Goal: Task Accomplishment & Management: Manage account settings

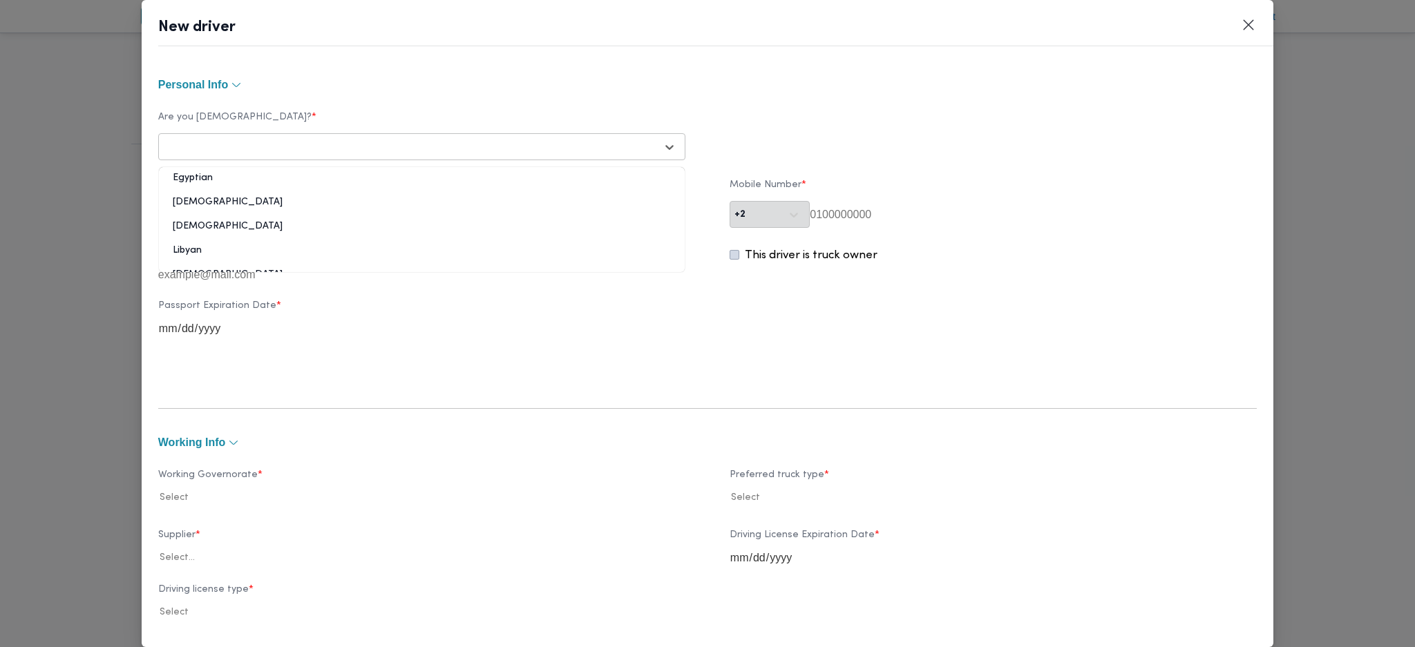
click at [414, 138] on div "Select..." at bounding box center [409, 146] width 495 height 19
click at [230, 175] on div "Egyptian" at bounding box center [422, 183] width 526 height 24
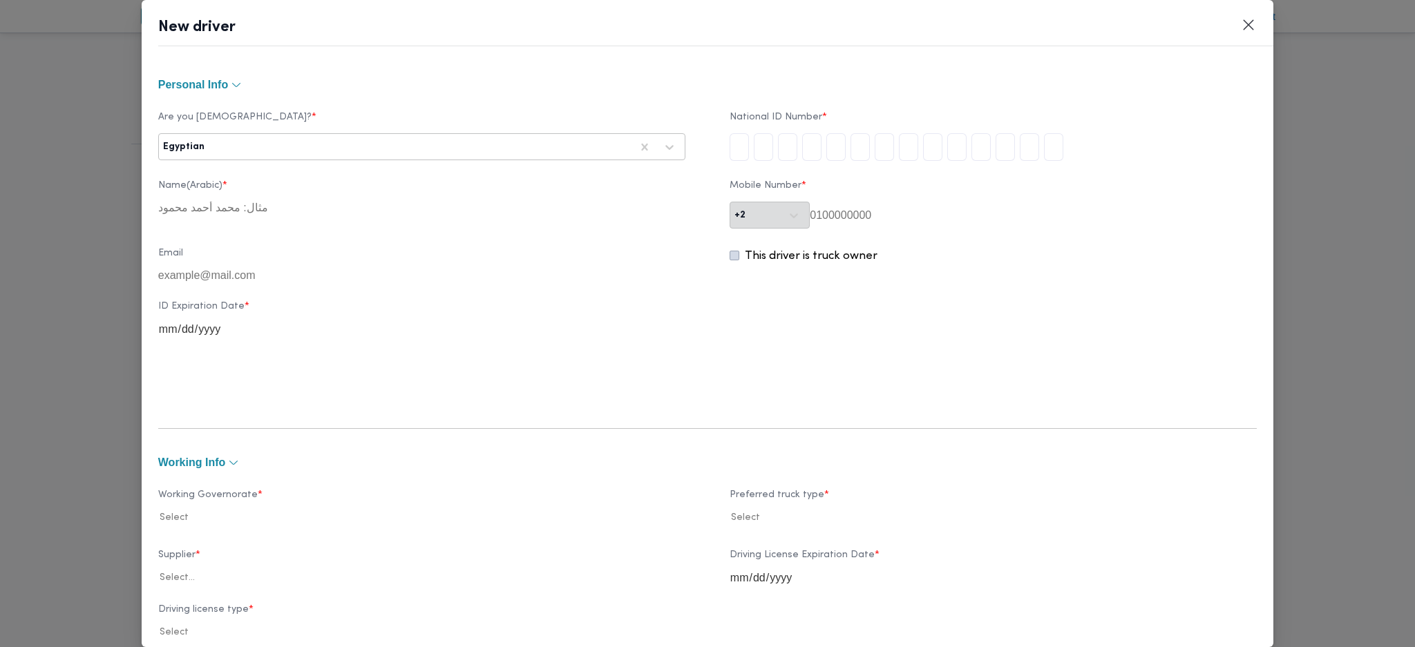
type input "2"
type input "8"
type input "3"
type input "0"
type input "1"
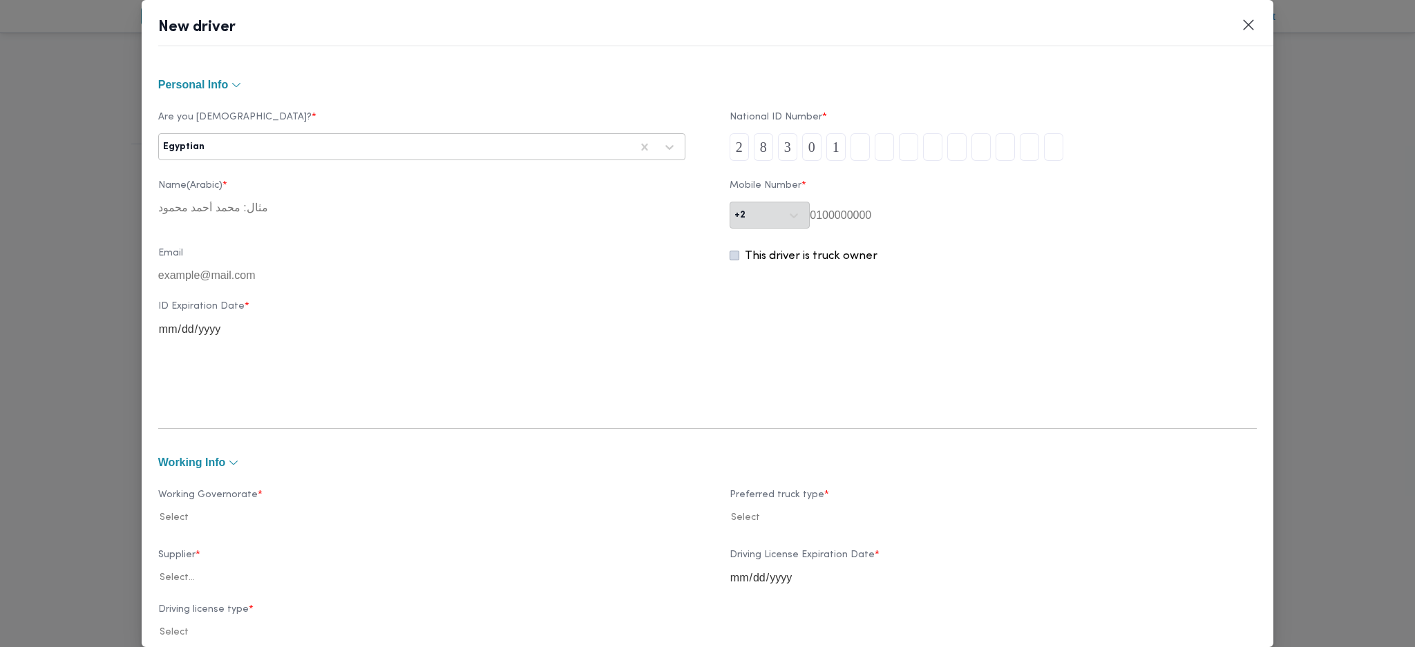
type input "2"
type input "8"
type input "1"
type input "4"
type input "0"
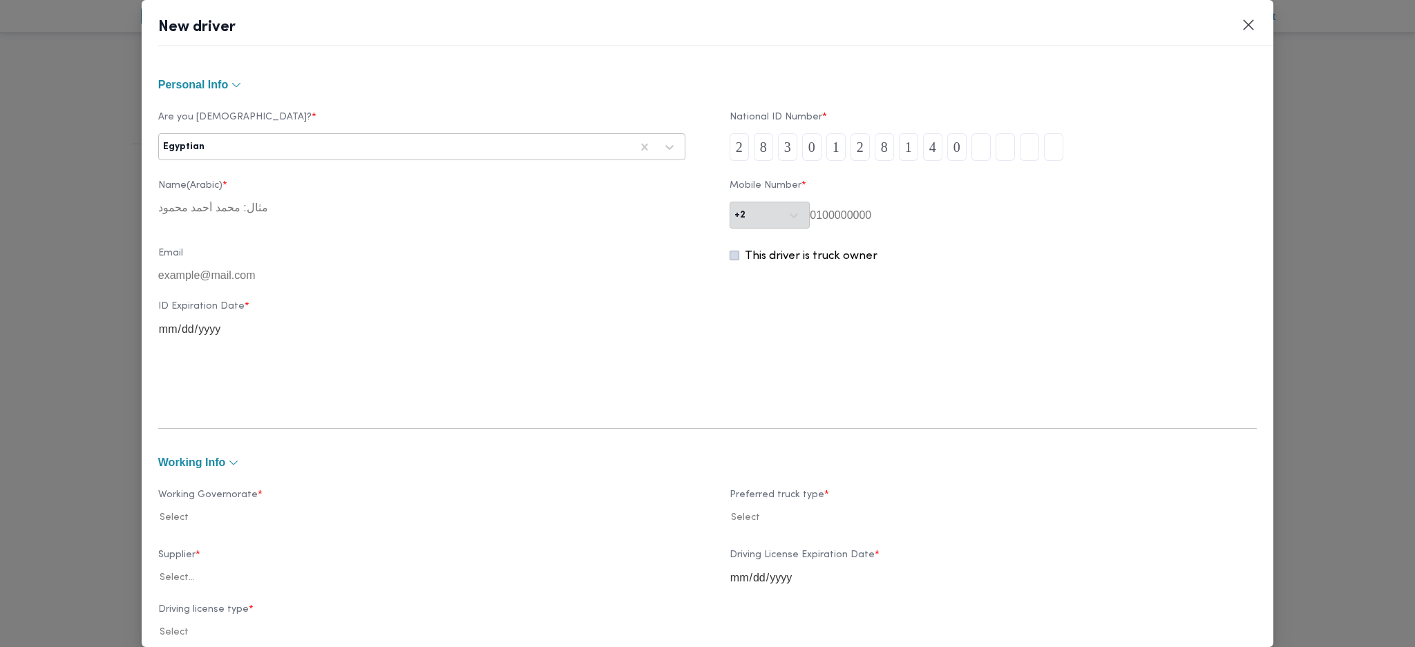
type input "0"
type input "8"
type input "5"
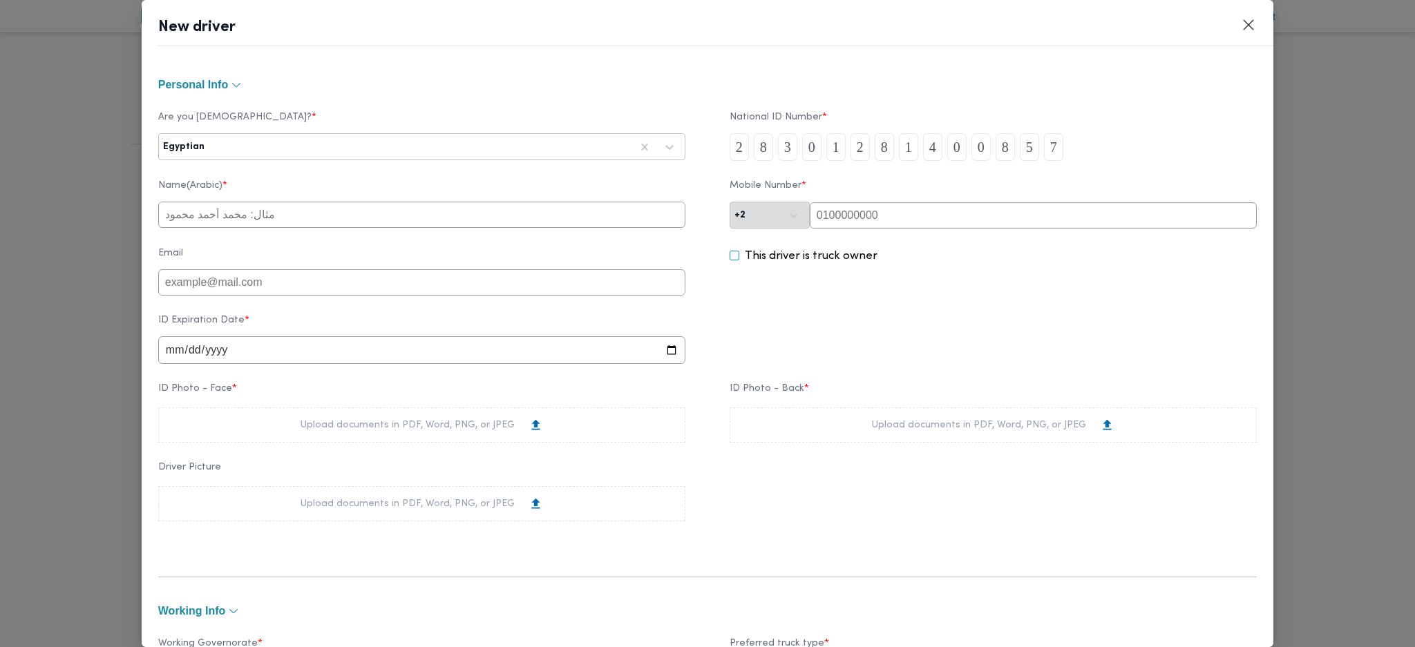
type input "7"
paste input "01276379045"
type input "01276379045"
click at [391, 218] on input "text" at bounding box center [421, 215] width 527 height 26
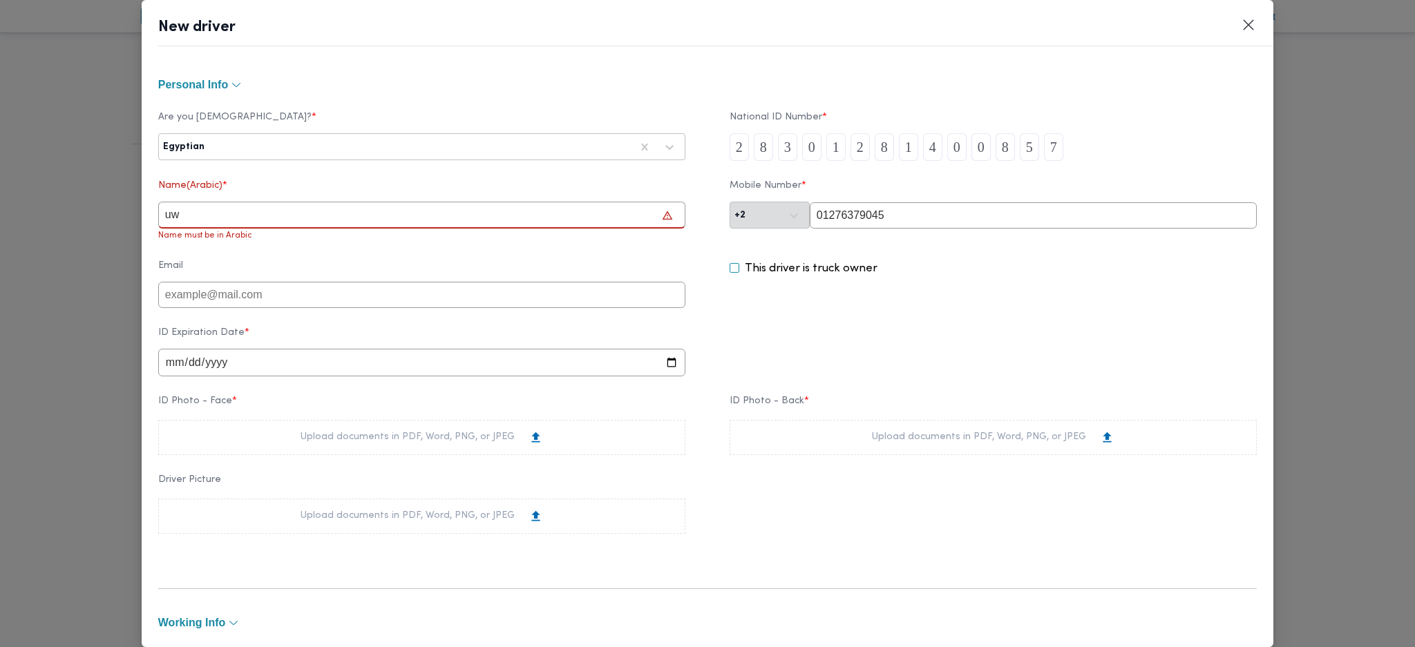
type input "u"
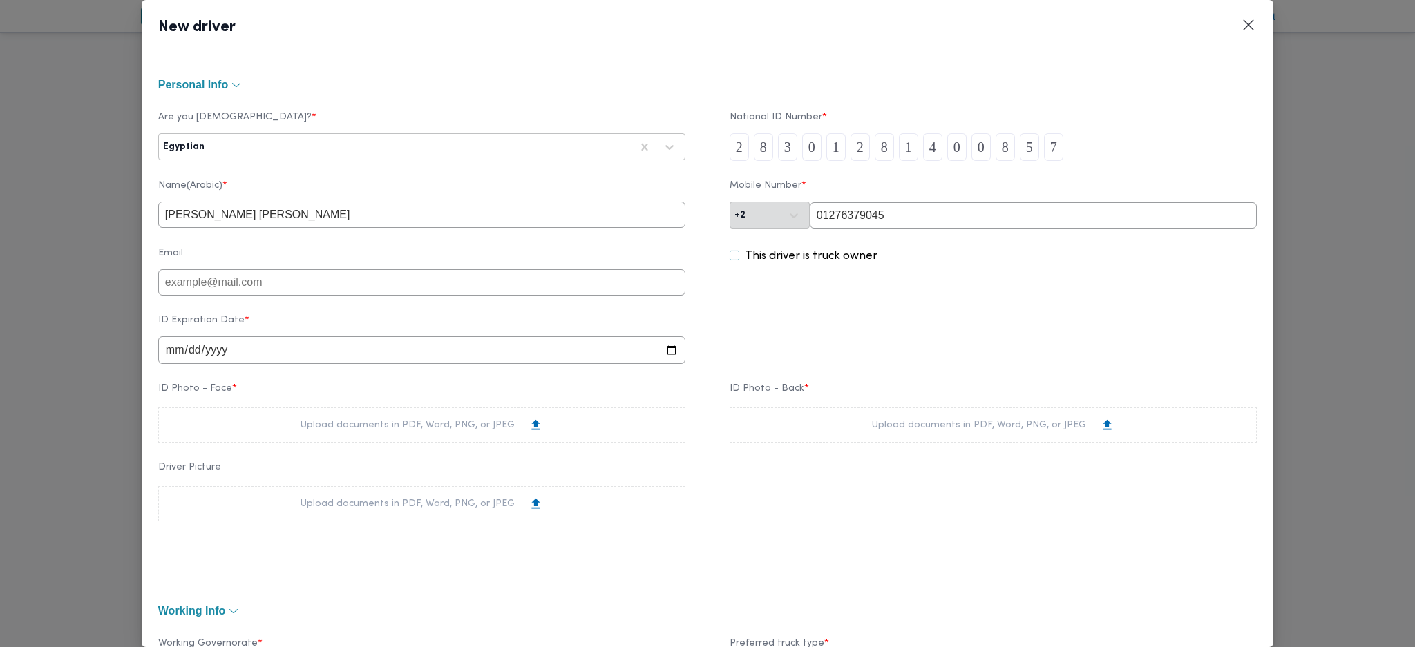
type input "عصام عطية السيد عوض الله"
click at [178, 354] on input "date" at bounding box center [421, 350] width 527 height 28
type input "2029-07-08"
click at [252, 443] on div "Upload documents in PDF, Word, PNG, or JPEG" at bounding box center [421, 425] width 527 height 35
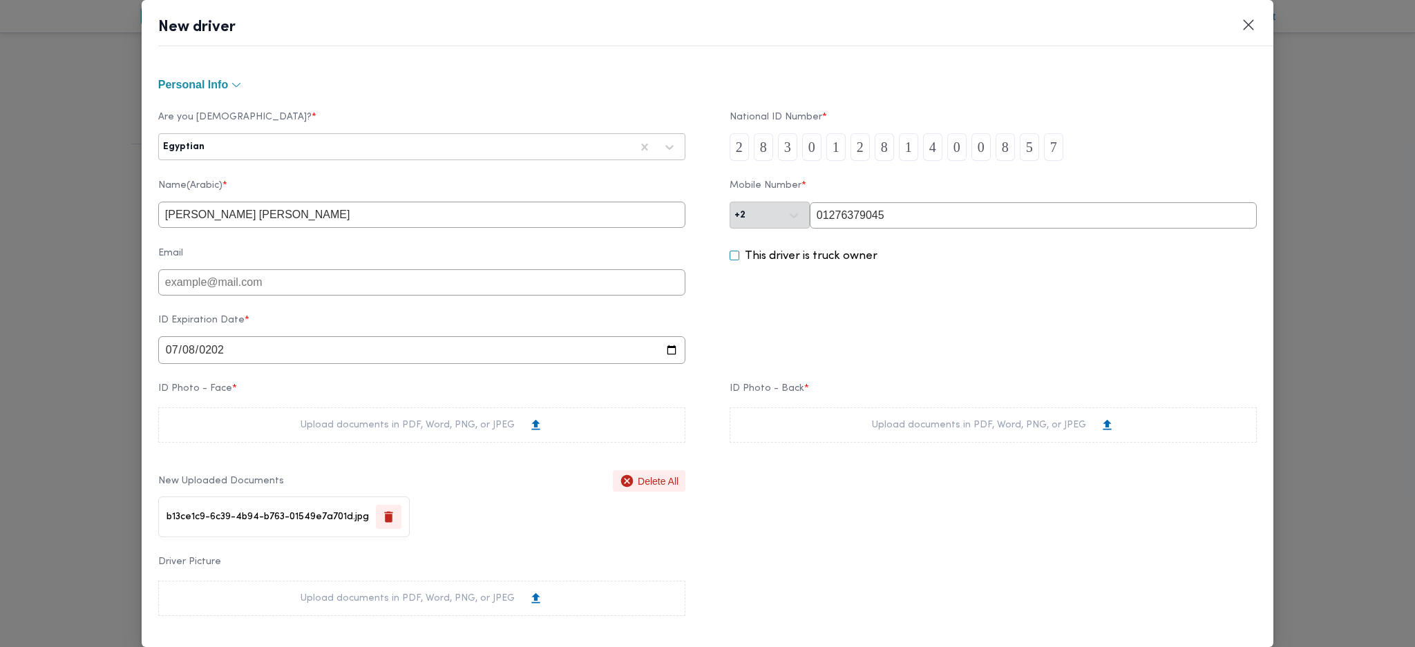
click at [820, 419] on div "Upload documents in PDF, Word, PNG, or JPEG" at bounding box center [992, 425] width 527 height 35
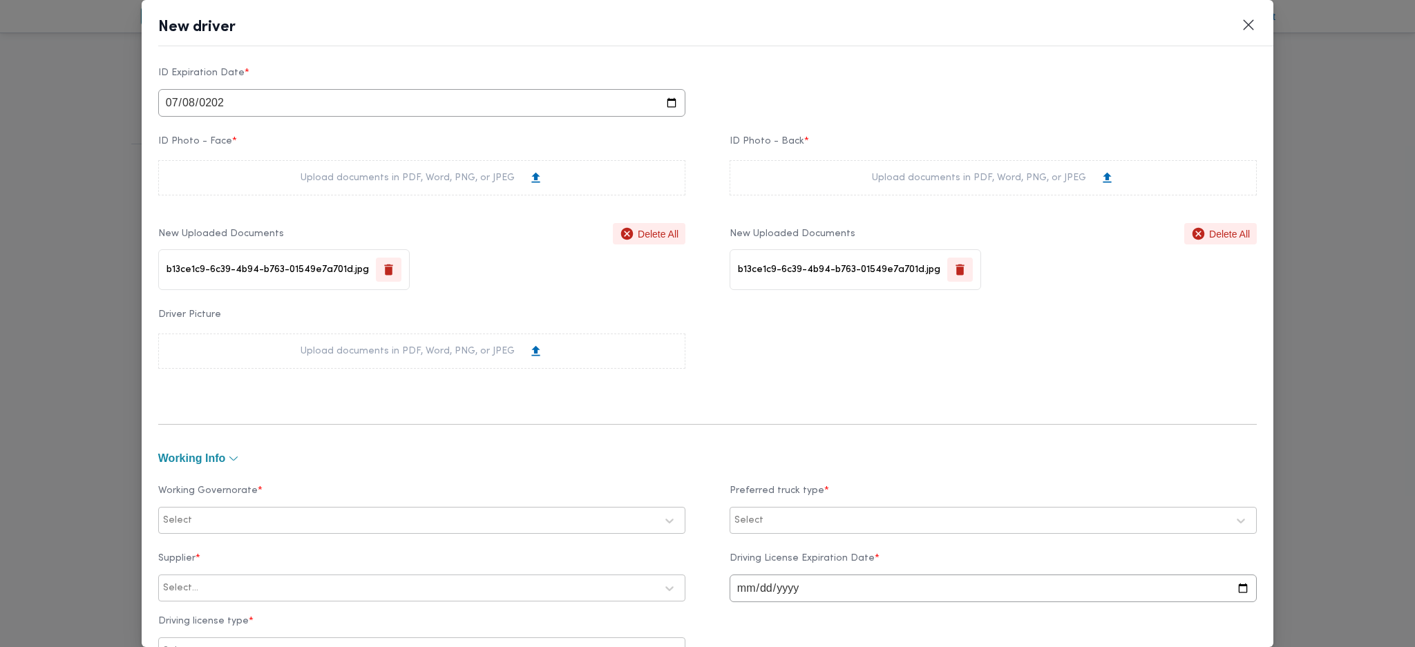
scroll to position [368, 0]
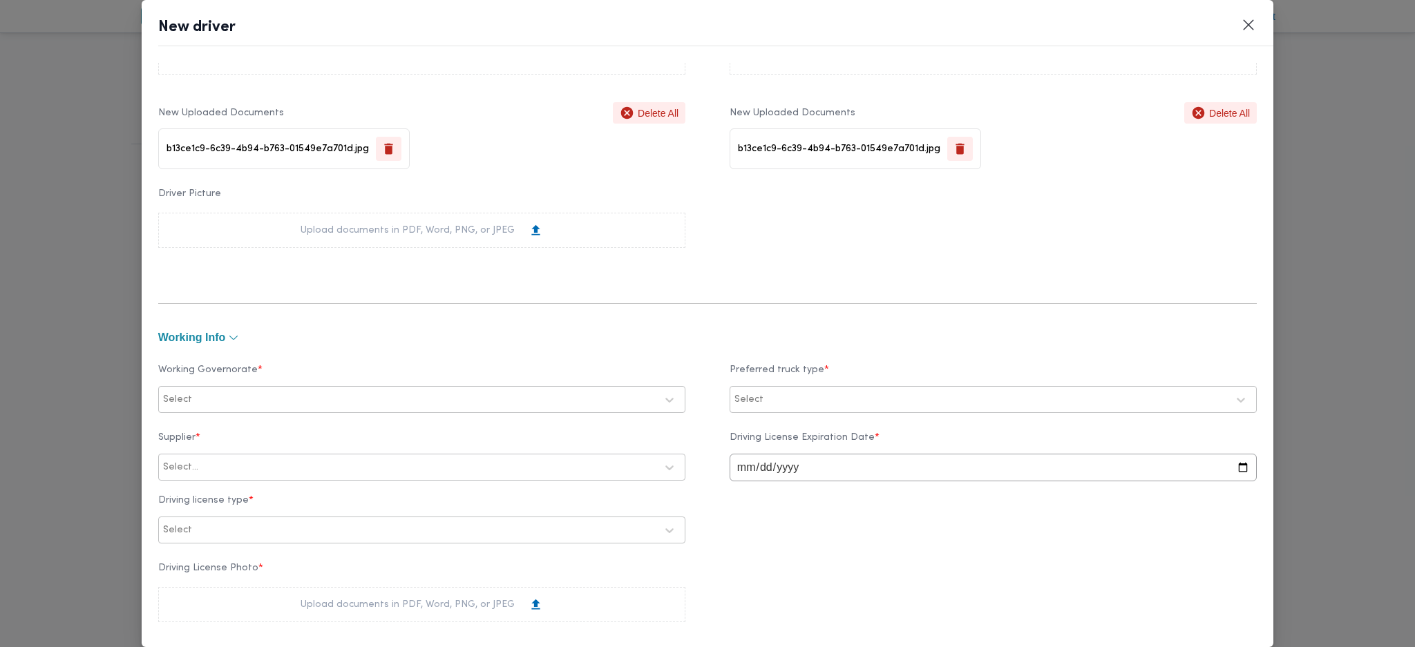
click at [271, 396] on div at bounding box center [425, 400] width 461 height 14
click at [200, 484] on label "الجيزة" at bounding box center [193, 487] width 41 height 17
click at [179, 512] on label "القليوبية" at bounding box center [197, 516] width 49 height 17
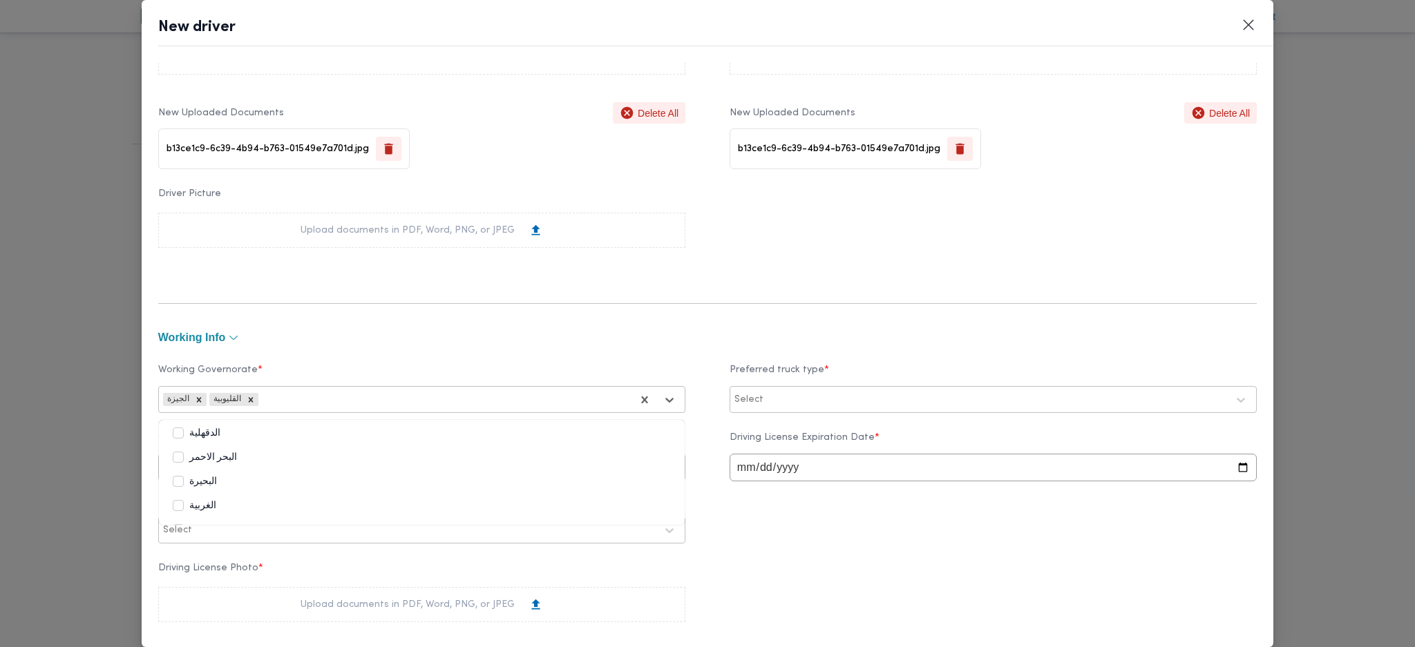
click at [178, 486] on div "البحيرة" at bounding box center [422, 484] width 526 height 24
click at [178, 481] on label "البحيرة" at bounding box center [195, 482] width 44 height 17
click at [180, 490] on label "القاهرة" at bounding box center [236, 492] width 127 height 17
click at [758, 393] on div "Select" at bounding box center [993, 400] width 520 height 25
click at [748, 461] on label "Dababa" at bounding box center [771, 458] width 54 height 17
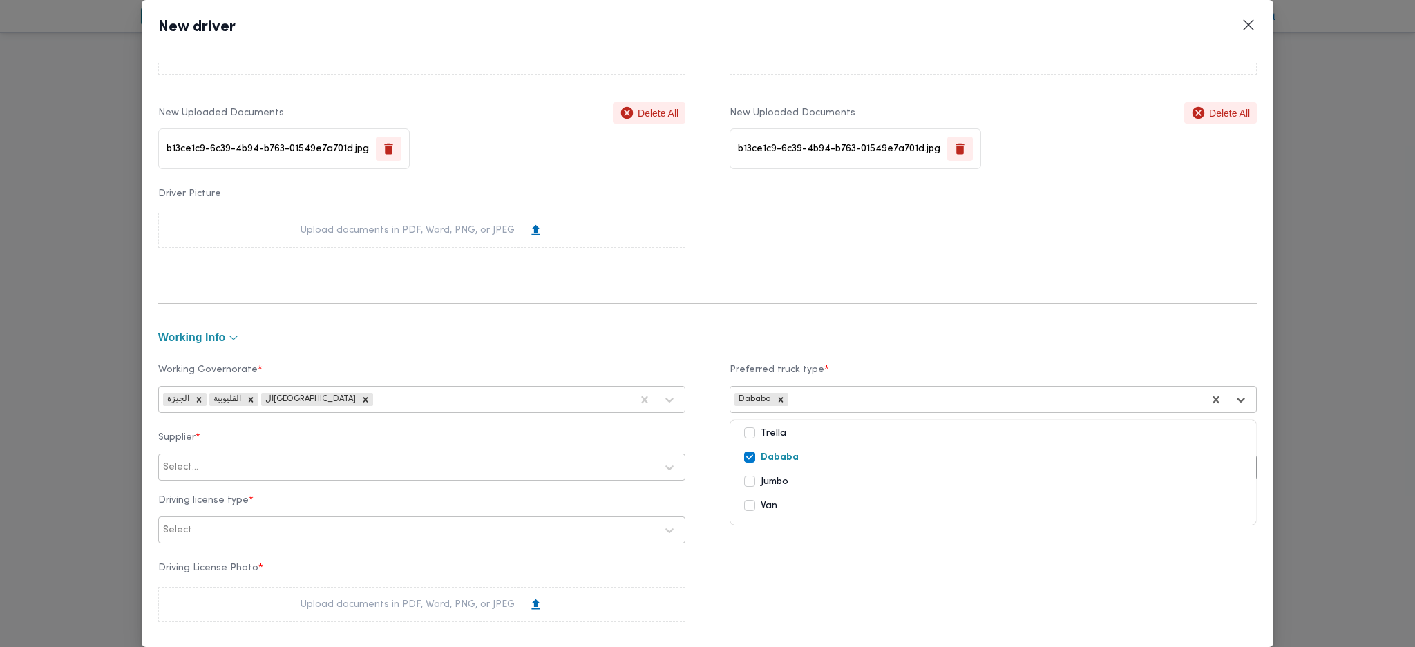
click at [734, 486] on div "Jumbo" at bounding box center [993, 484] width 526 height 24
click at [744, 437] on label "Trella" at bounding box center [765, 434] width 42 height 17
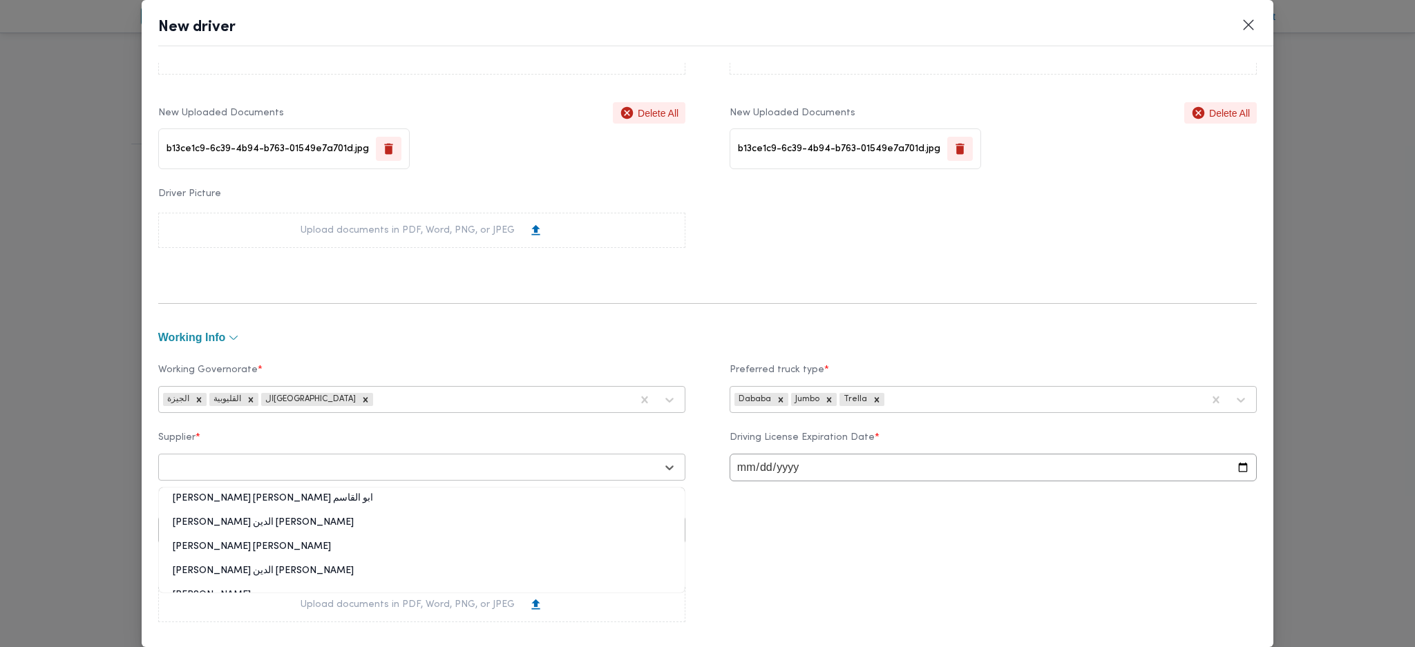
drag, startPoint x: 411, startPoint y: 469, endPoint x: 392, endPoint y: 468, distance: 19.4
click at [410, 463] on div at bounding box center [409, 468] width 493 height 14
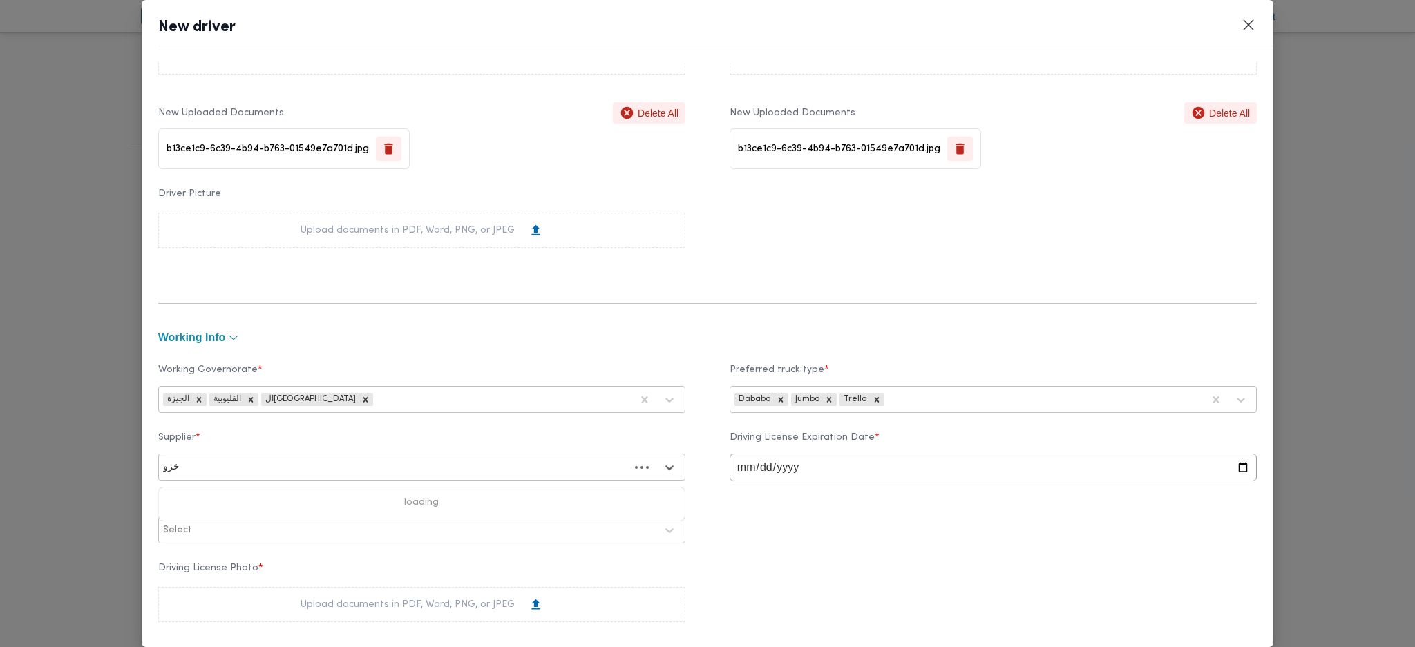
type input "خروف"
click at [236, 496] on div "محمد على عبداللطيف الخروف" at bounding box center [422, 504] width 526 height 24
click at [734, 476] on input "date" at bounding box center [992, 468] width 527 height 28
type input "2028-08-07"
click at [350, 532] on div at bounding box center [425, 531] width 461 height 14
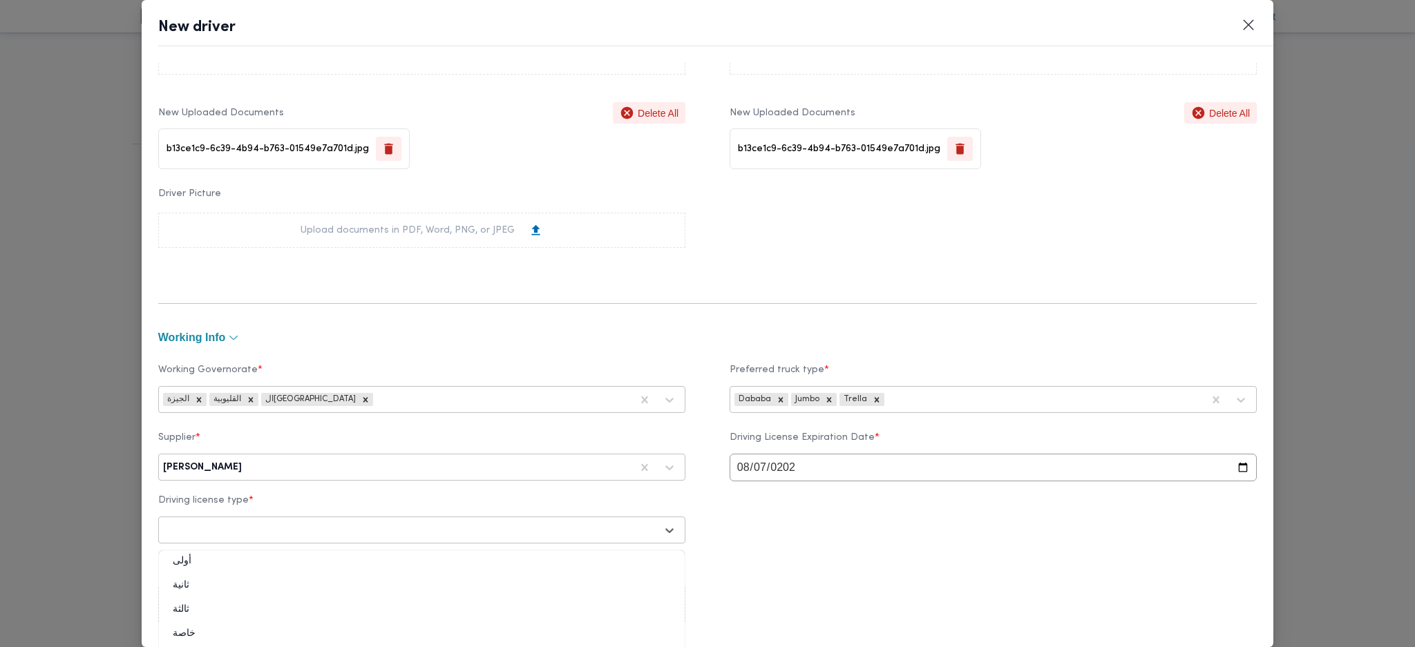
scroll to position [11, 0]
click at [204, 561] on div "أولى" at bounding box center [422, 567] width 526 height 24
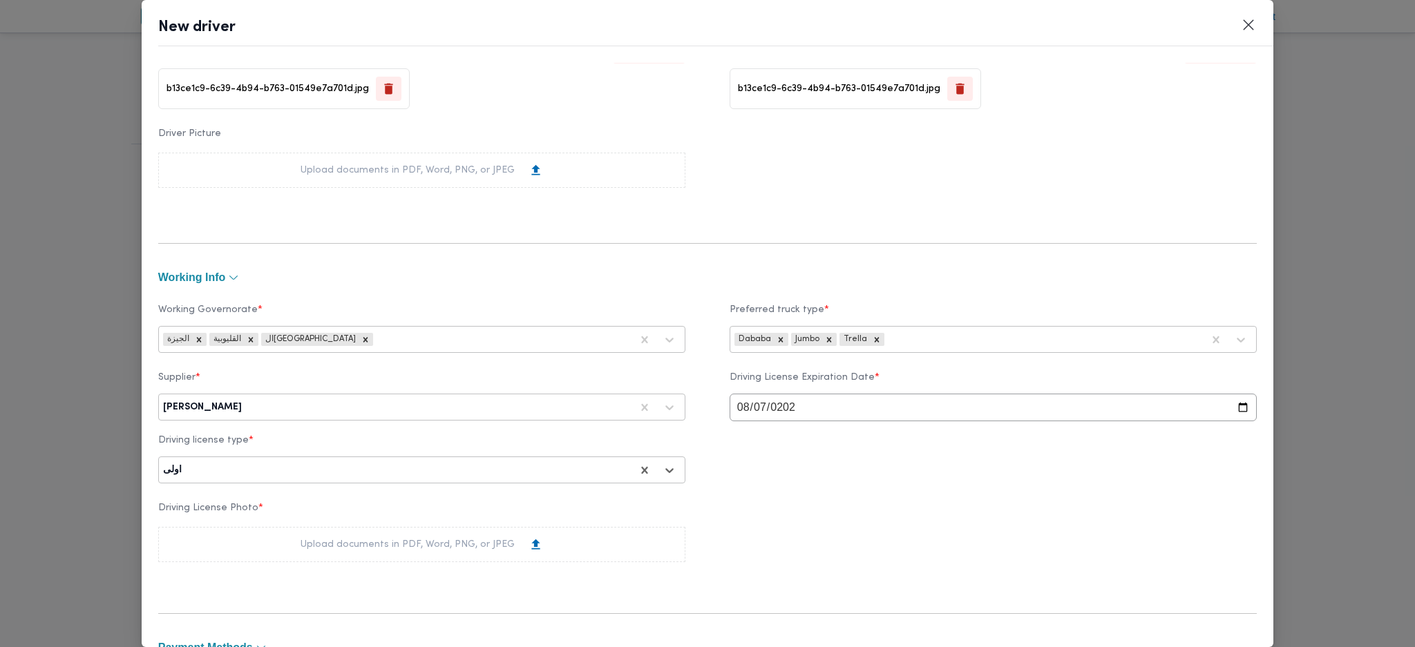
scroll to position [553, 0]
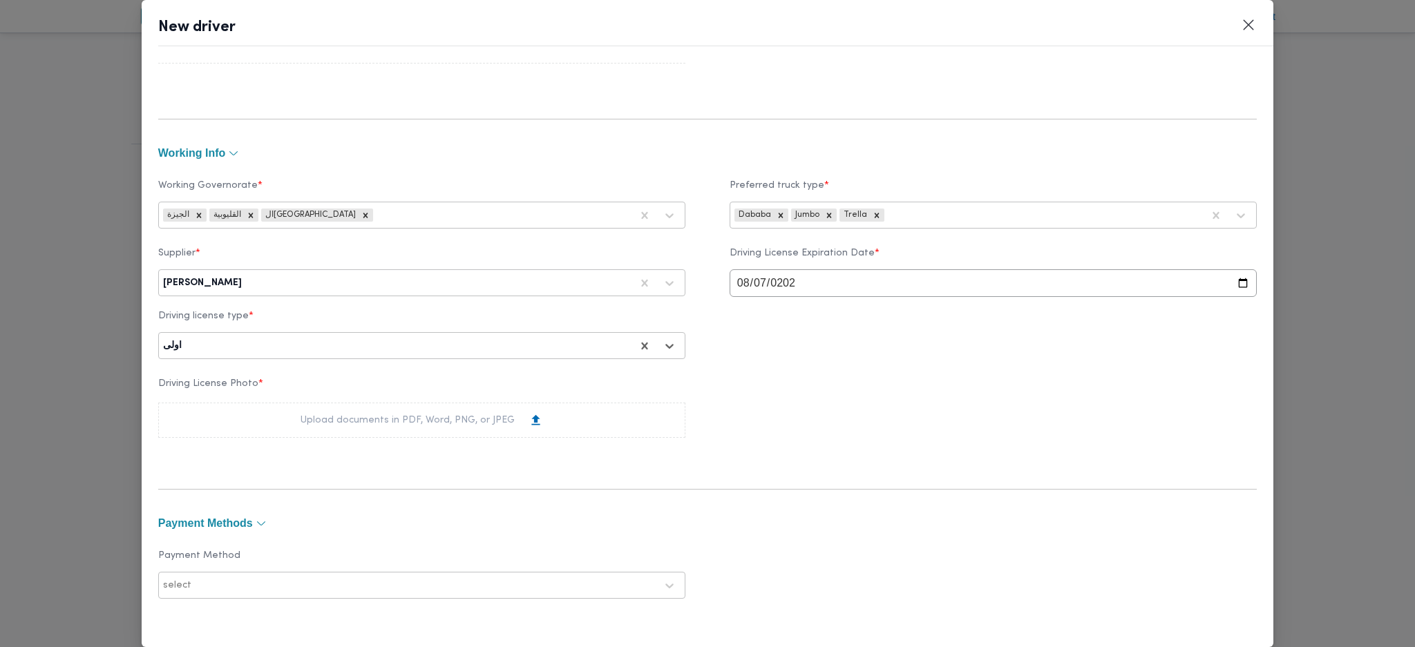
click at [404, 432] on div "Upload documents in PDF, Word, PNG, or JPEG" at bounding box center [421, 420] width 527 height 35
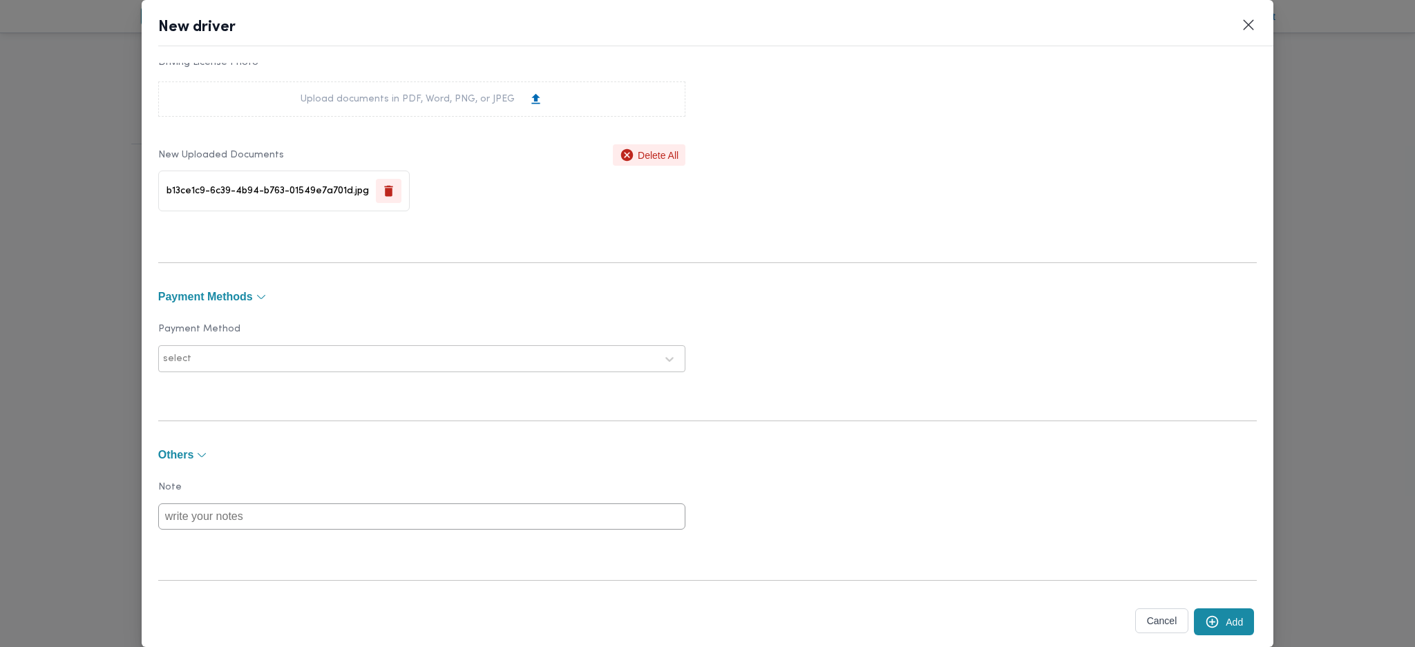
scroll to position [902, 0]
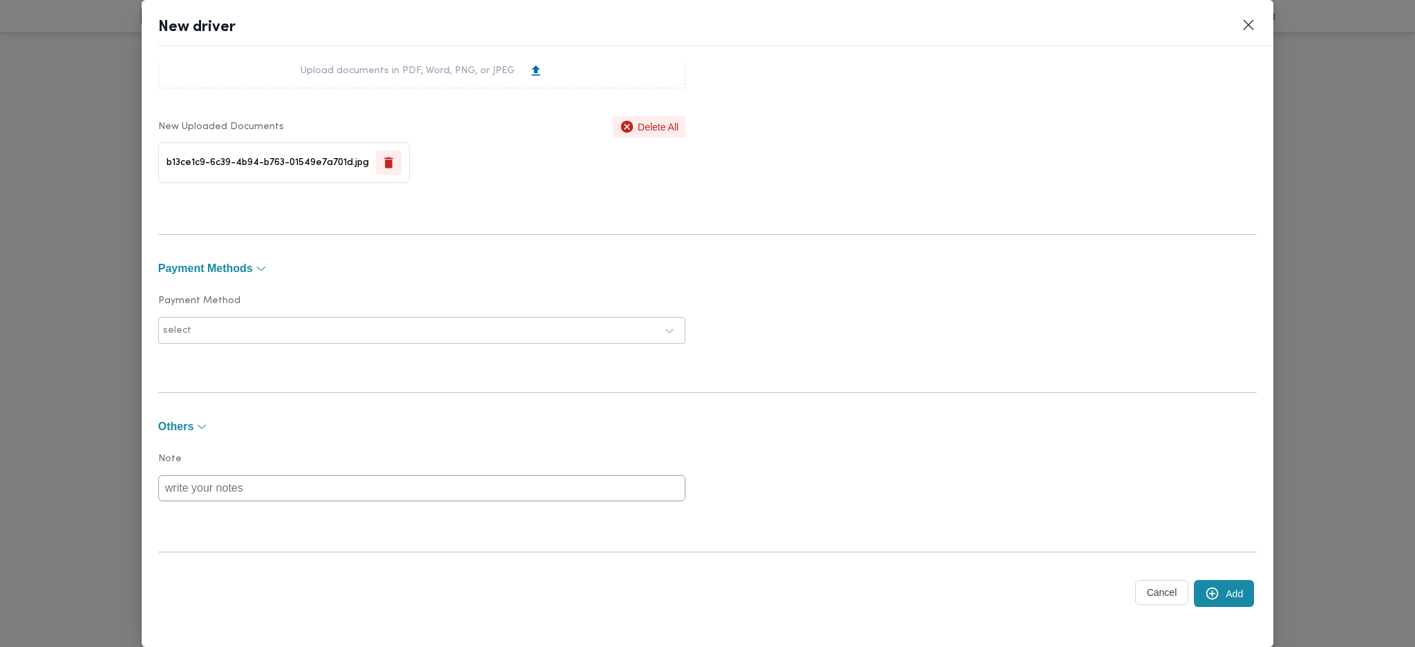
click at [1205, 595] on icon "submit" at bounding box center [1212, 593] width 15 height 15
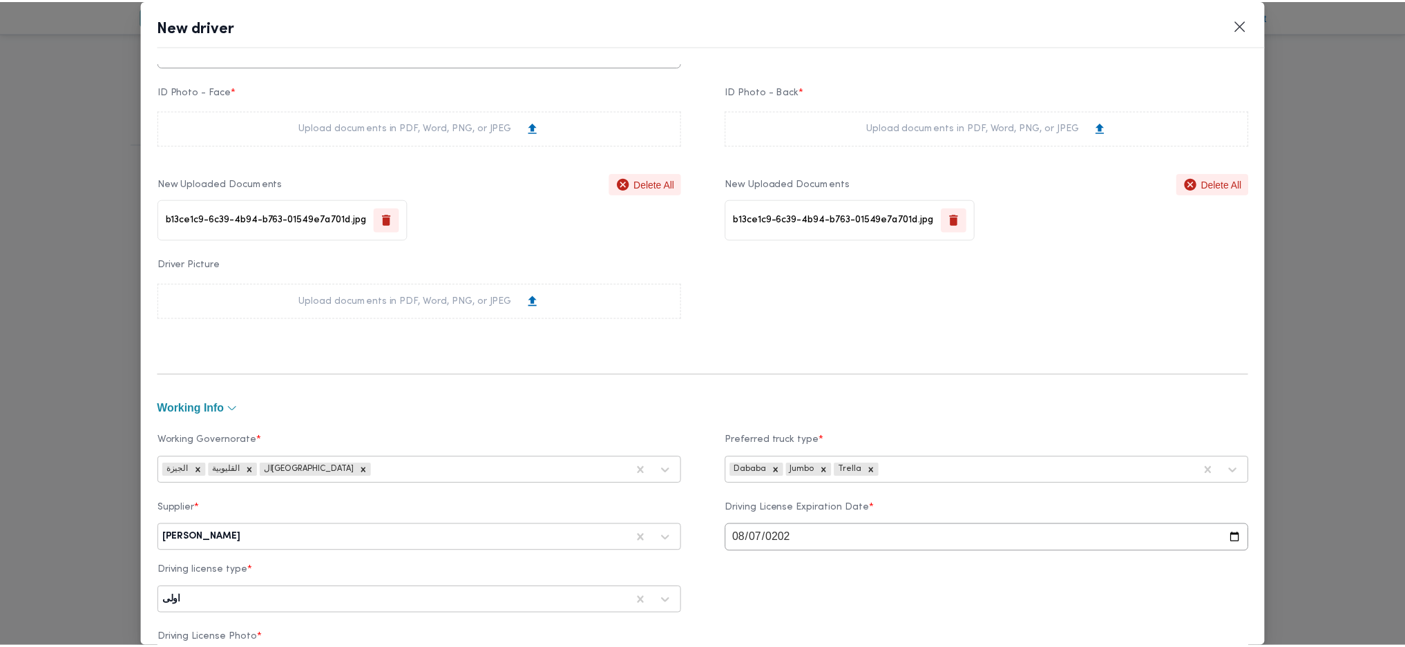
scroll to position [258, 0]
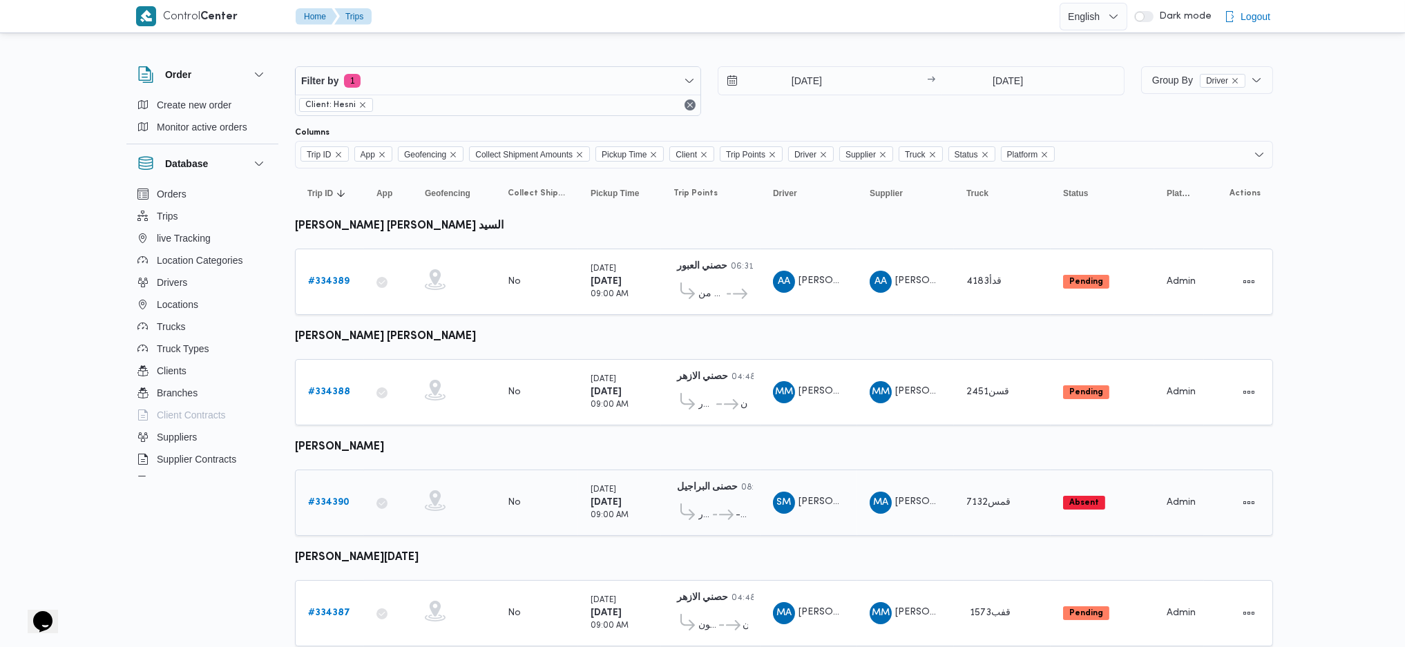
click at [324, 498] on b "# 334390" at bounding box center [328, 502] width 41 height 9
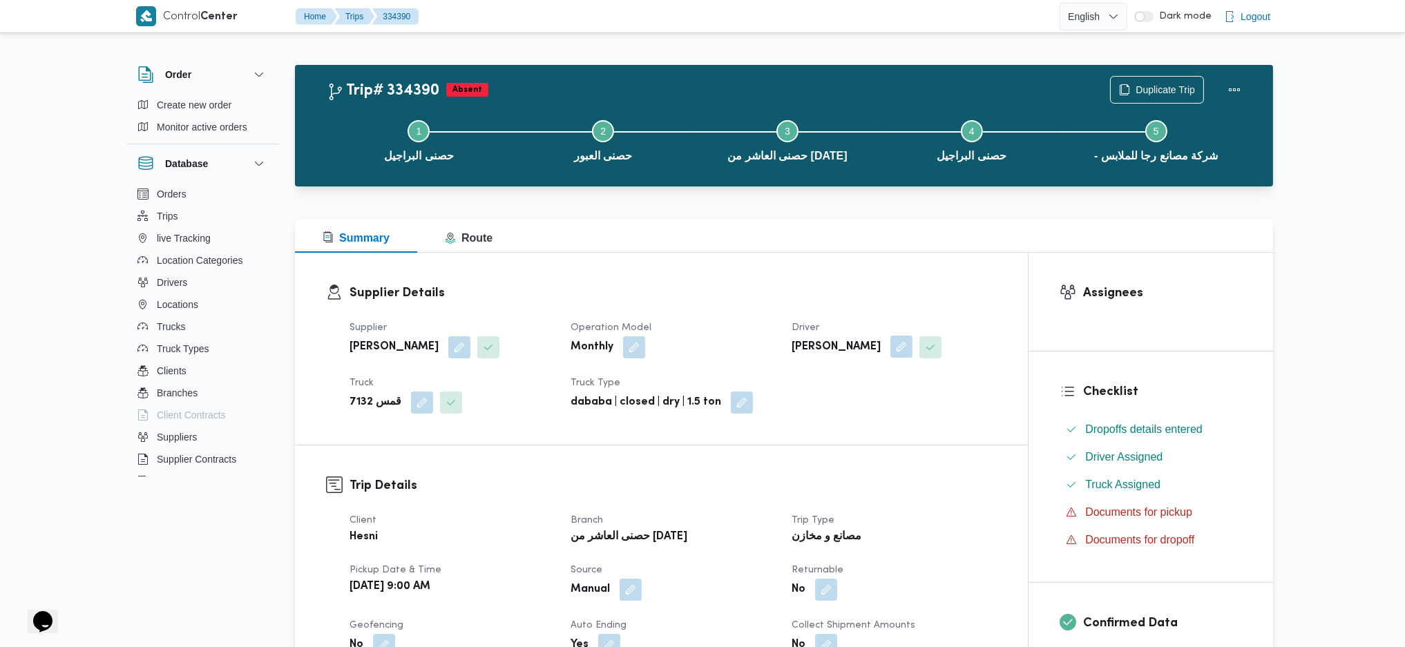
click at [911, 350] on button "button" at bounding box center [901, 347] width 22 height 22
click at [877, 407] on span "سالم محمد عبداللطيف سالم" at bounding box center [840, 401] width 79 height 15
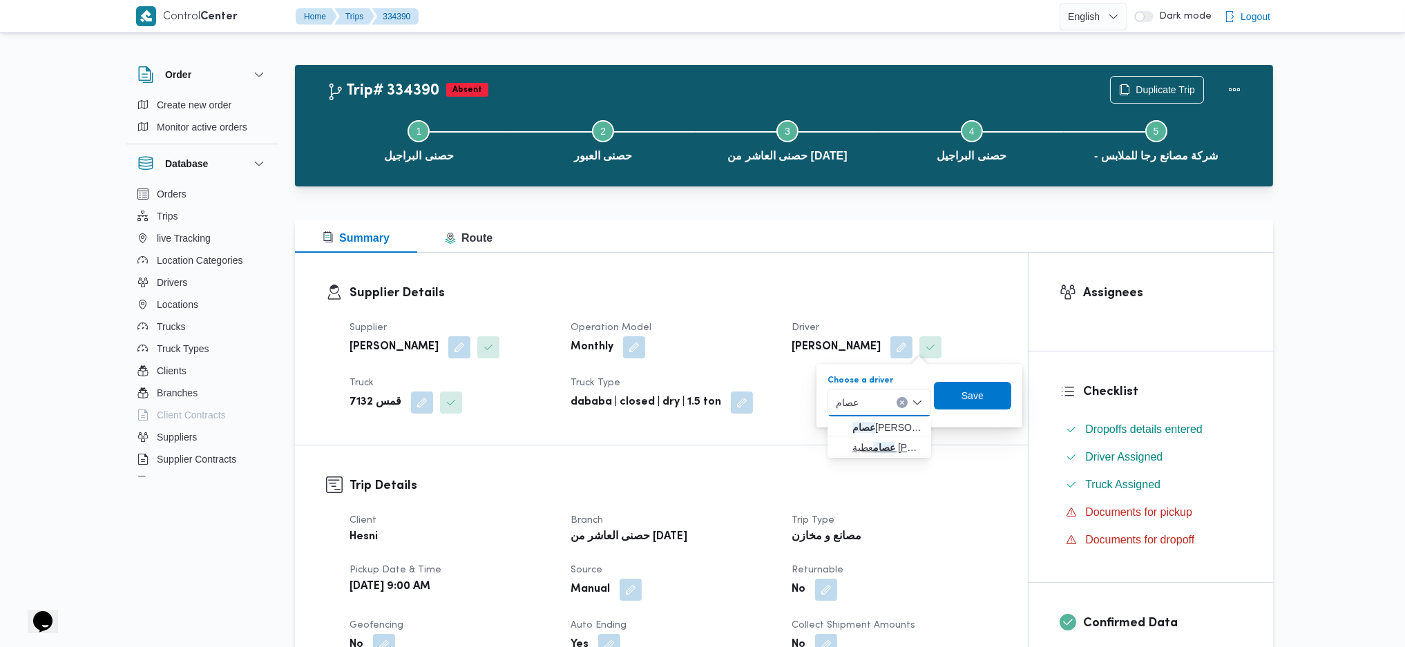
type input "عصام"
click at [867, 447] on span "عصام عطية السيد عوض الله" at bounding box center [887, 447] width 70 height 17
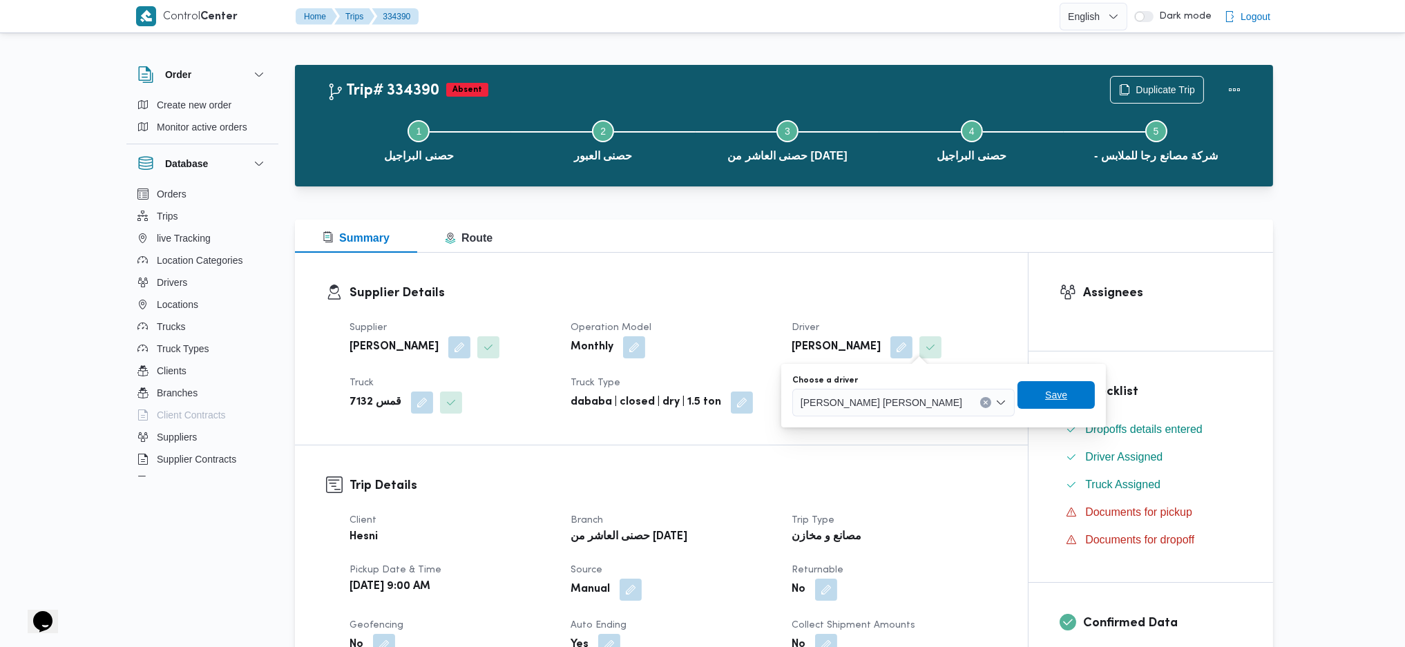
click at [1042, 395] on span "Save" at bounding box center [1055, 395] width 77 height 28
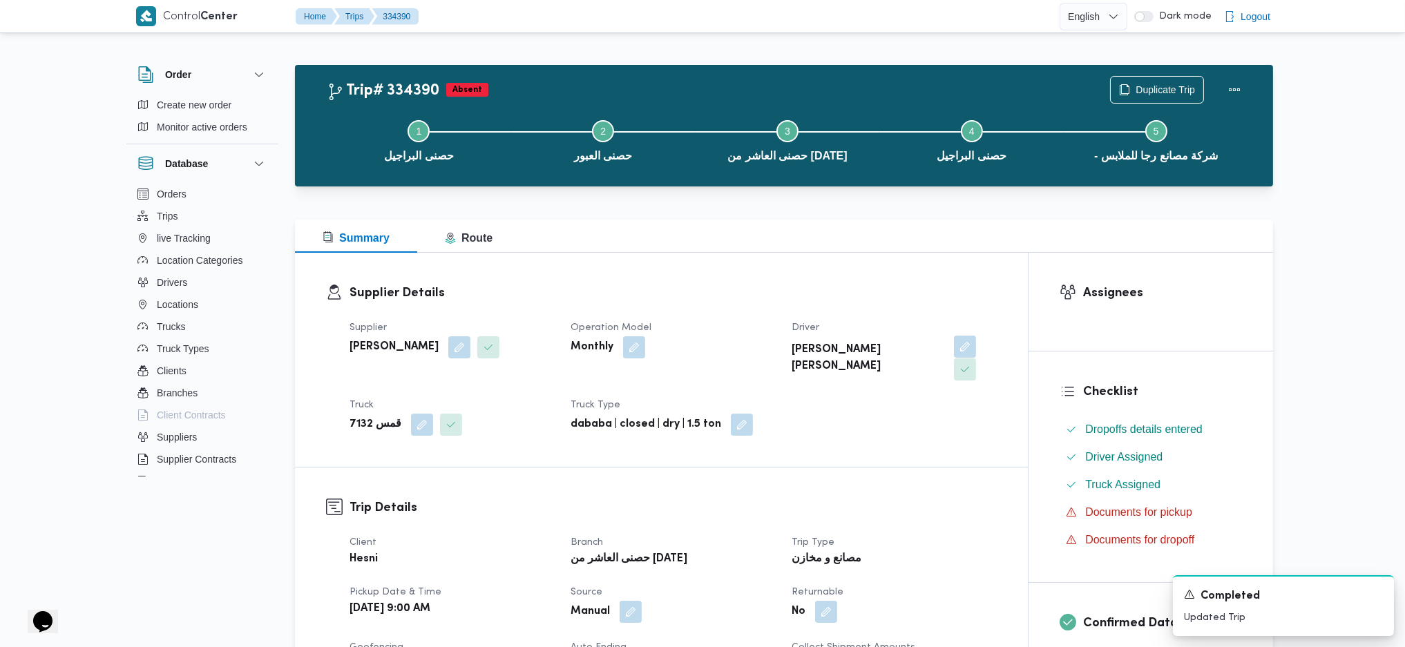
click at [954, 349] on button "button" at bounding box center [965, 347] width 22 height 22
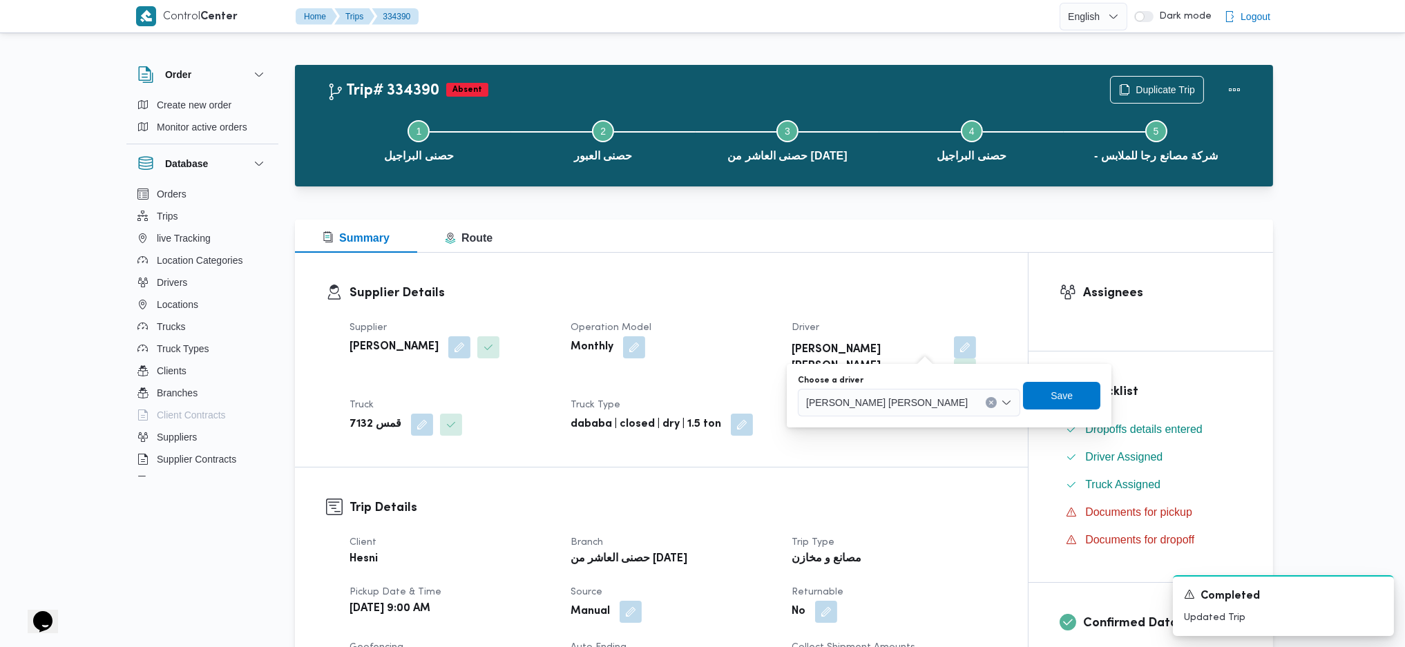
click at [868, 401] on span "عصام عطية السيد عوض الله" at bounding box center [887, 401] width 162 height 15
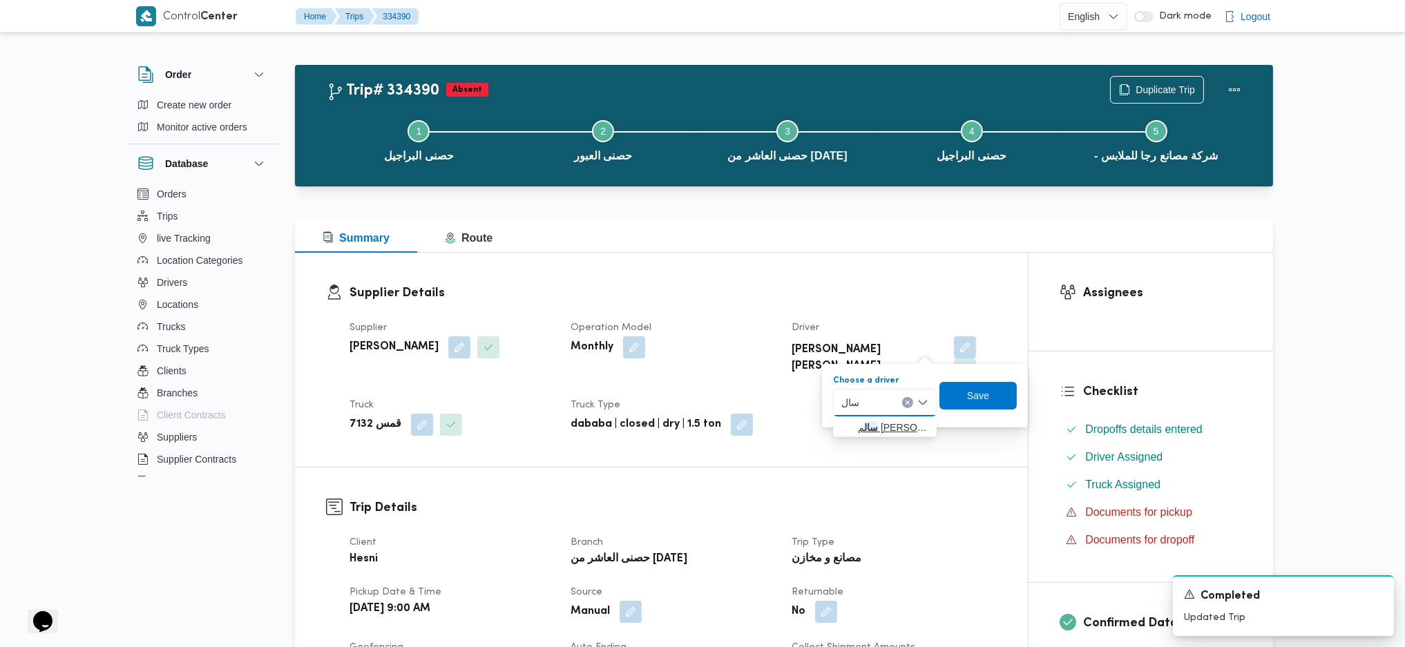
type input "سال"
click at [863, 431] on span "سال م محمد عبداللطيف سالم" at bounding box center [893, 427] width 70 height 17
click at [991, 401] on span "Save" at bounding box center [980, 396] width 22 height 17
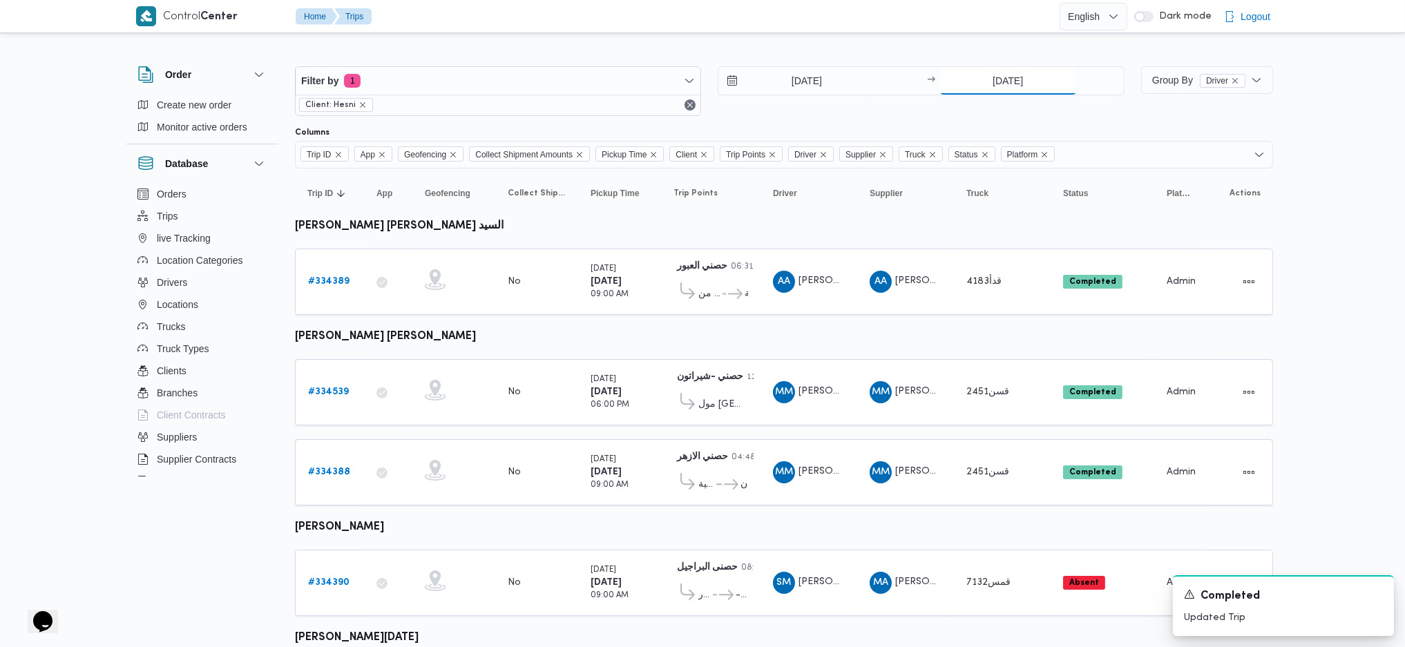
click at [995, 77] on input "30/8/2025" at bounding box center [1007, 81] width 137 height 28
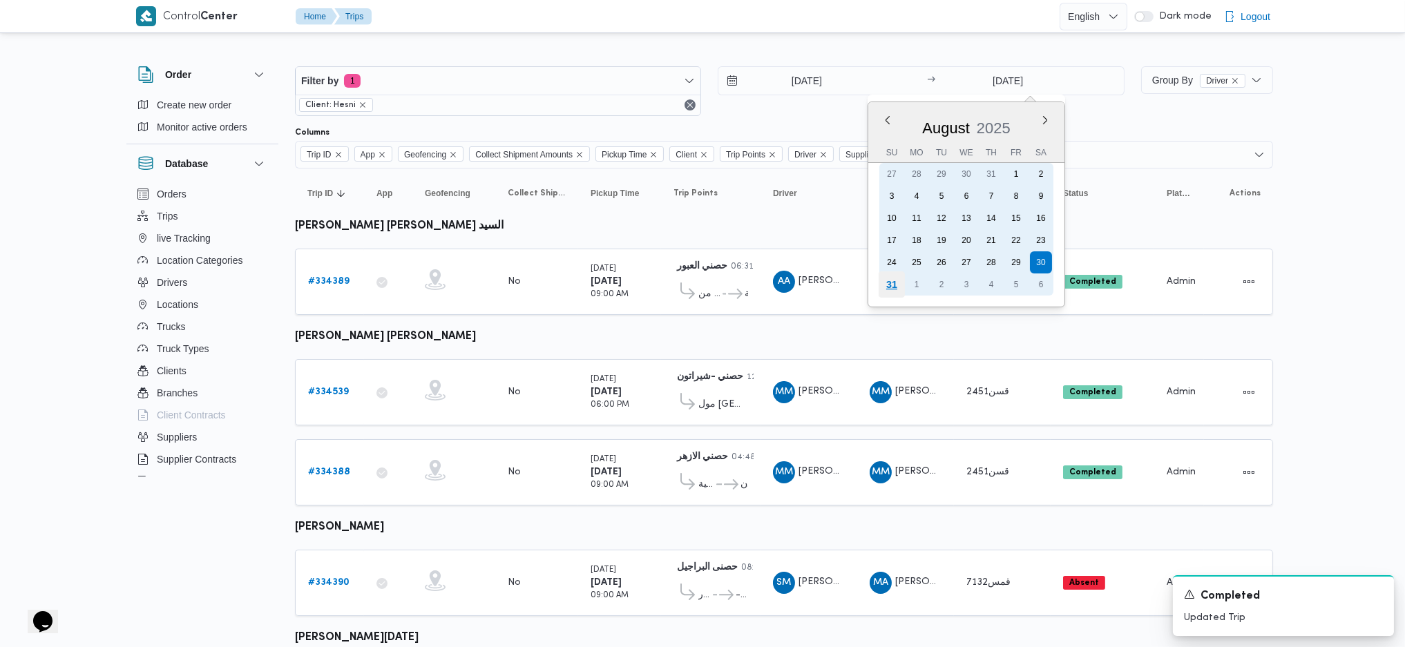
click at [901, 282] on div "31" at bounding box center [891, 284] width 26 height 26
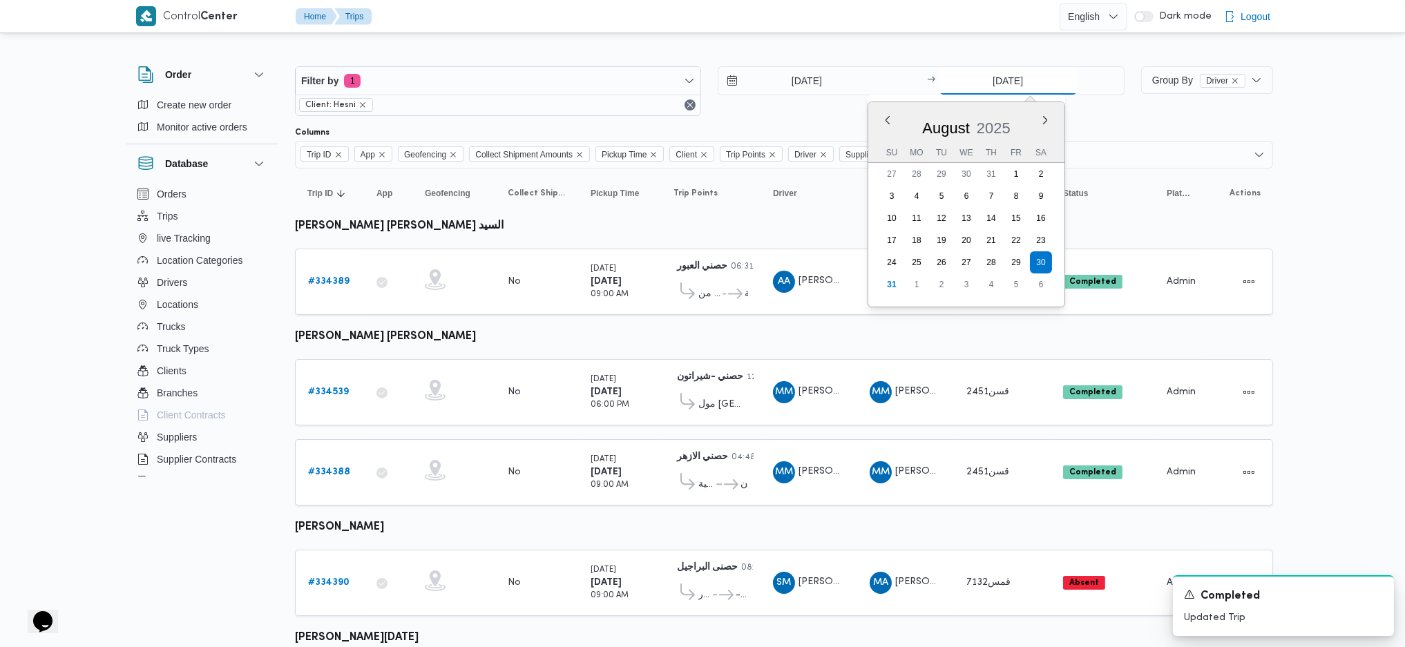
type input "31/8/2025"
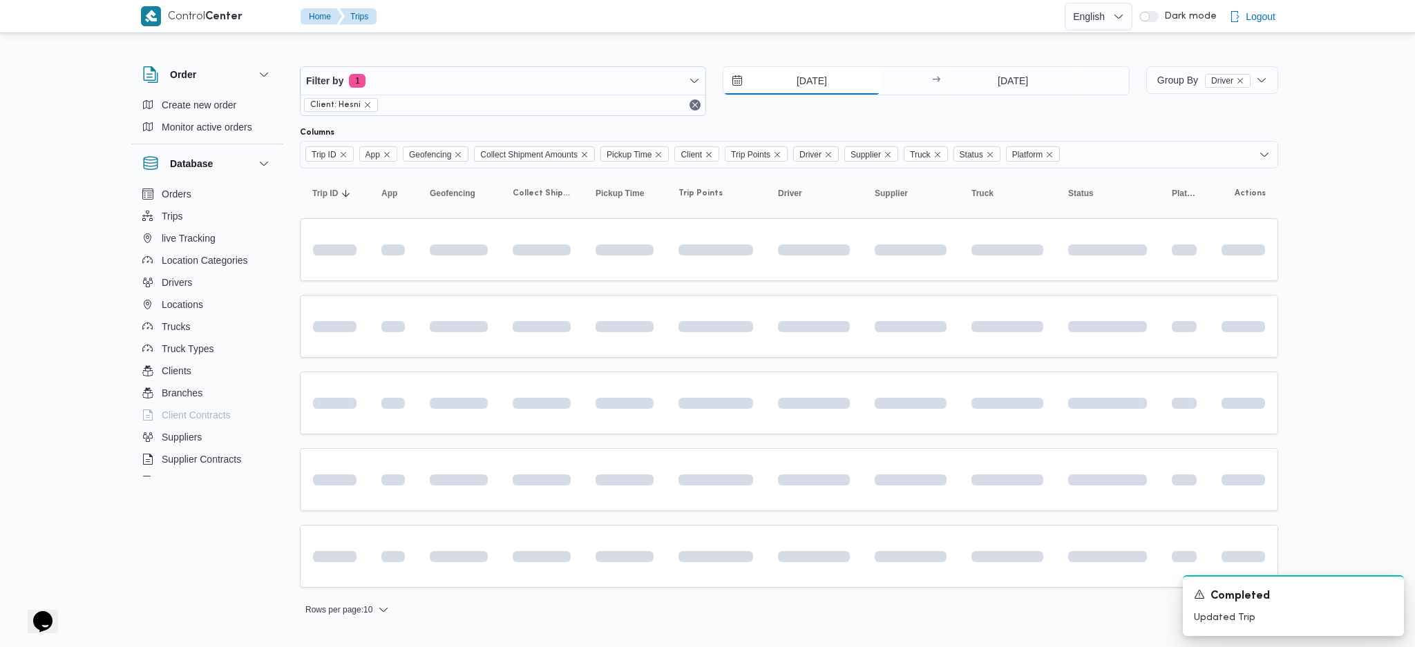
click at [782, 77] on input "30/8/2025" at bounding box center [801, 81] width 157 height 28
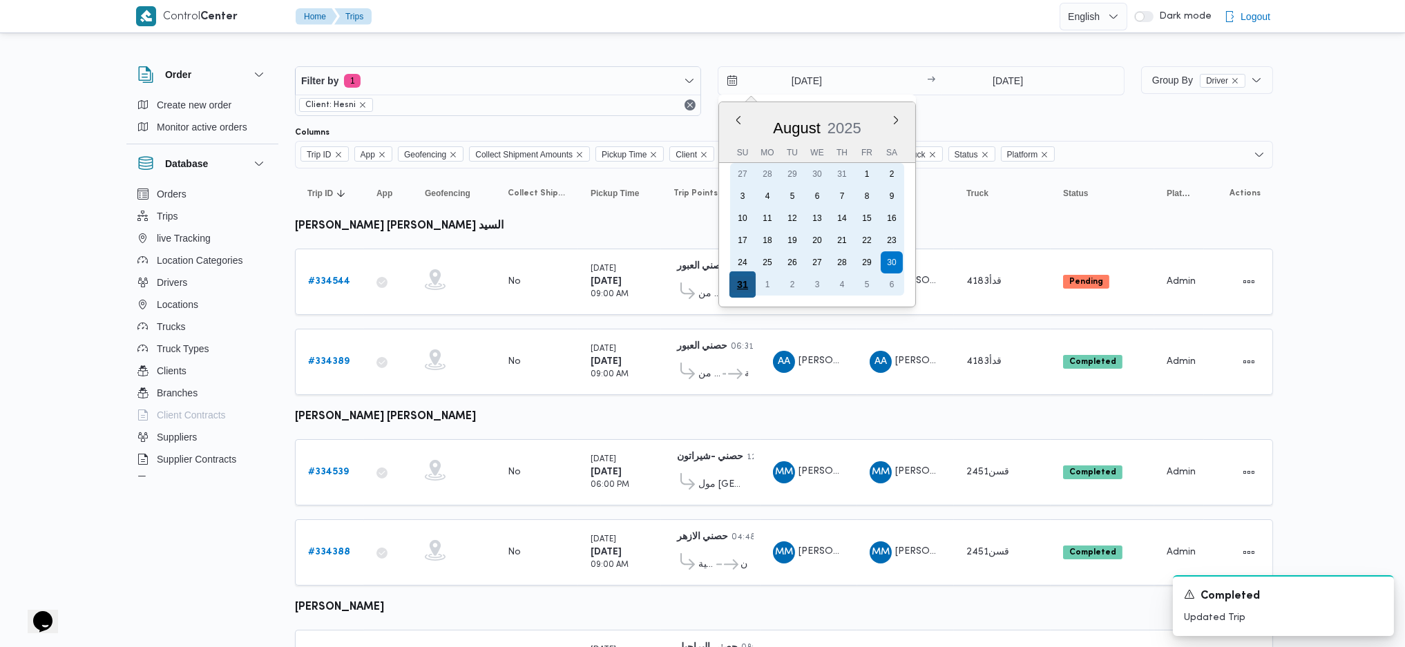
click at [740, 279] on div "31" at bounding box center [742, 284] width 26 height 26
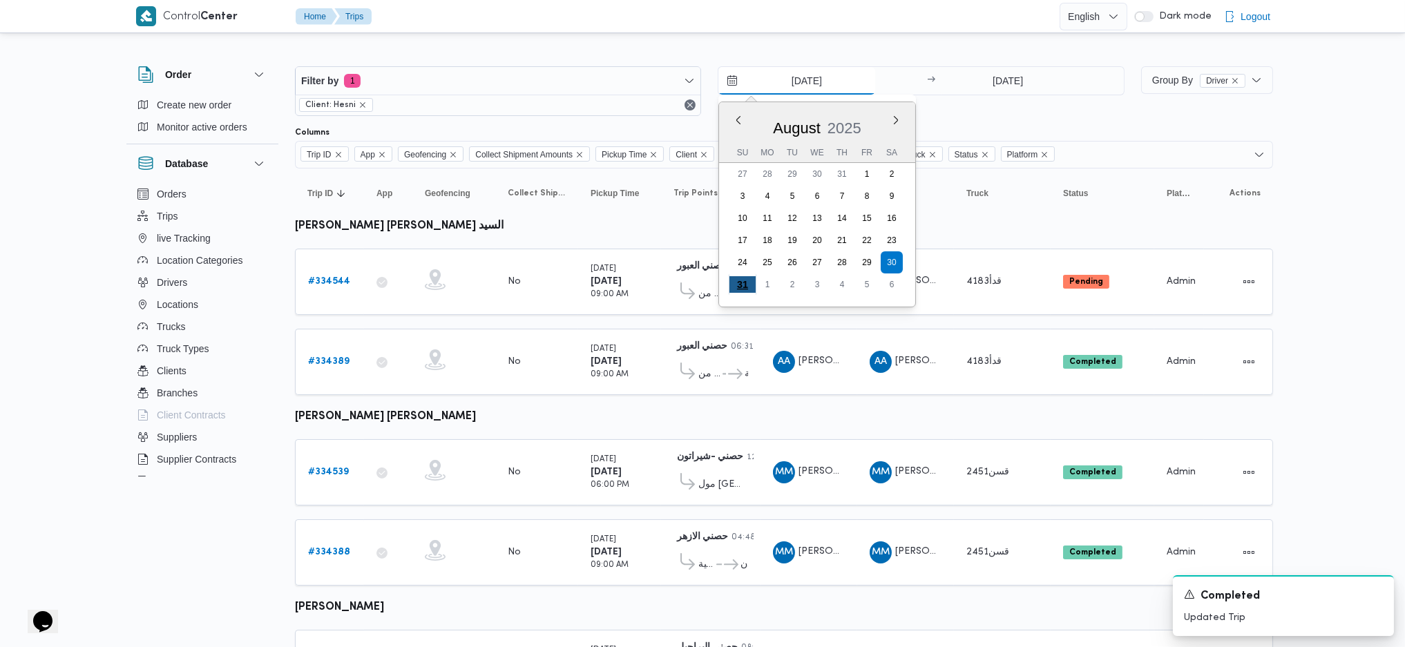
type input "31/8/2025"
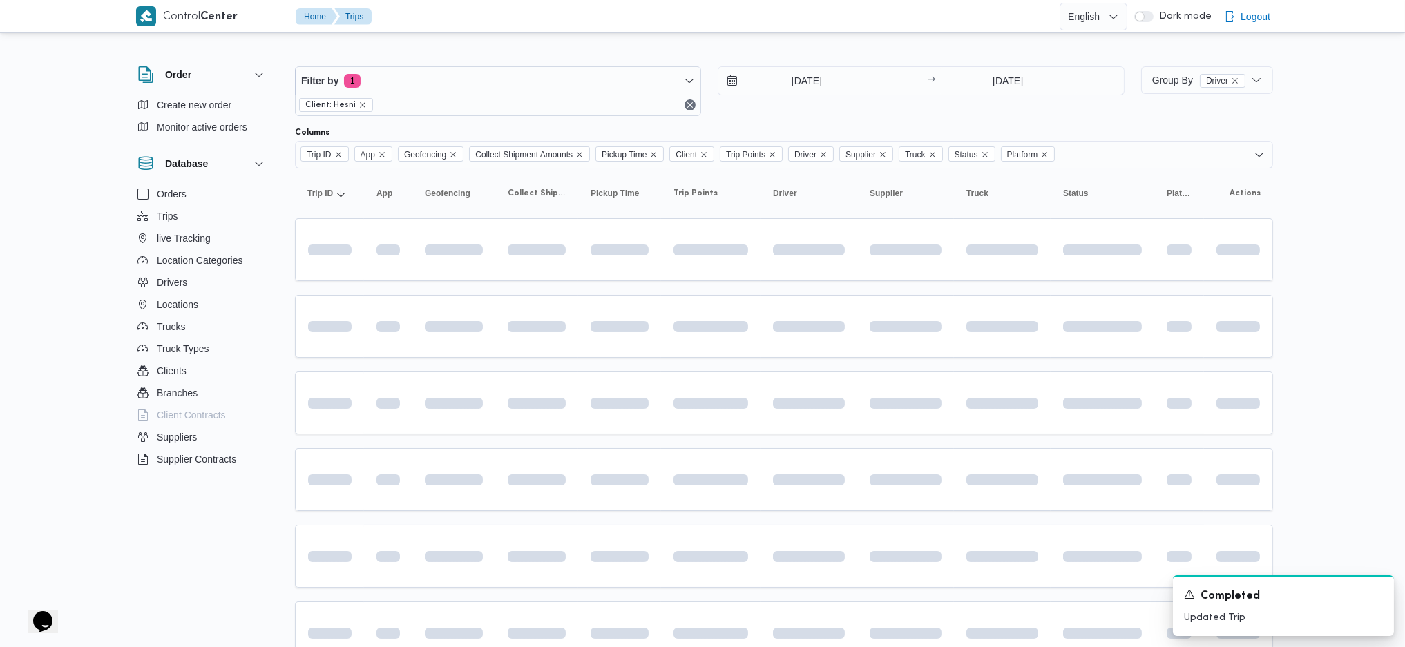
click at [705, 362] on table "Trip ID Click to sort in ascending order App Click to sort in ascending order G…" at bounding box center [784, 462] width 978 height 586
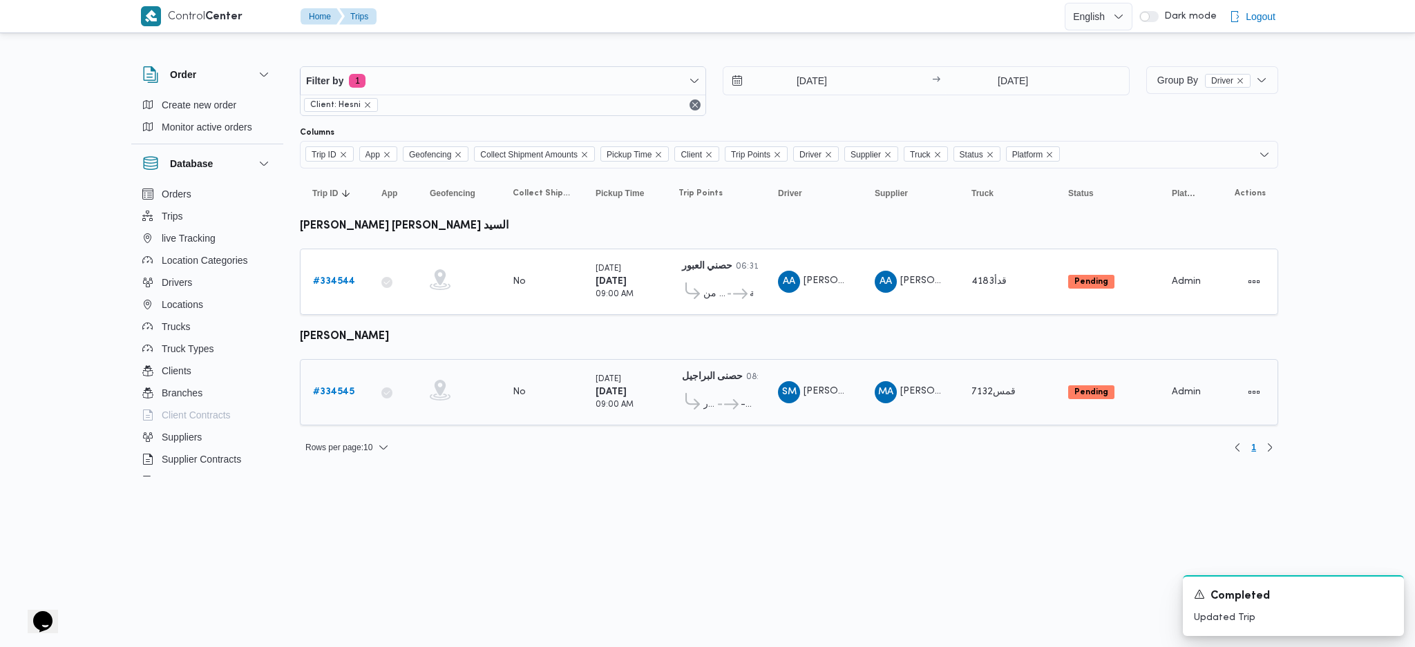
click at [323, 388] on b "# 334545" at bounding box center [333, 392] width 41 height 9
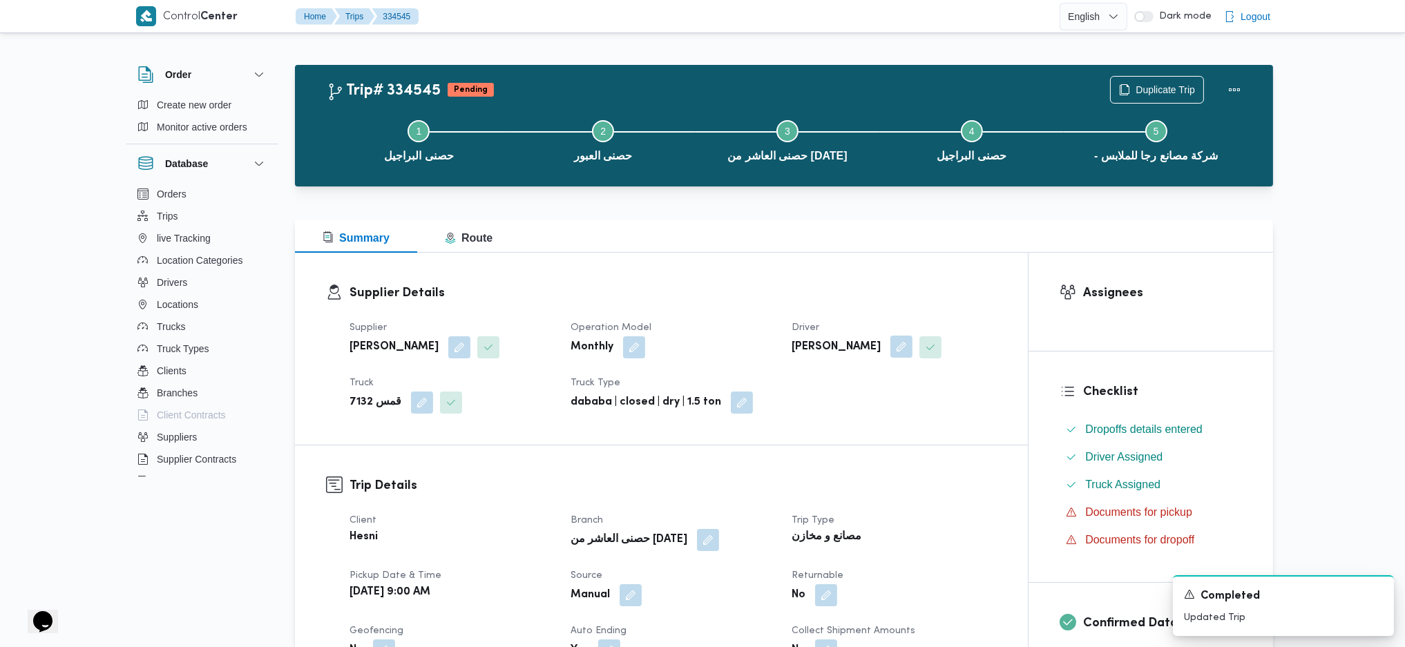
click at [912, 357] on button "button" at bounding box center [901, 347] width 22 height 22
click at [870, 402] on span "سالم محمد عبداللطيف سالم" at bounding box center [840, 401] width 79 height 15
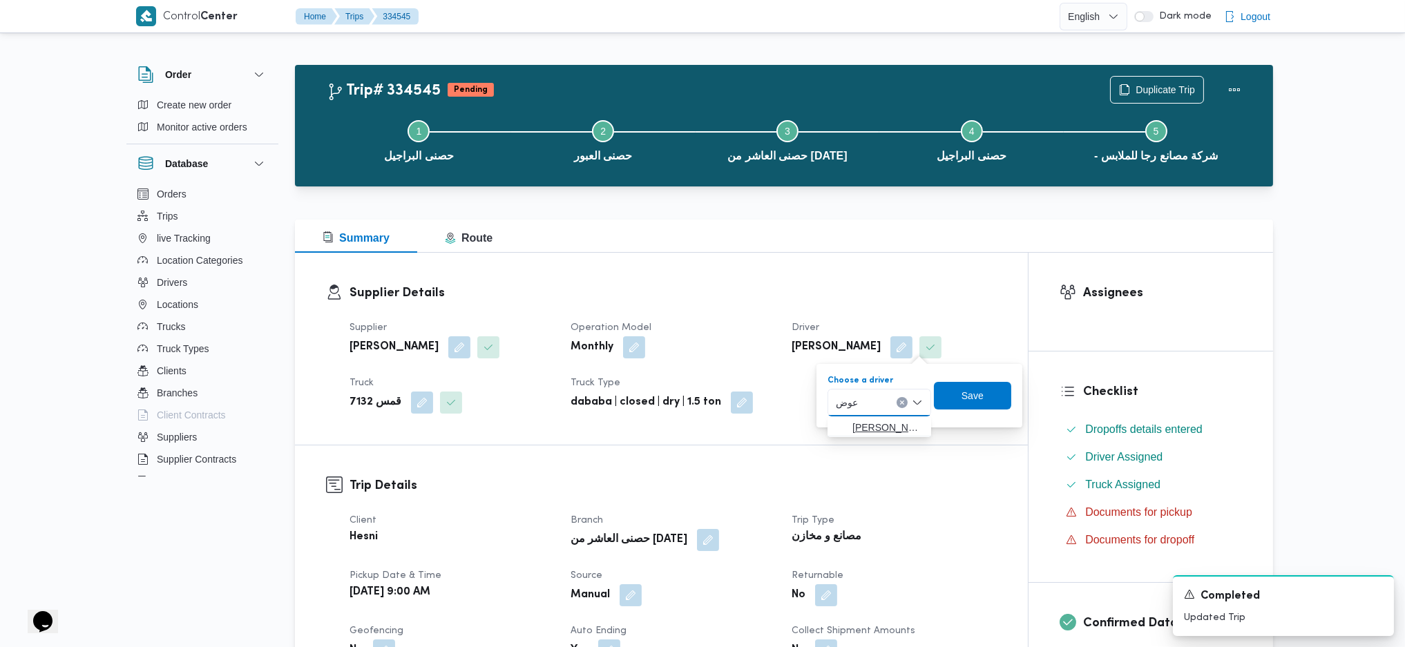
type input "عوض"
click at [864, 431] on span "عصام عطية السيد عوض الله" at bounding box center [887, 427] width 70 height 17
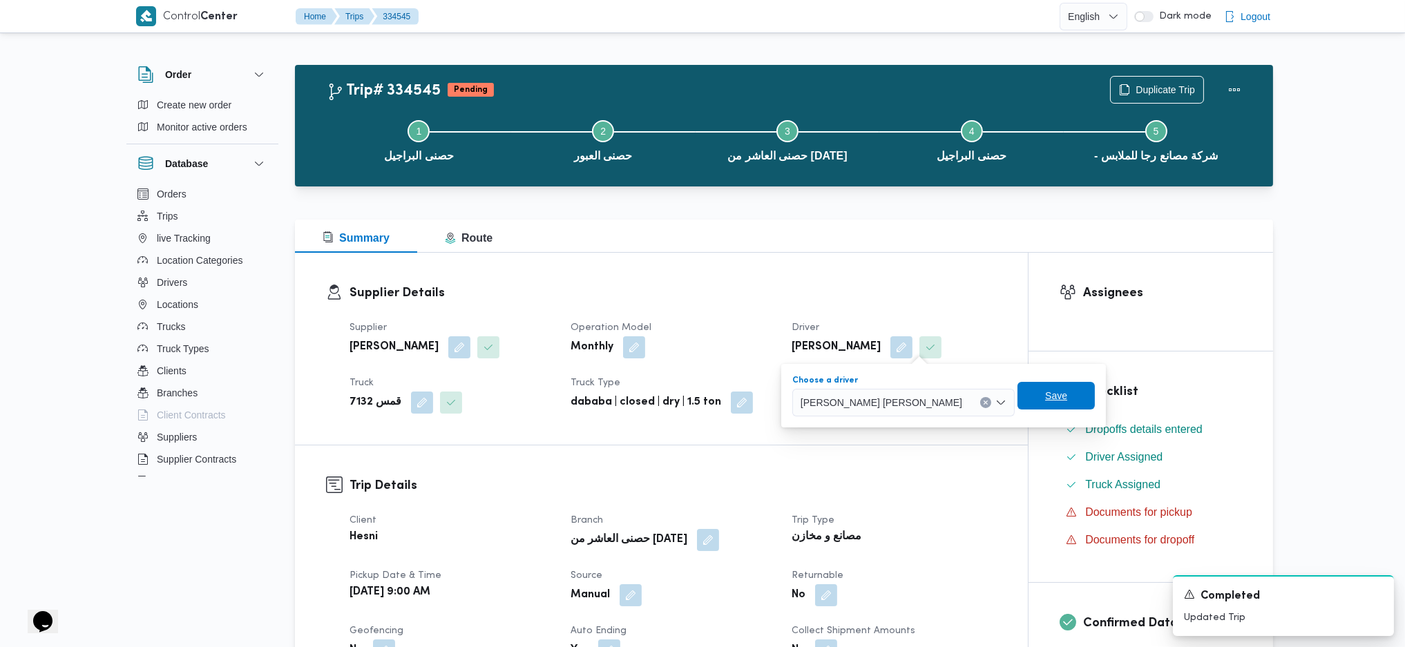
click at [1017, 405] on span "Save" at bounding box center [1055, 396] width 77 height 28
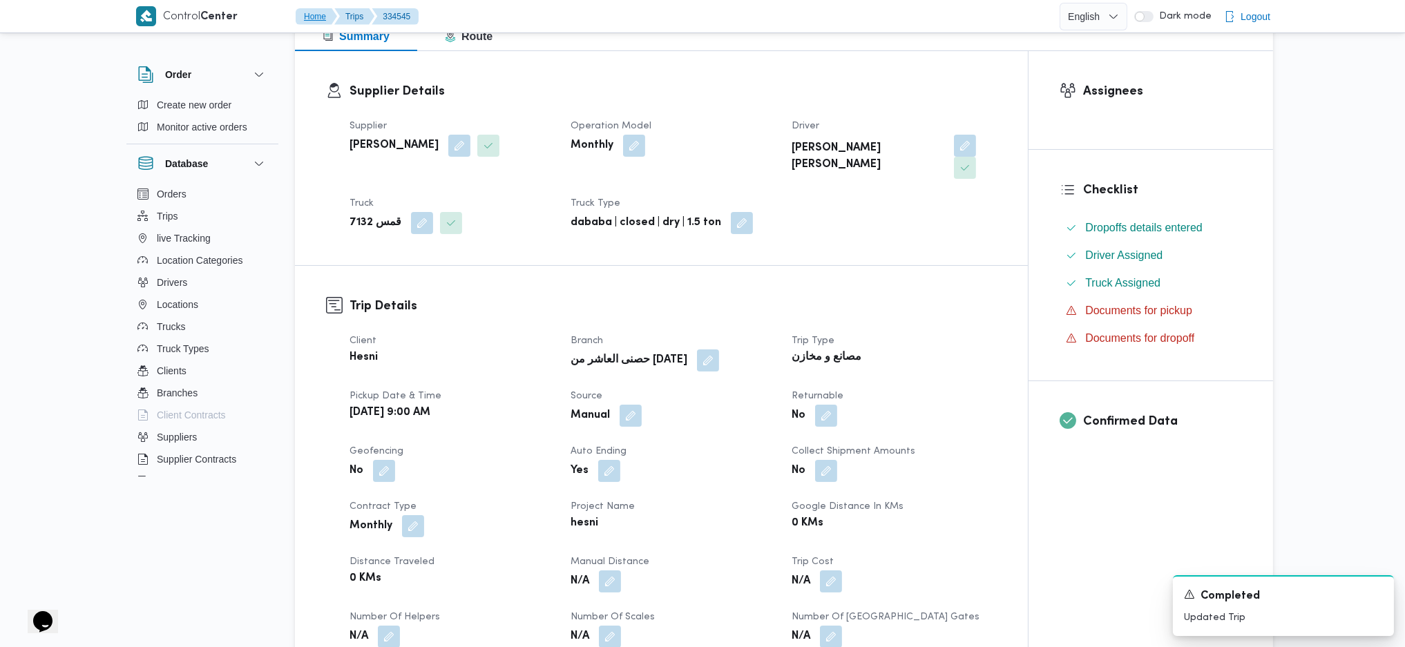
scroll to position [184, 0]
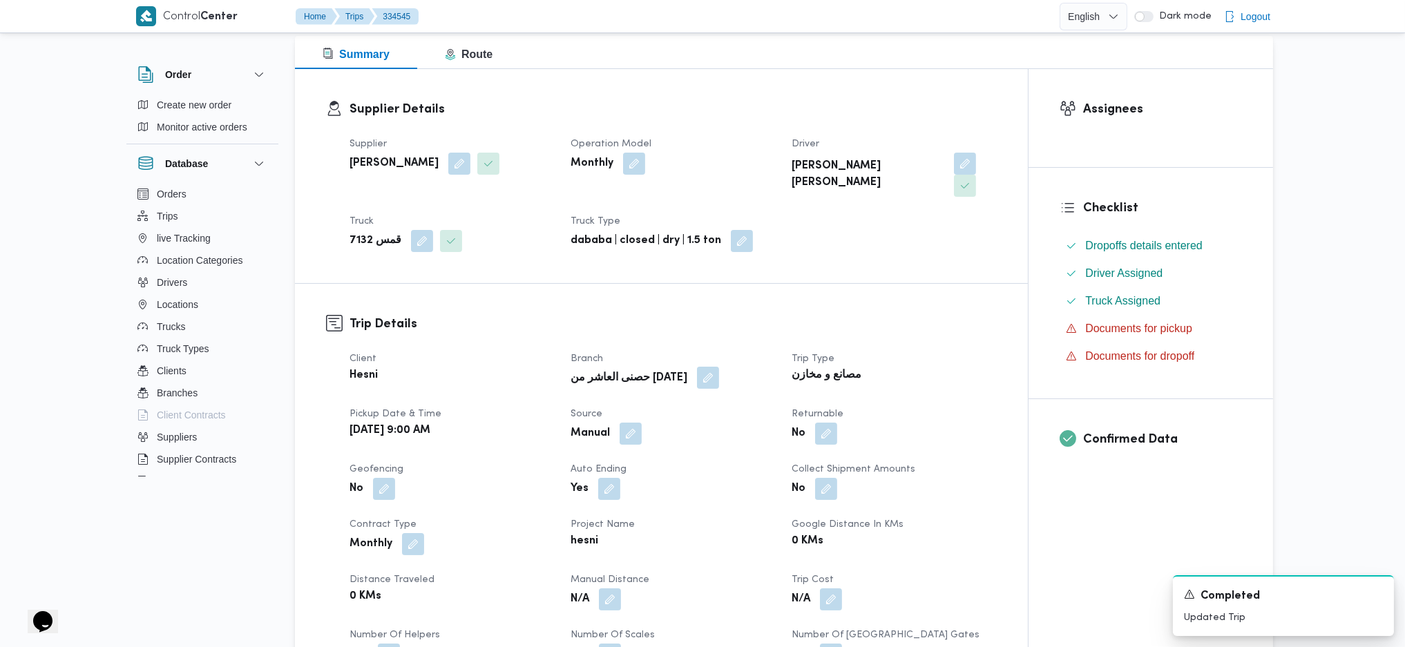
click at [697, 367] on button "button" at bounding box center [708, 378] width 22 height 22
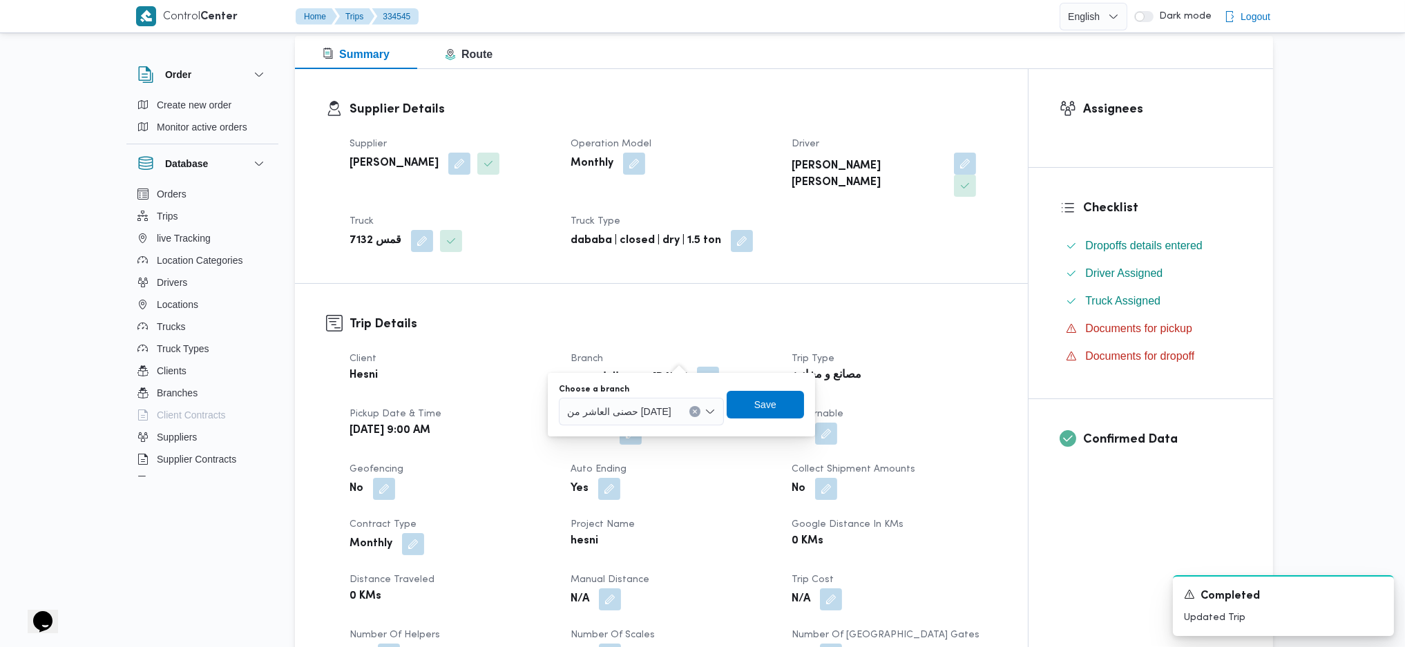
click at [598, 416] on span "حصنى العاشر من رمضان" at bounding box center [619, 410] width 104 height 15
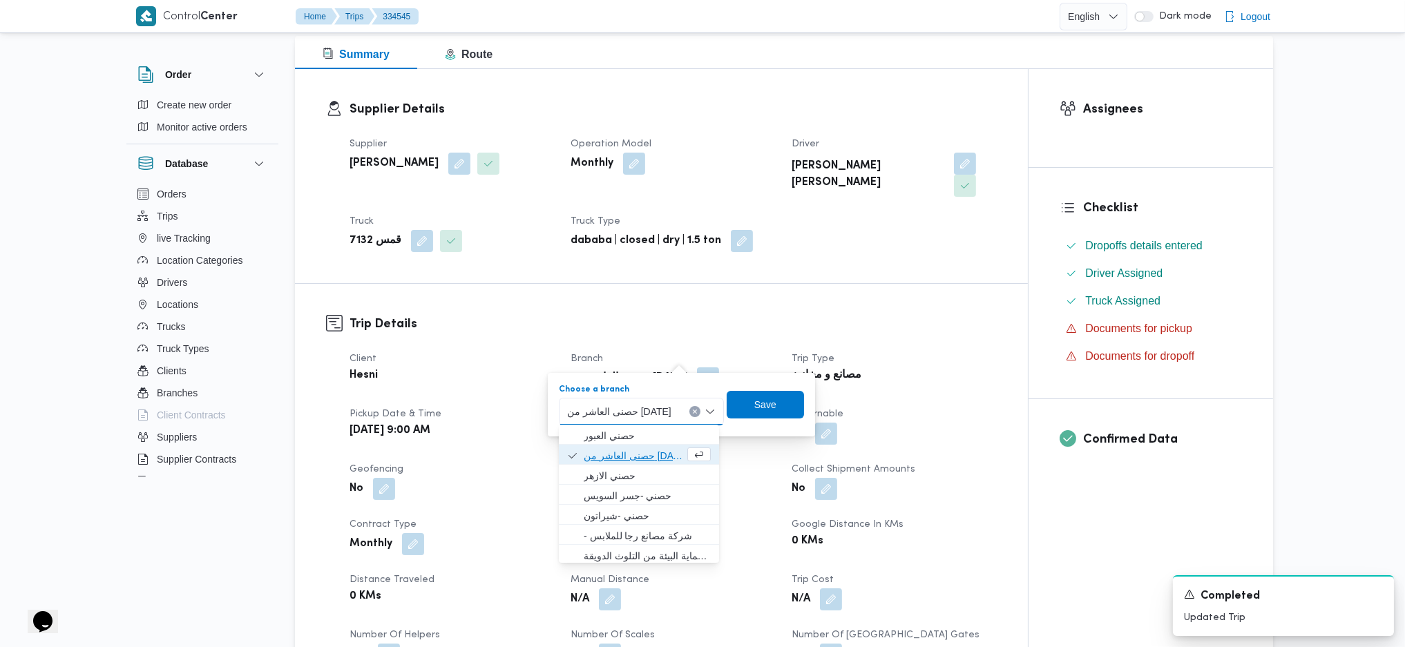
click at [648, 458] on span "حصنى العاشر من رمضان" at bounding box center [634, 456] width 101 height 17
click at [642, 408] on span "حصنى العاشر من رمضان" at bounding box center [619, 410] width 104 height 15
click at [598, 480] on span "حصني الازهر" at bounding box center [647, 476] width 127 height 17
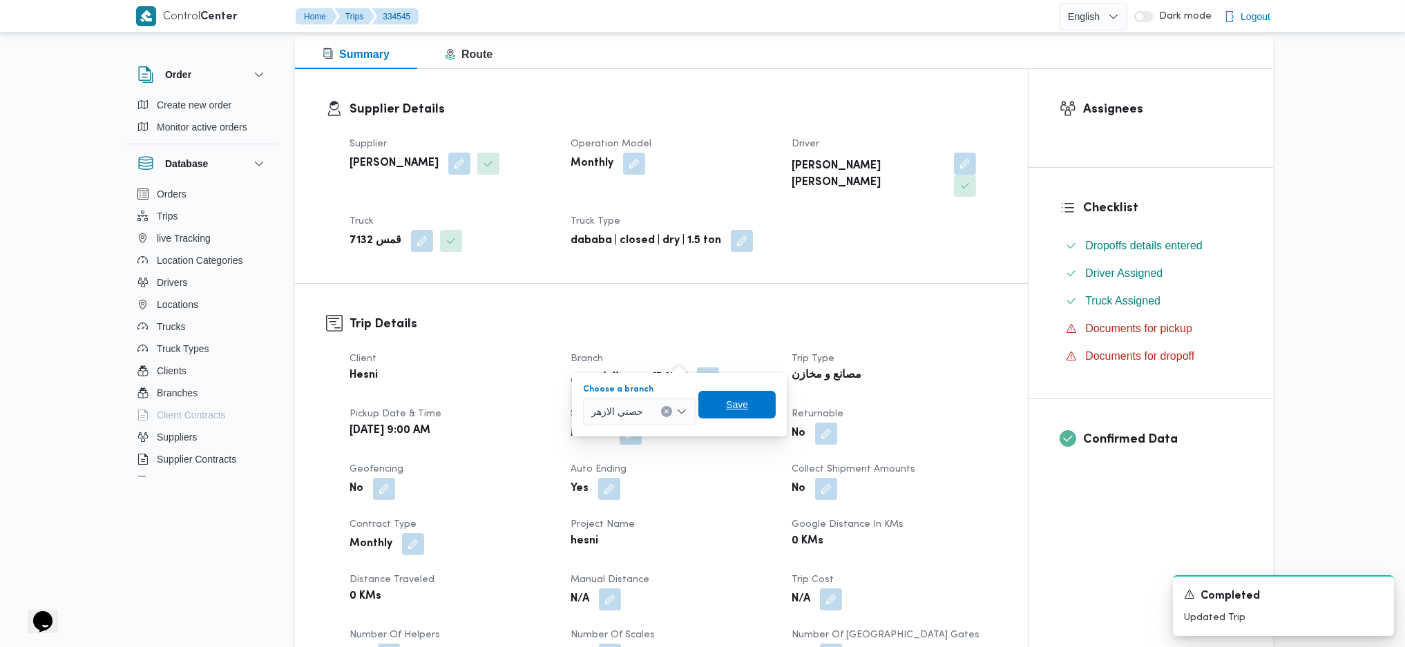
drag, startPoint x: 746, startPoint y: 412, endPoint x: 711, endPoint y: 418, distance: 35.0
click at [747, 412] on span "Save" at bounding box center [736, 405] width 77 height 28
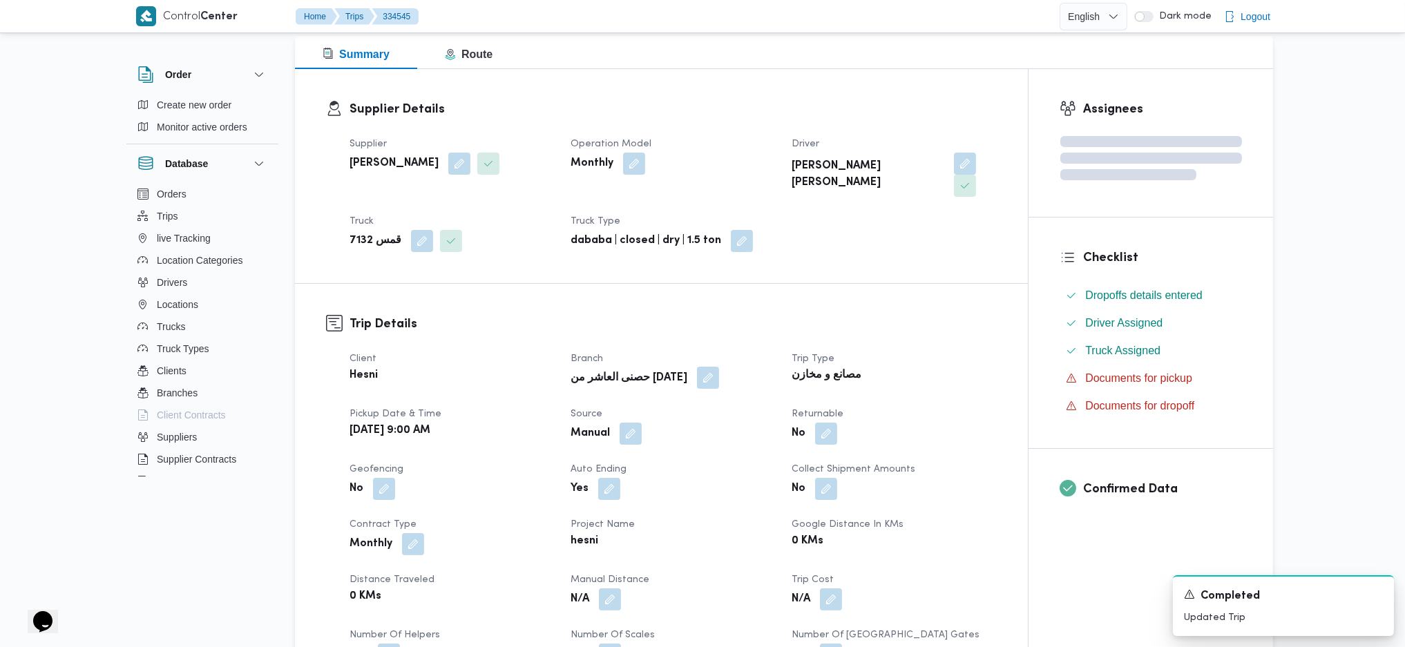
click at [684, 366] on div "حصنى العاشر من رمضان" at bounding box center [672, 378] width 207 height 25
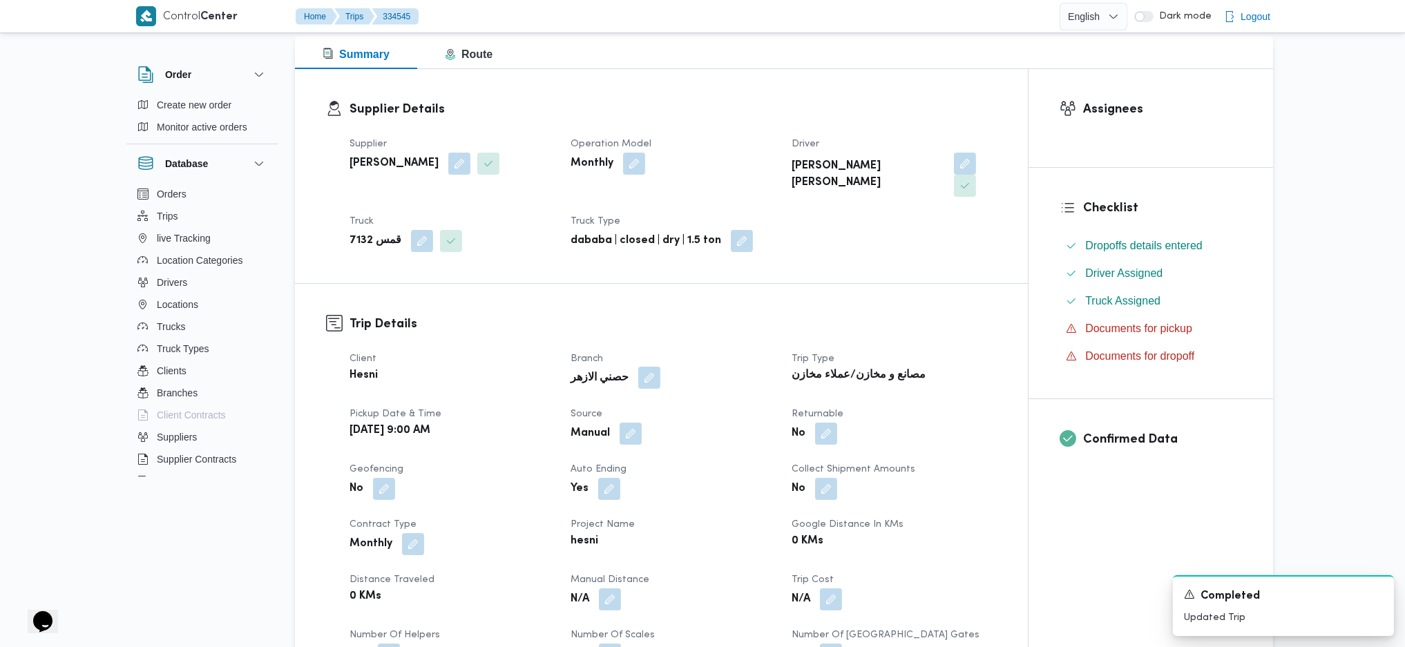
click at [644, 367] on button "button" at bounding box center [649, 378] width 22 height 22
drag, startPoint x: 592, startPoint y: 429, endPoint x: 602, endPoint y: 416, distance: 16.3
click at [595, 420] on div "You are in a dialog. To close this dialog, hit escape. Choose a branch حصني الا…" at bounding box center [637, 405] width 215 height 64
click at [604, 412] on div at bounding box center [607, 412] width 7 height 22
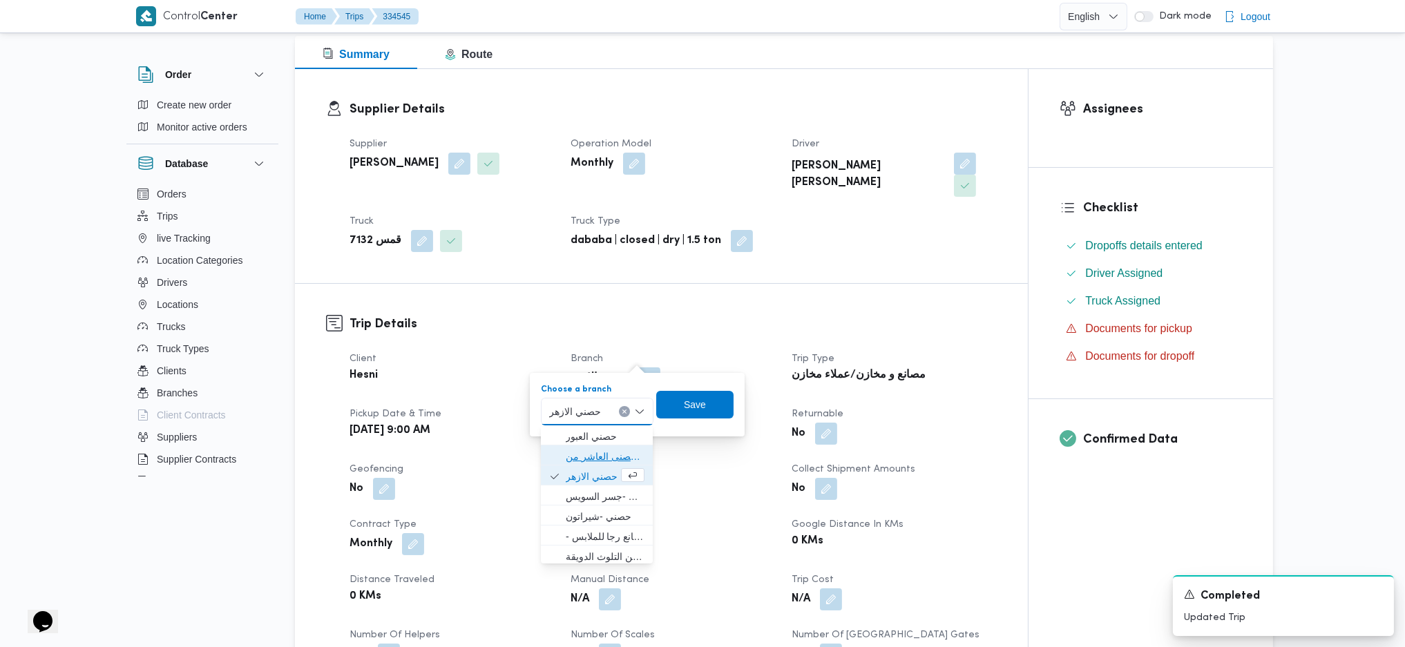
click at [599, 457] on span "حصنى العاشر من رمضان" at bounding box center [605, 456] width 79 height 17
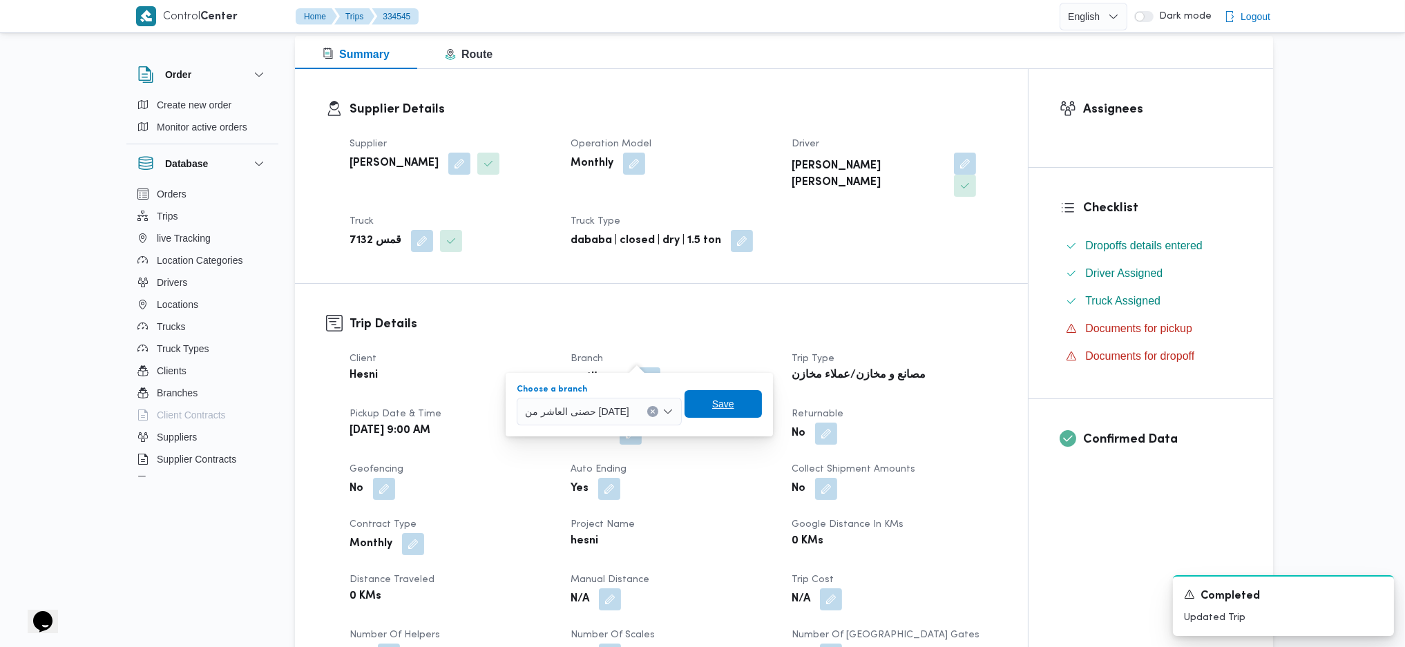
click at [697, 409] on span "Save" at bounding box center [723, 404] width 77 height 28
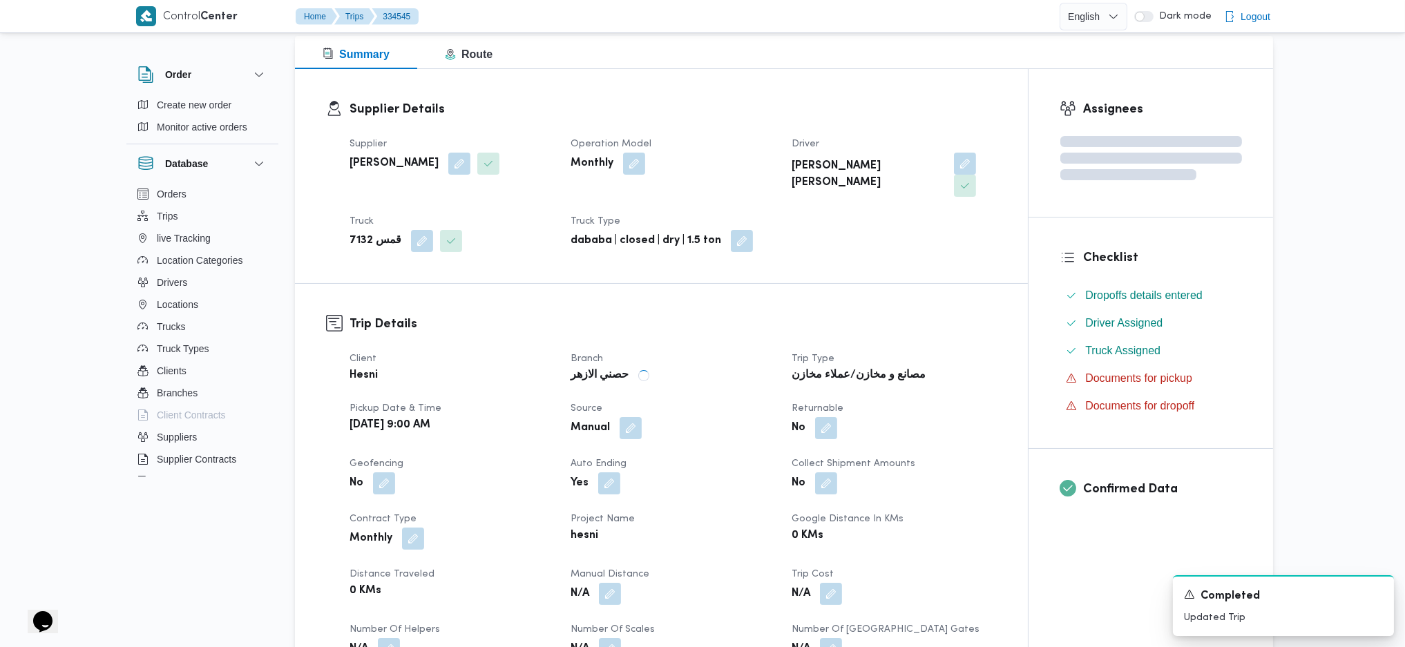
click at [687, 511] on dt "Project Name" at bounding box center [673, 519] width 204 height 17
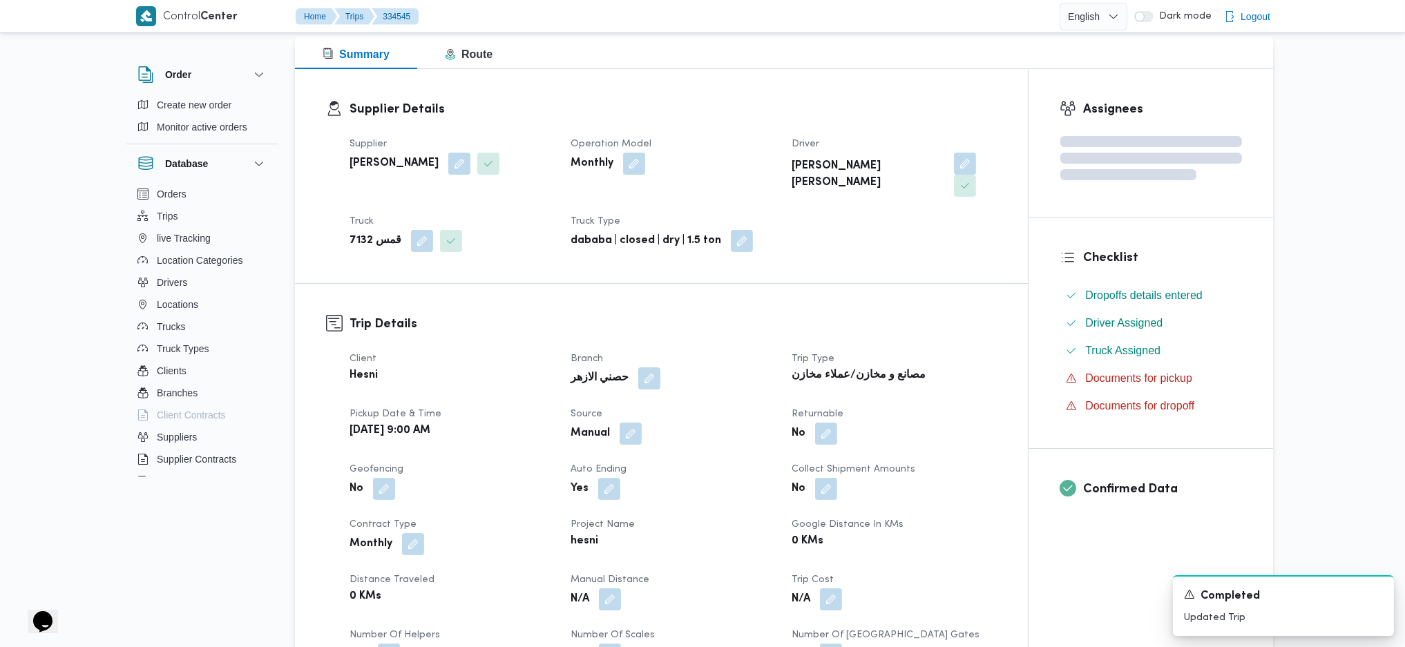
click at [701, 343] on div "Client Hesni Branch حصني الازهر Trip Type مصانع و مخازن/عملاء مخازن Pickup date…" at bounding box center [673, 536] width 664 height 387
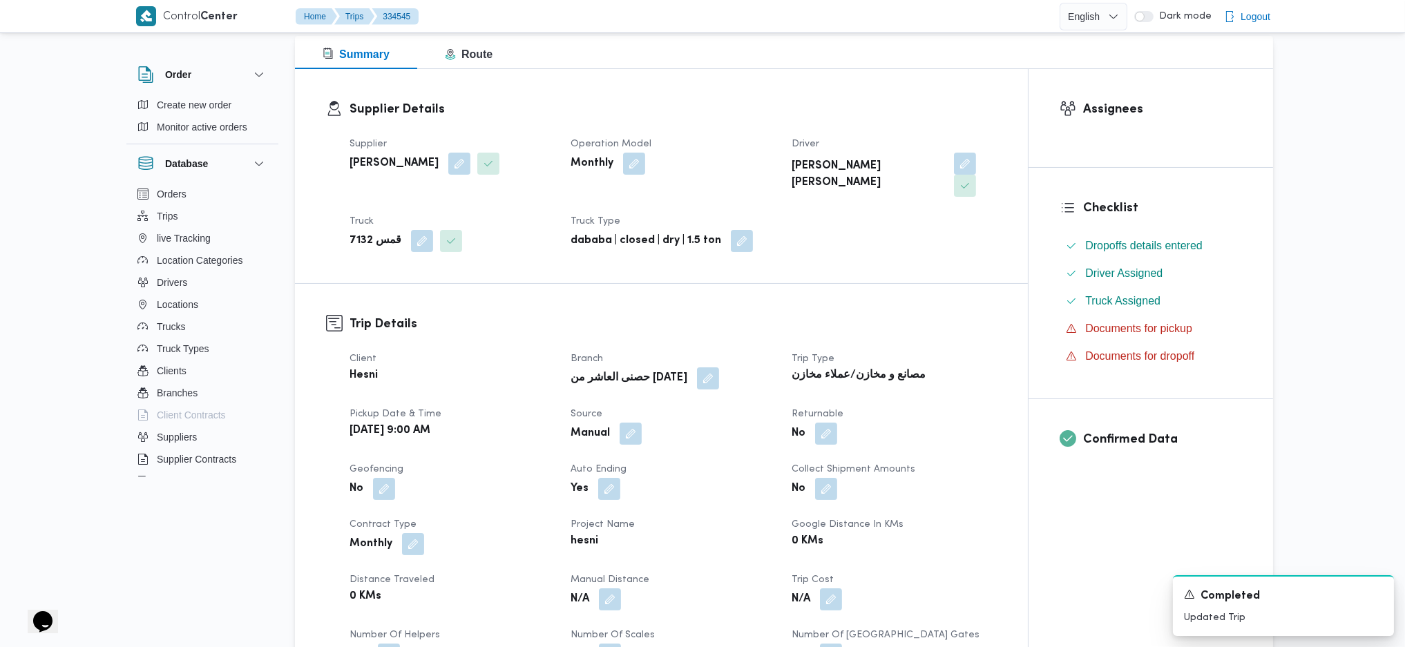
click at [701, 343] on div "Client Hesni Branch حصنى العاشر من رمضان Trip Type مصانع و مخازن/عملاء مخازن Pi…" at bounding box center [673, 536] width 664 height 387
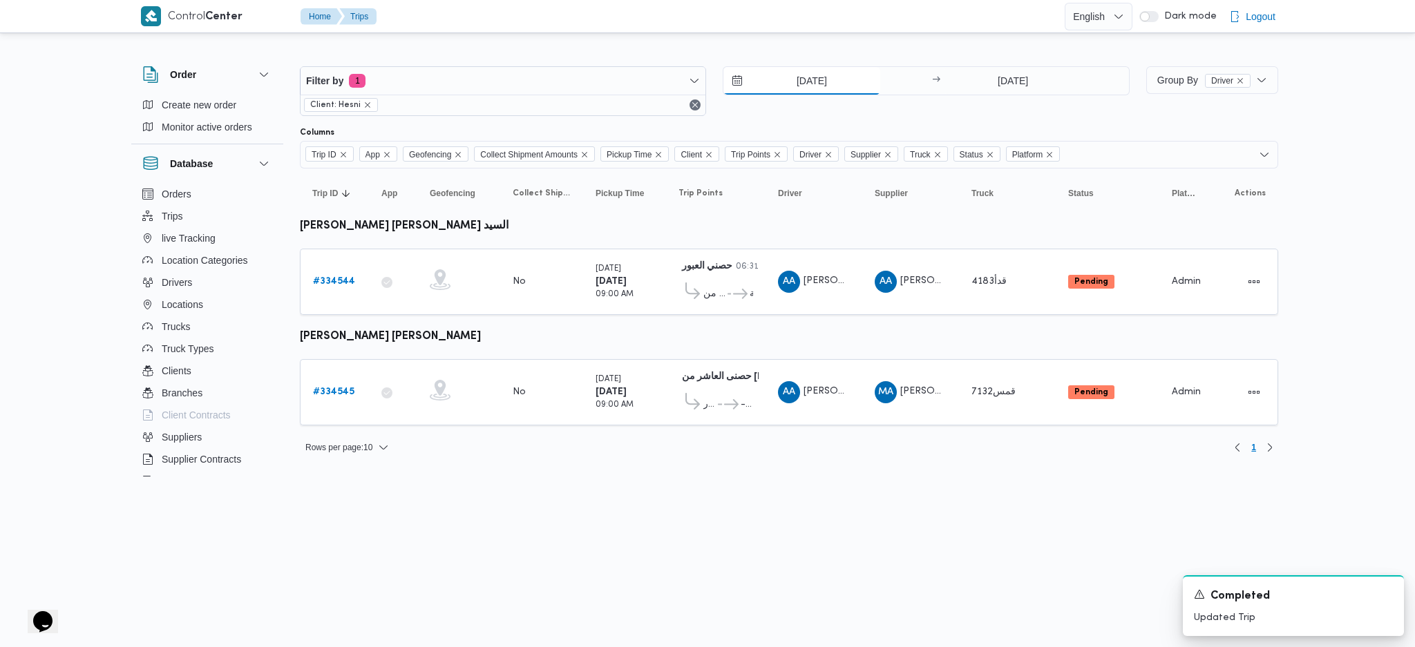
click at [772, 91] on input "[DATE]" at bounding box center [801, 81] width 157 height 28
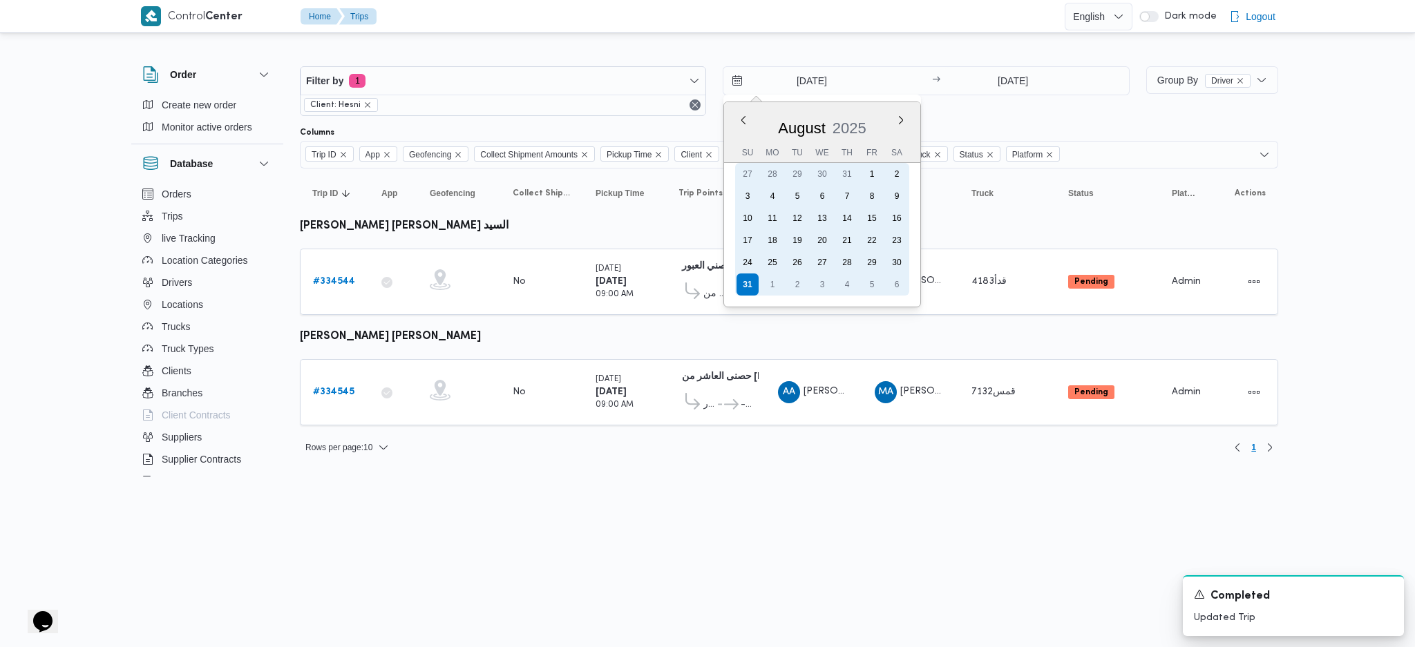
click at [899, 255] on div "30" at bounding box center [897, 262] width 22 height 22
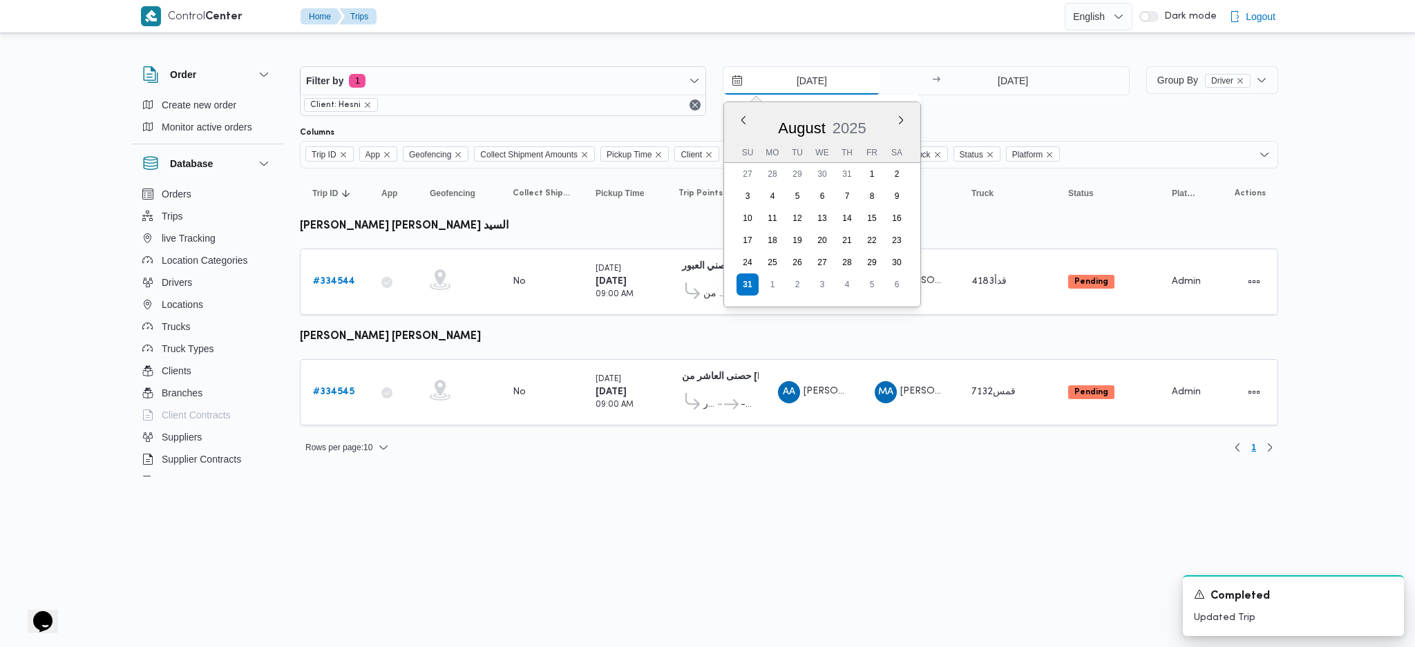
type input "30/8/2025"
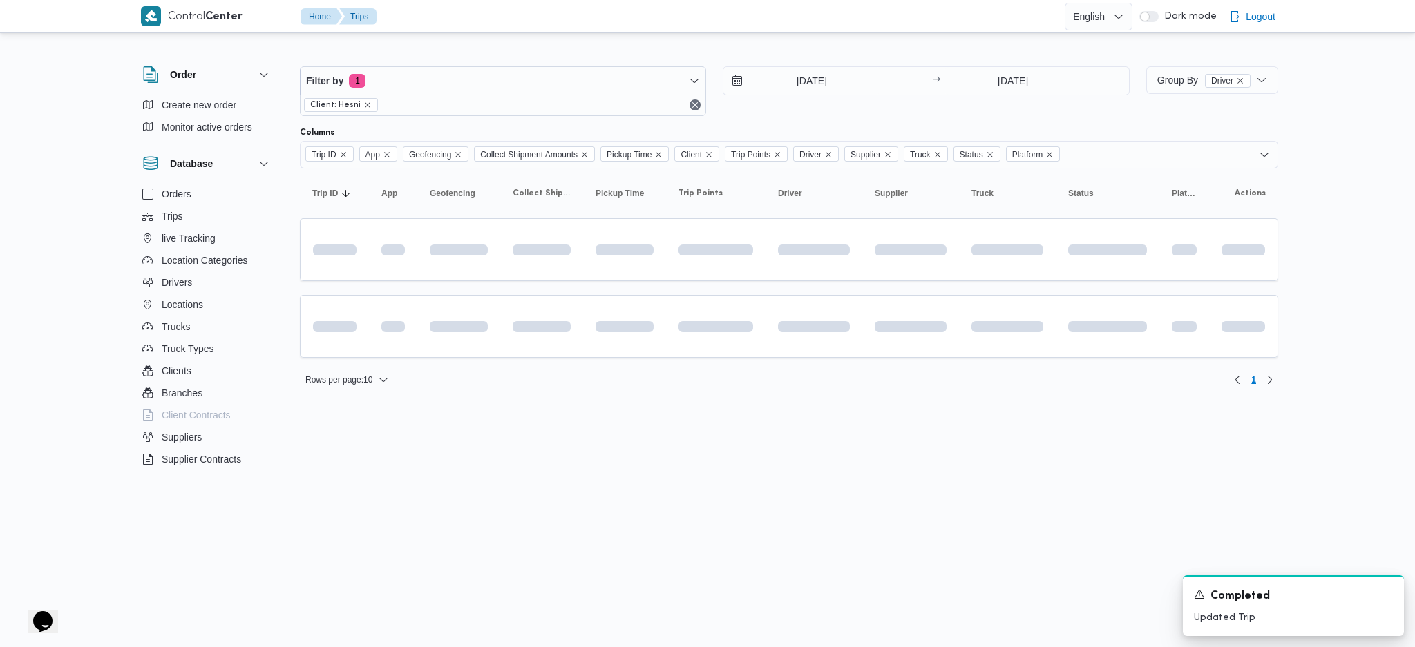
drag, startPoint x: 993, startPoint y: 53, endPoint x: 1001, endPoint y: 71, distance: 19.8
click at [995, 57] on div at bounding box center [789, 55] width 978 height 22
click at [1001, 73] on input "[DATE]" at bounding box center [1012, 81] width 137 height 28
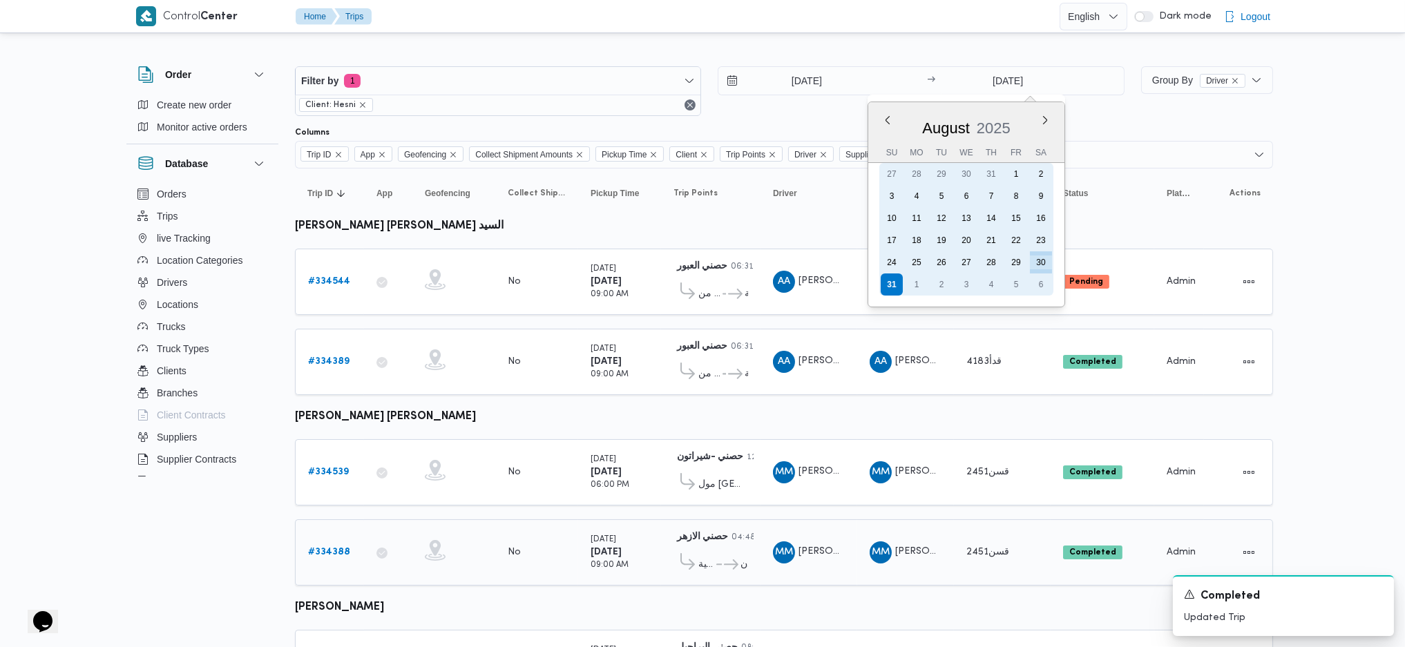
click at [1035, 257] on div "30" at bounding box center [1041, 262] width 22 height 22
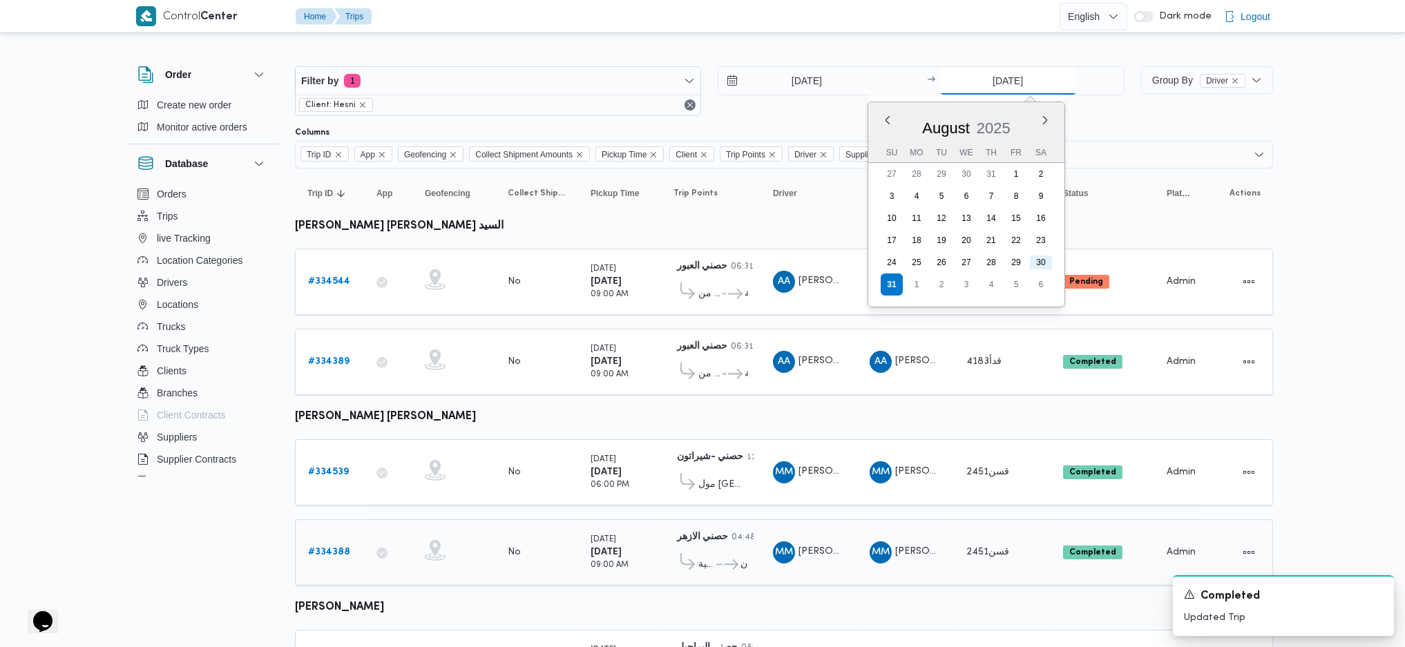
type input "30/8/2025"
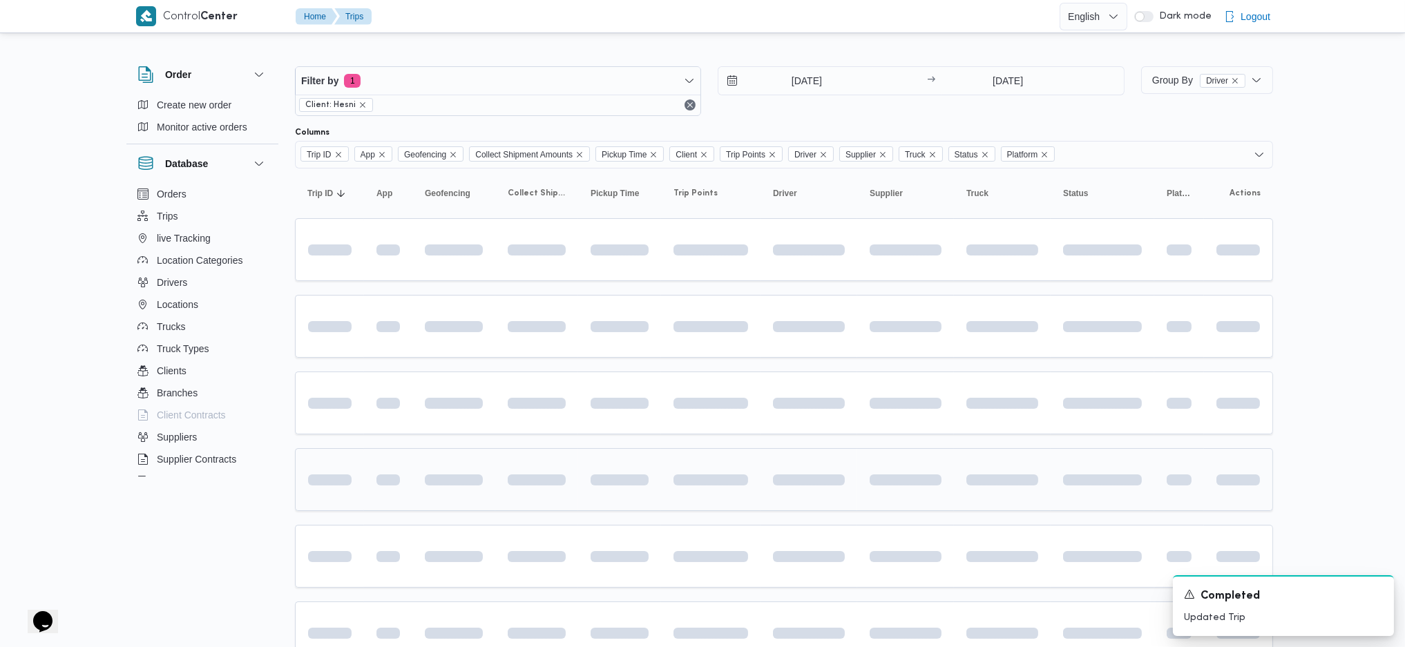
click at [721, 504] on div at bounding box center [711, 479] width 86 height 55
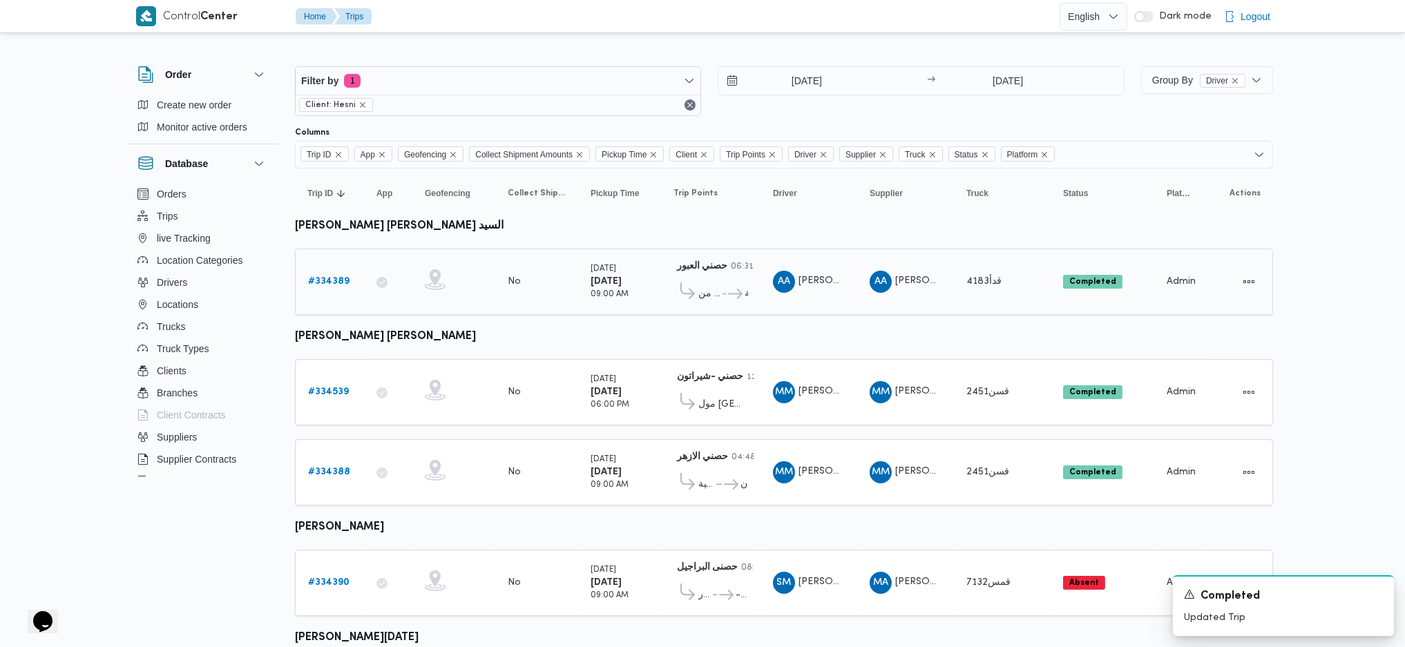
click at [313, 277] on b "# 334389" at bounding box center [328, 281] width 41 height 9
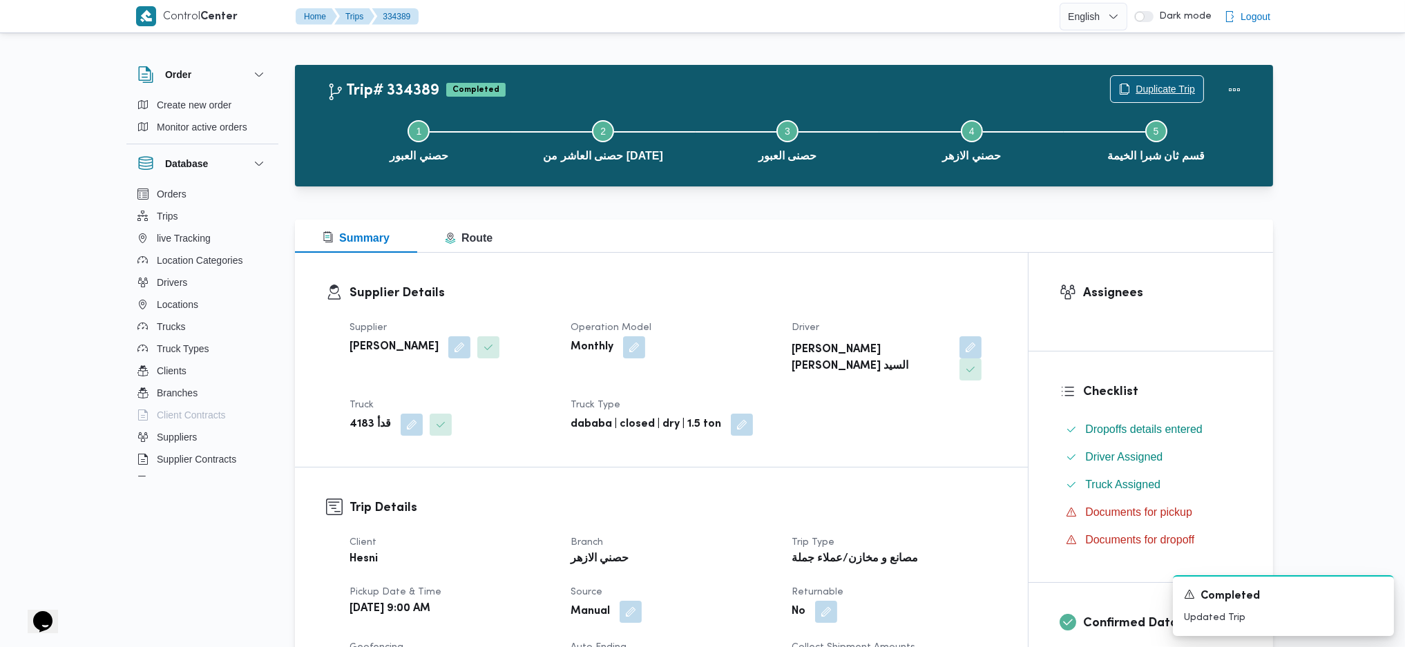
click at [1152, 86] on span "Duplicate Trip" at bounding box center [1165, 89] width 59 height 17
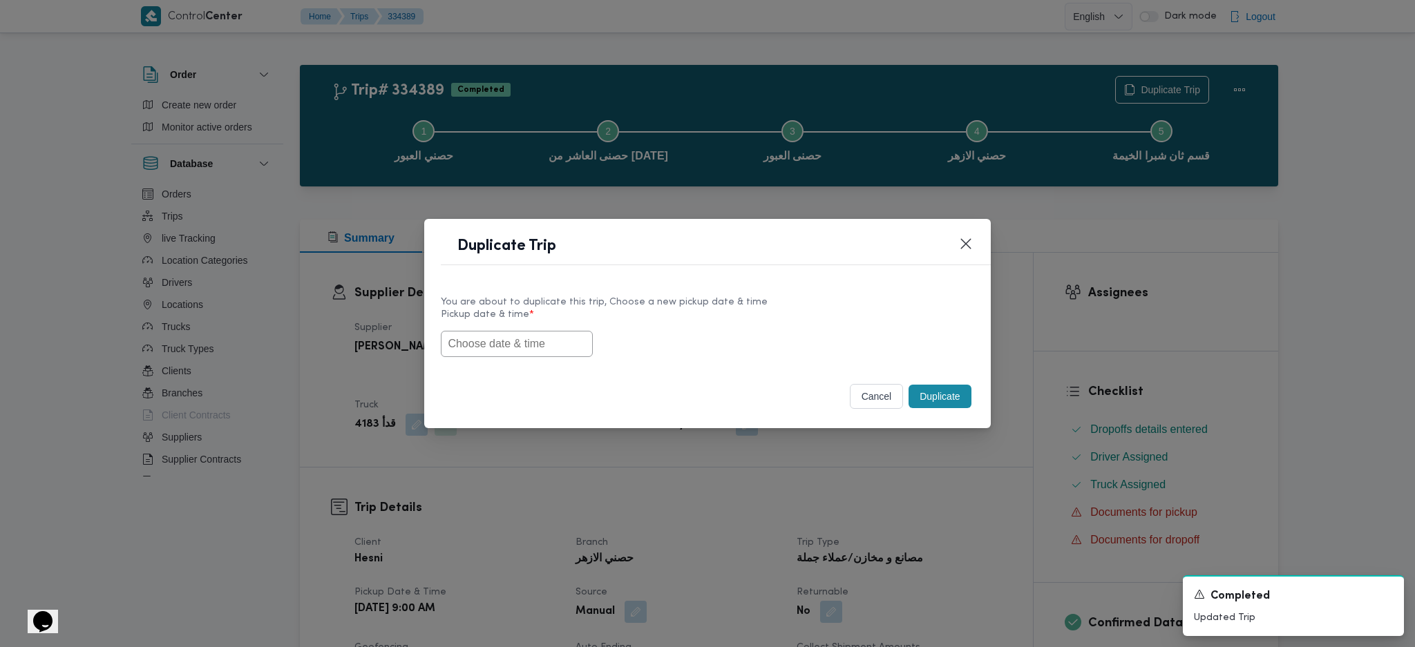
click at [502, 337] on input "text" at bounding box center [517, 344] width 152 height 26
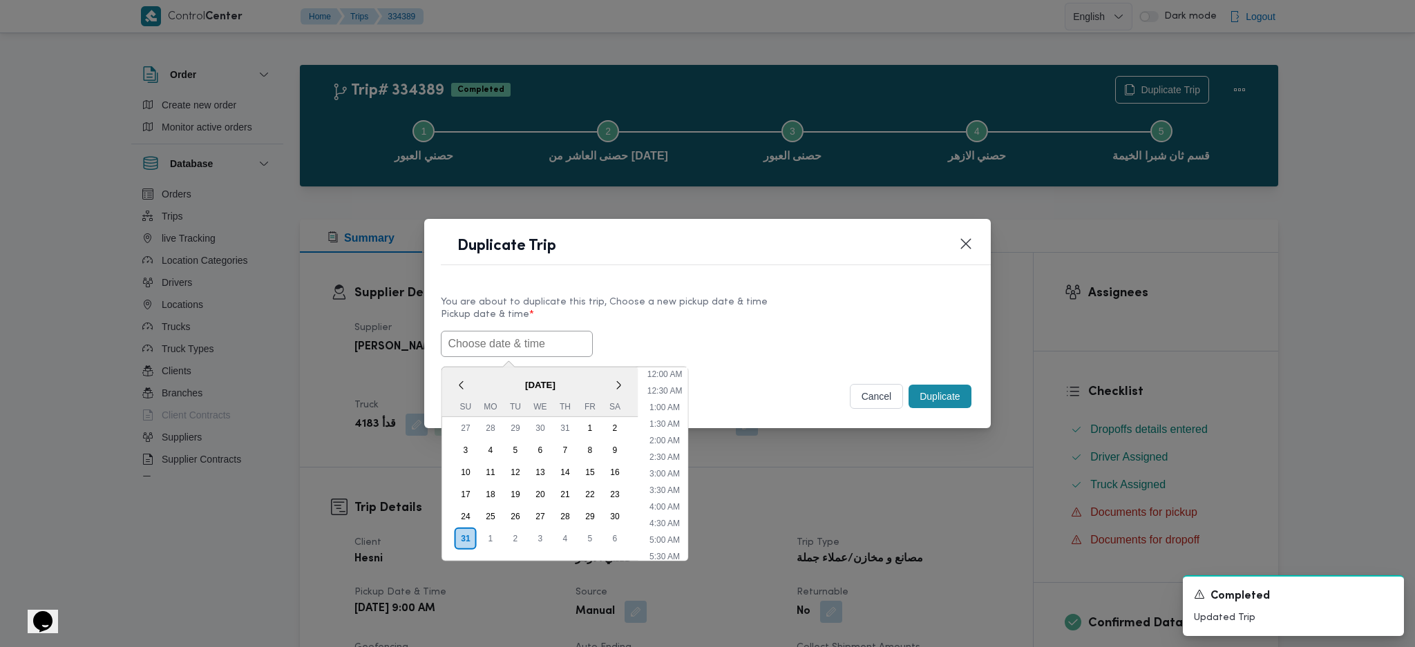
scroll to position [394, 0]
click at [757, 367] on div "You are about to duplicate this trip, Choose a new pickup date & time Pickup da…" at bounding box center [707, 326] width 566 height 88
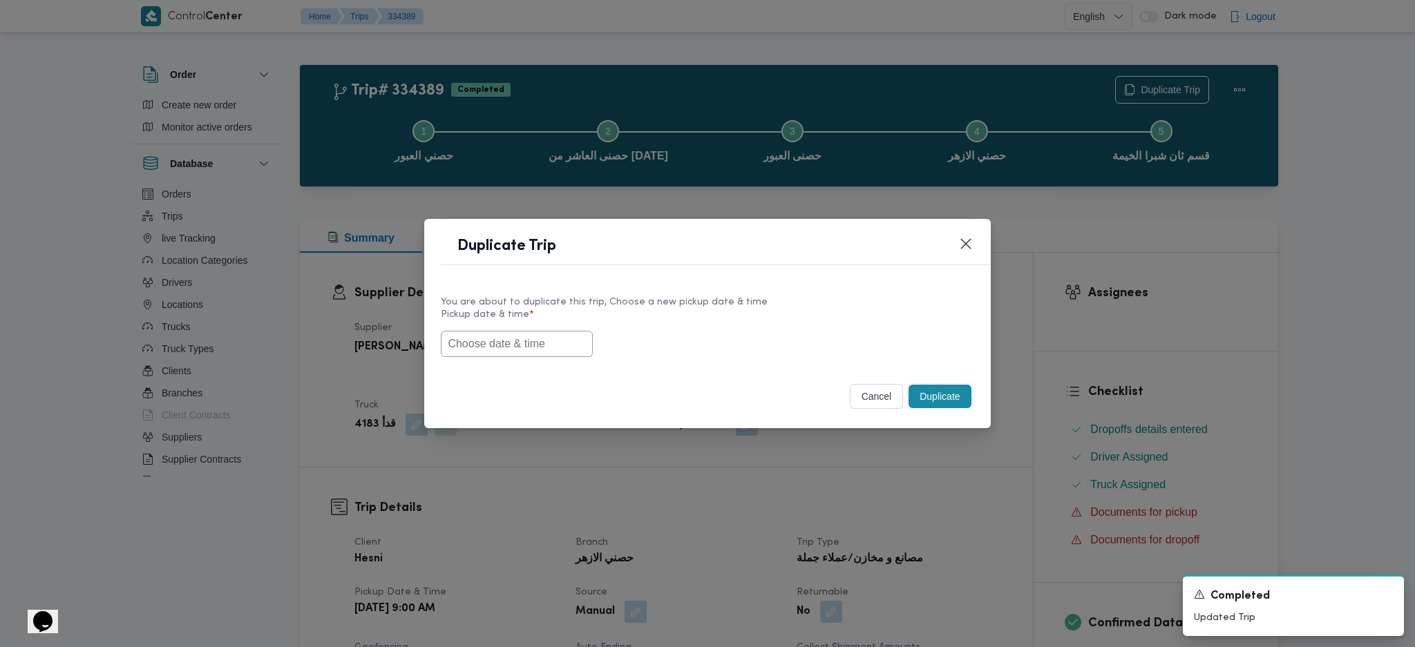
click at [532, 348] on input "text" at bounding box center [517, 344] width 152 height 26
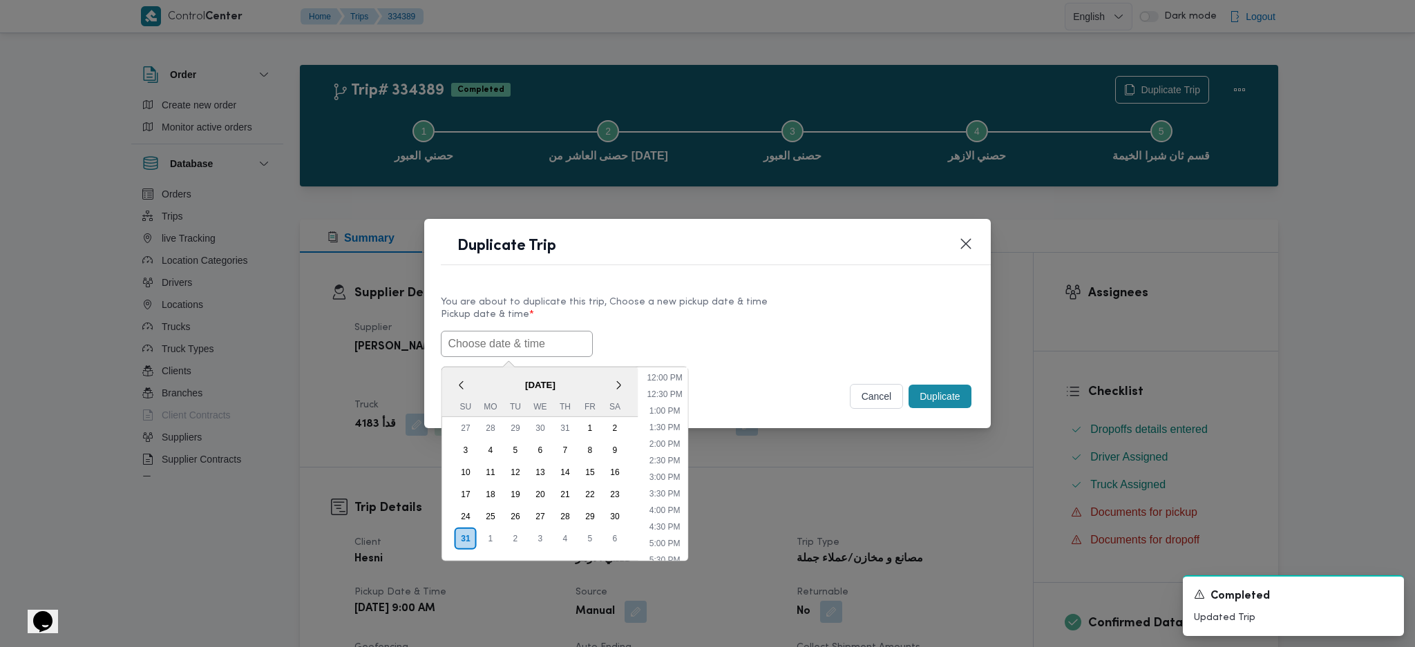
click at [476, 380] on span "August 2025" at bounding box center [540, 385] width 196 height 24
click at [488, 526] on div "1" at bounding box center [490, 538] width 26 height 26
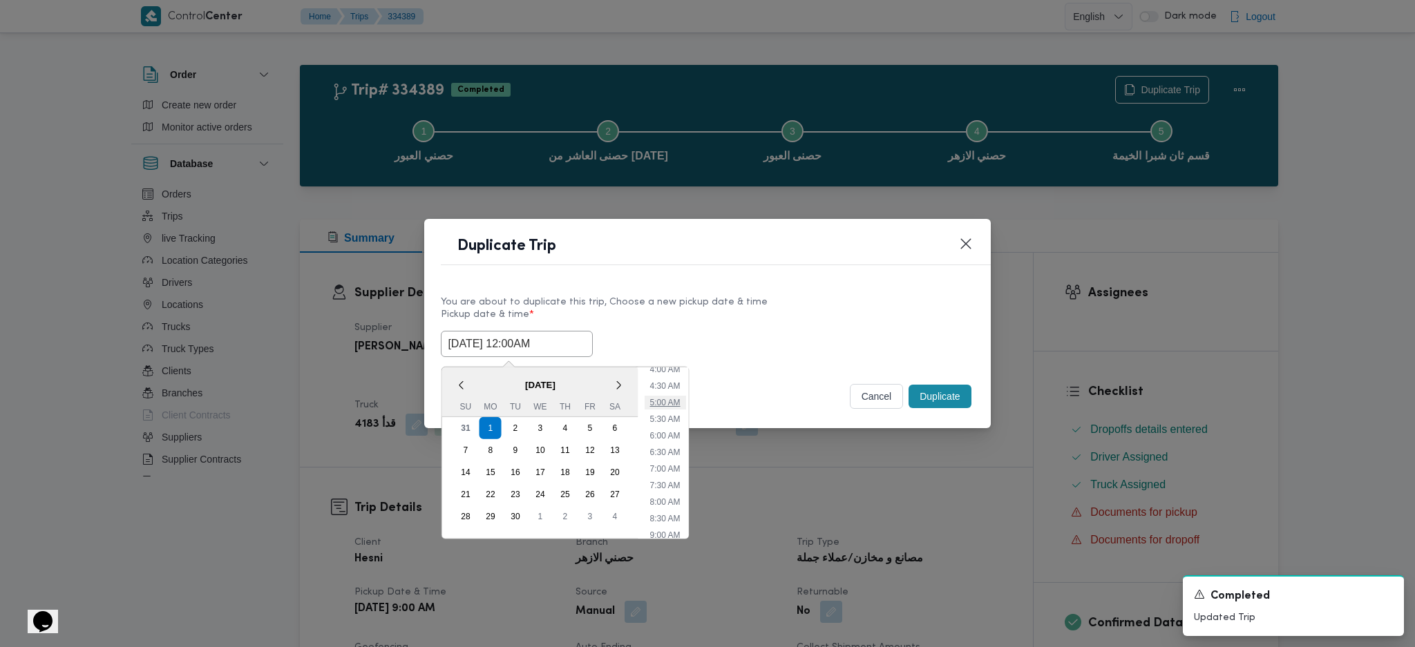
scroll to position [169, 0]
click at [668, 503] on li "9:00 AM" at bounding box center [664, 504] width 41 height 14
type input "01/09/2025 9:00AM"
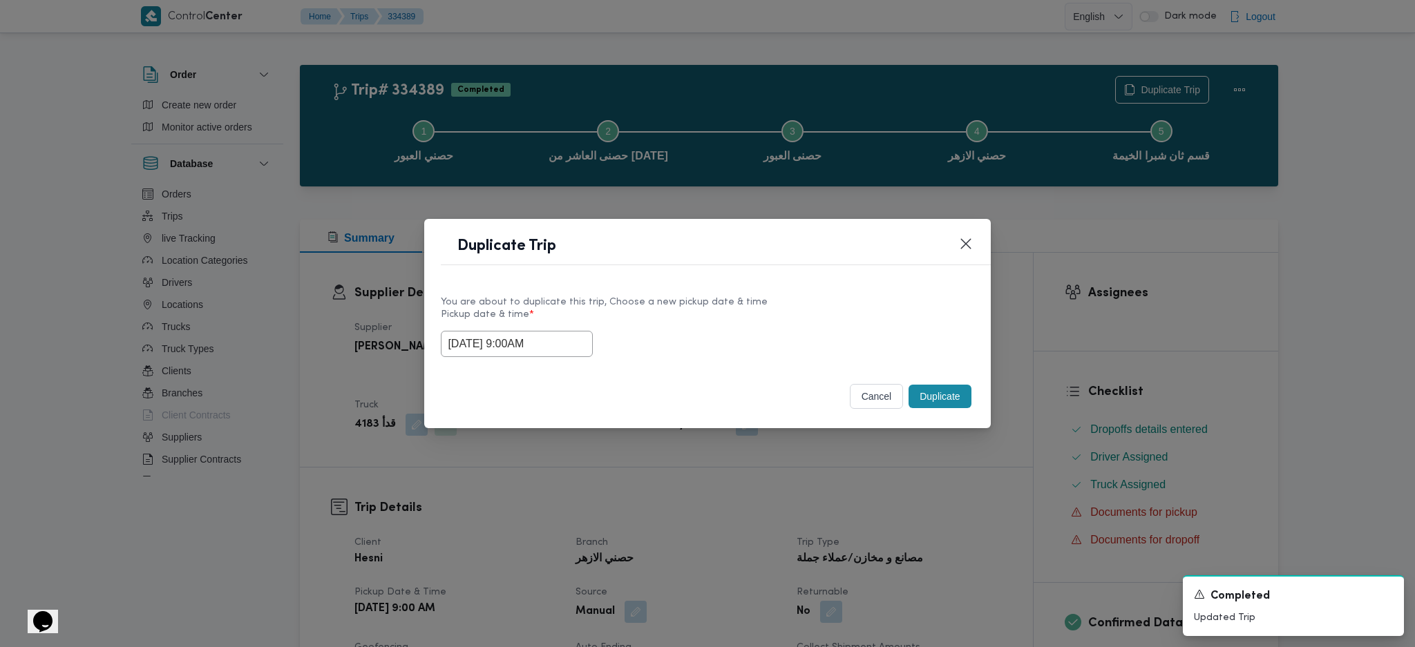
click at [533, 345] on input "01/09/2025 9:00AM" at bounding box center [517, 344] width 152 height 26
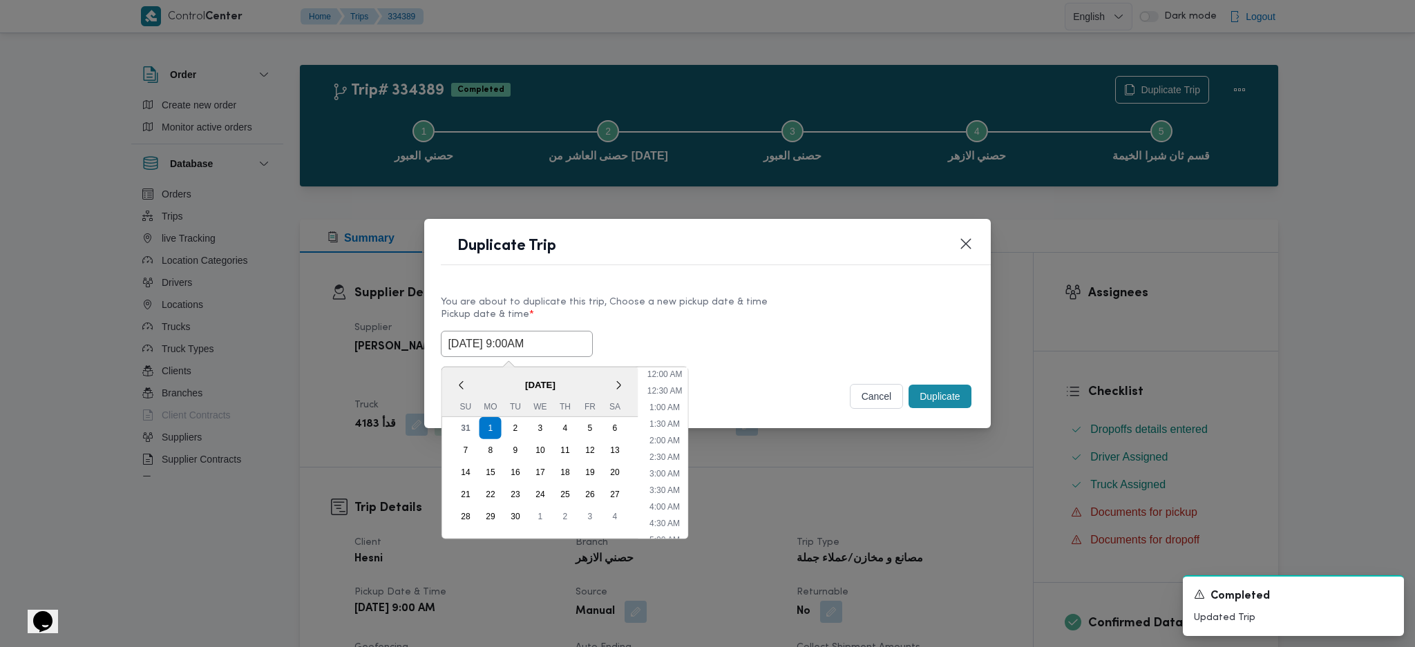
click at [533, 345] on input "01/09/2025 9:00AM" at bounding box center [517, 344] width 152 height 26
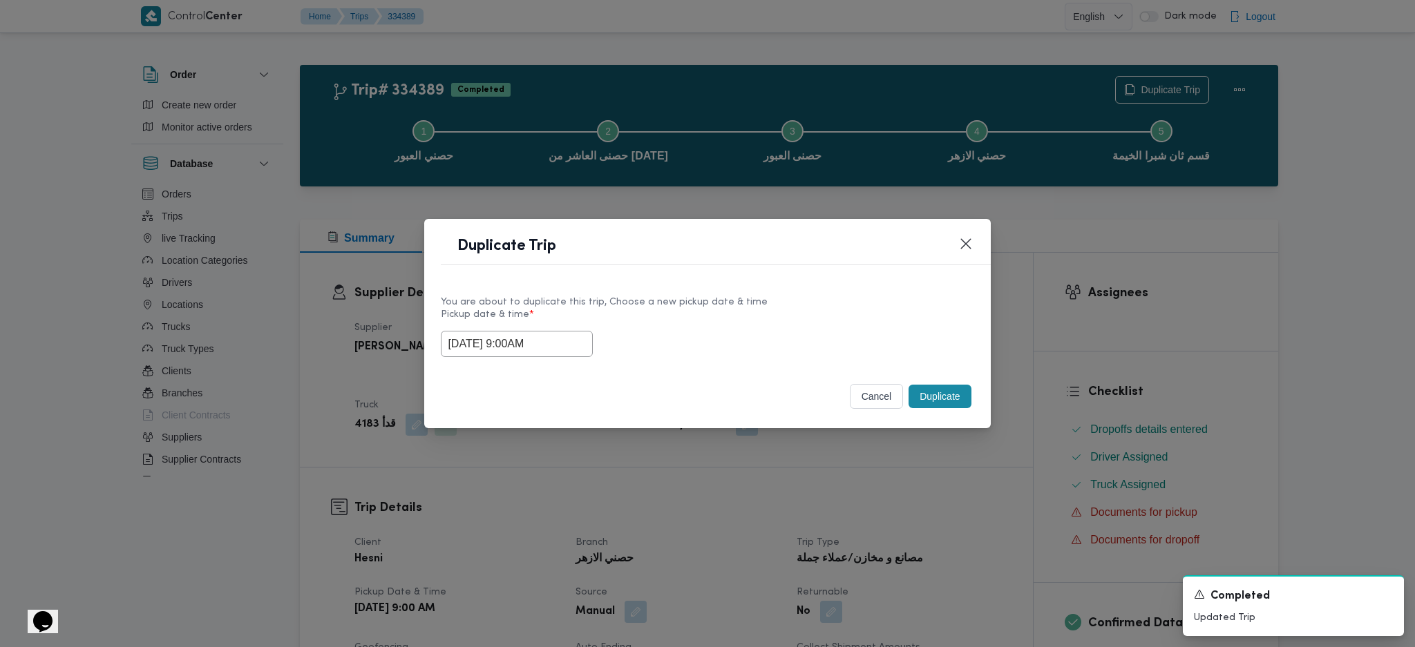
click at [946, 403] on button "Duplicate" at bounding box center [939, 396] width 62 height 23
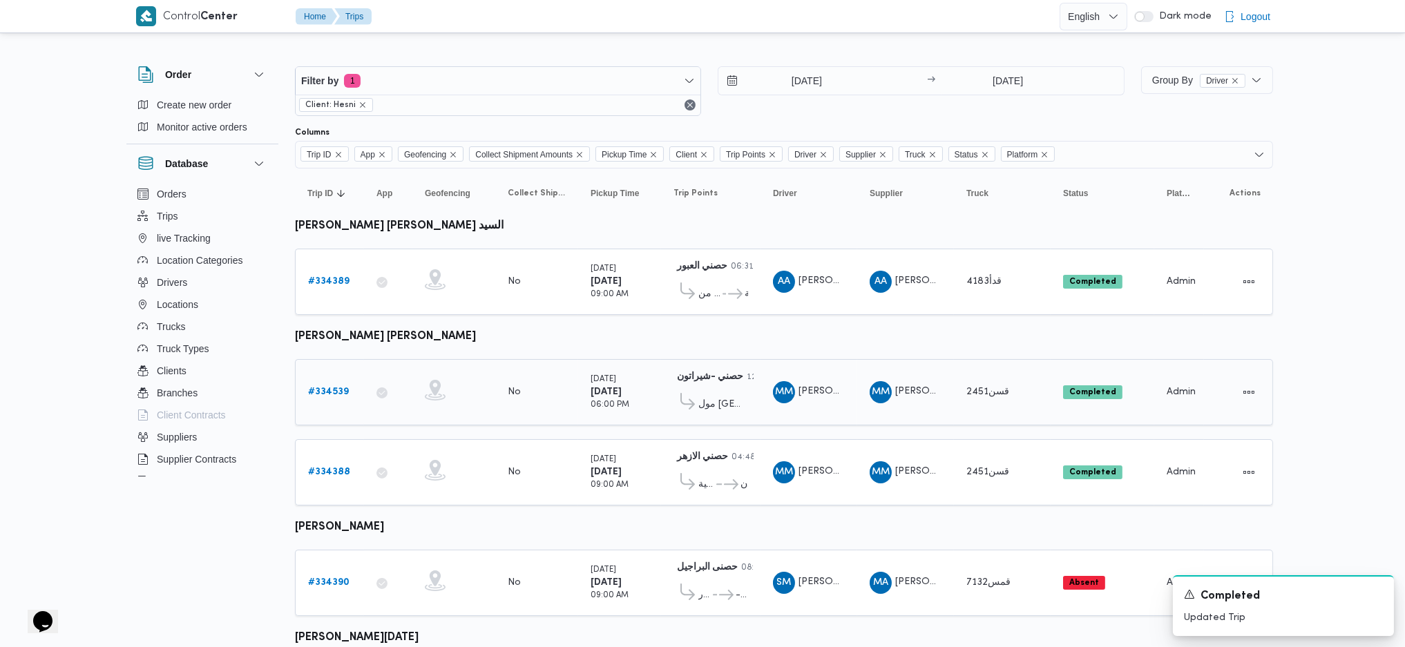
click at [332, 388] on b "# 334539" at bounding box center [328, 392] width 41 height 9
click at [327, 469] on b "# 334388" at bounding box center [329, 472] width 42 height 9
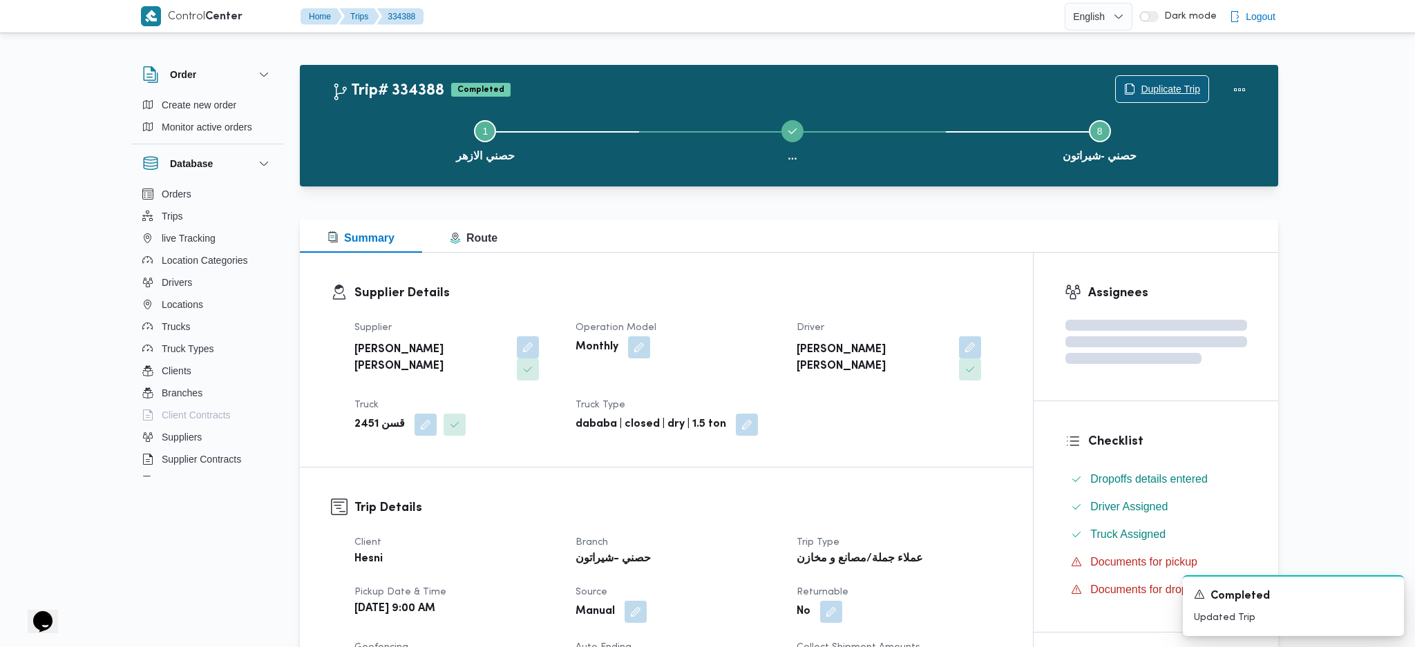
click at [1151, 80] on span "Duplicate Trip" at bounding box center [1162, 89] width 93 height 26
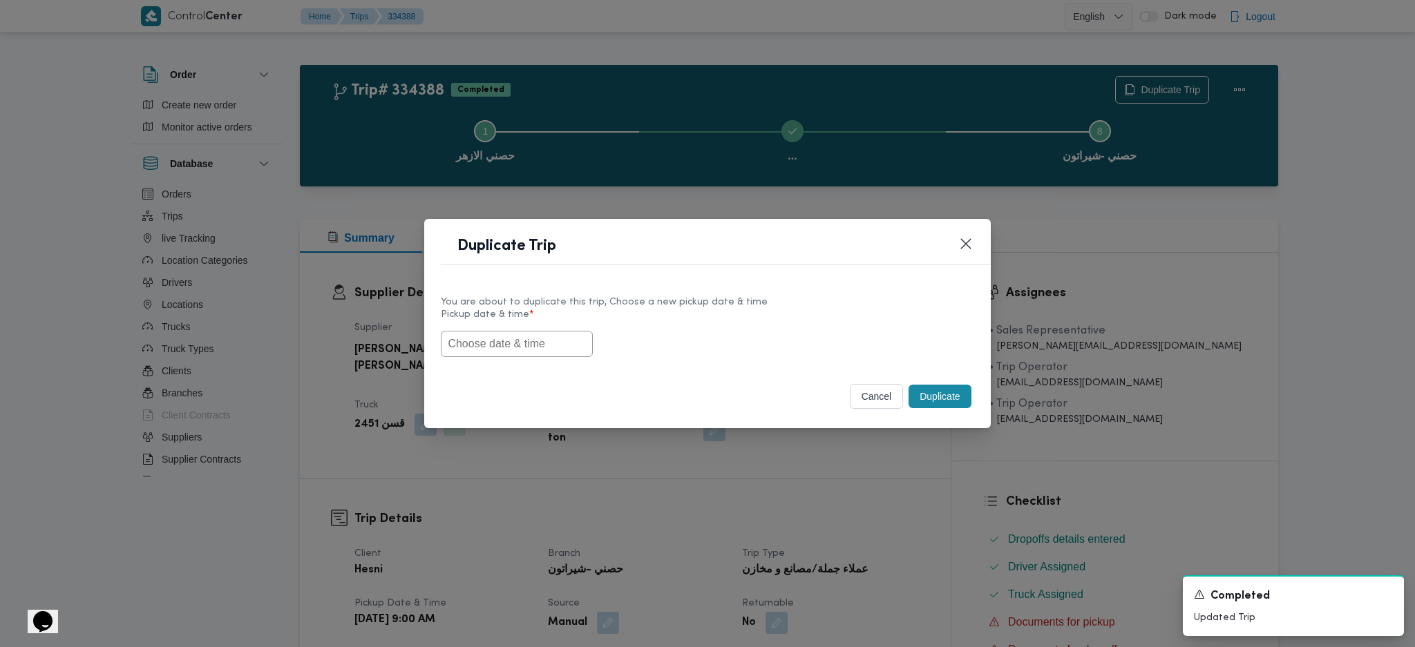
click at [524, 344] on input "text" at bounding box center [517, 344] width 152 height 26
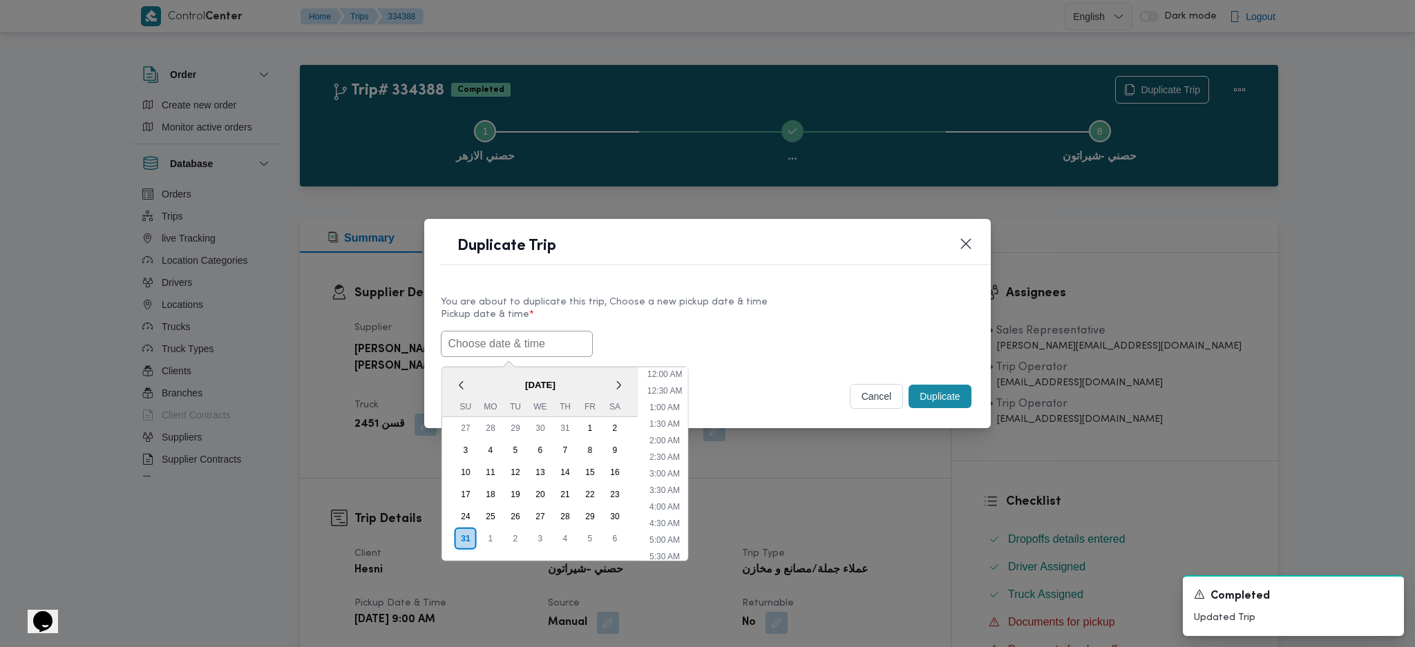
paste input "01/09/2025 9:00AM"
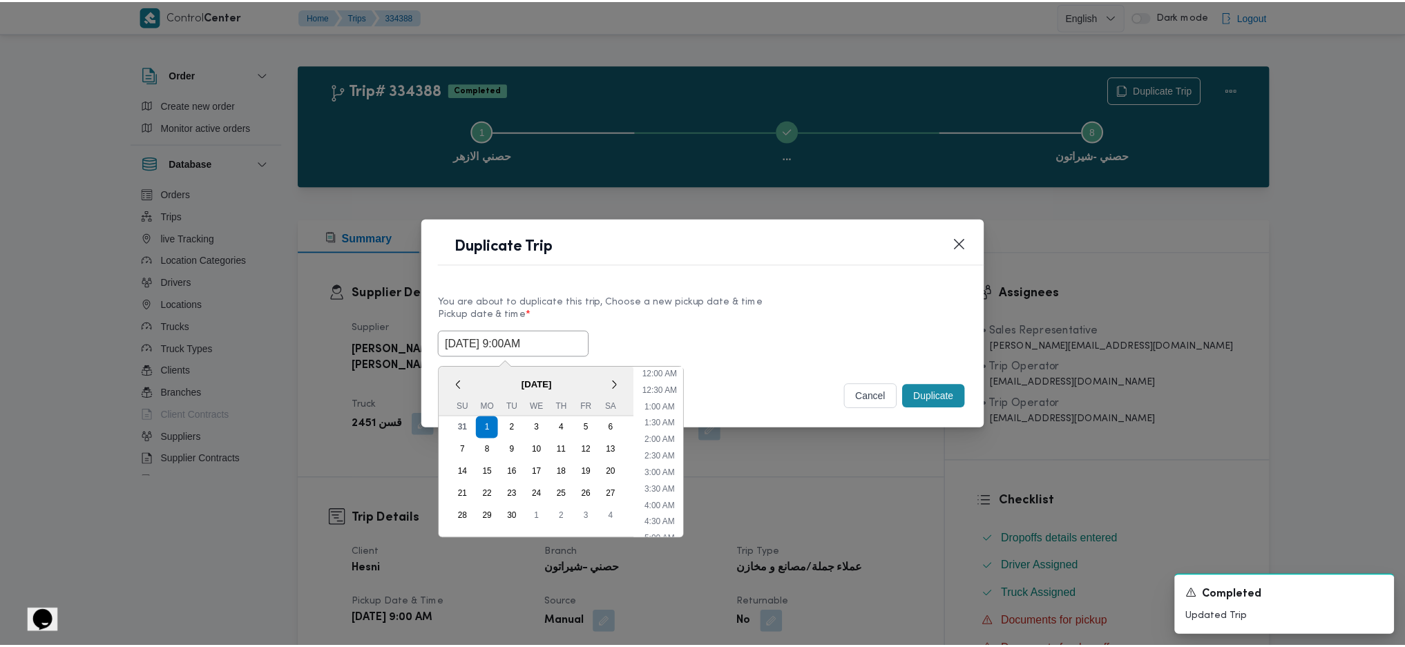
scroll to position [394, 0]
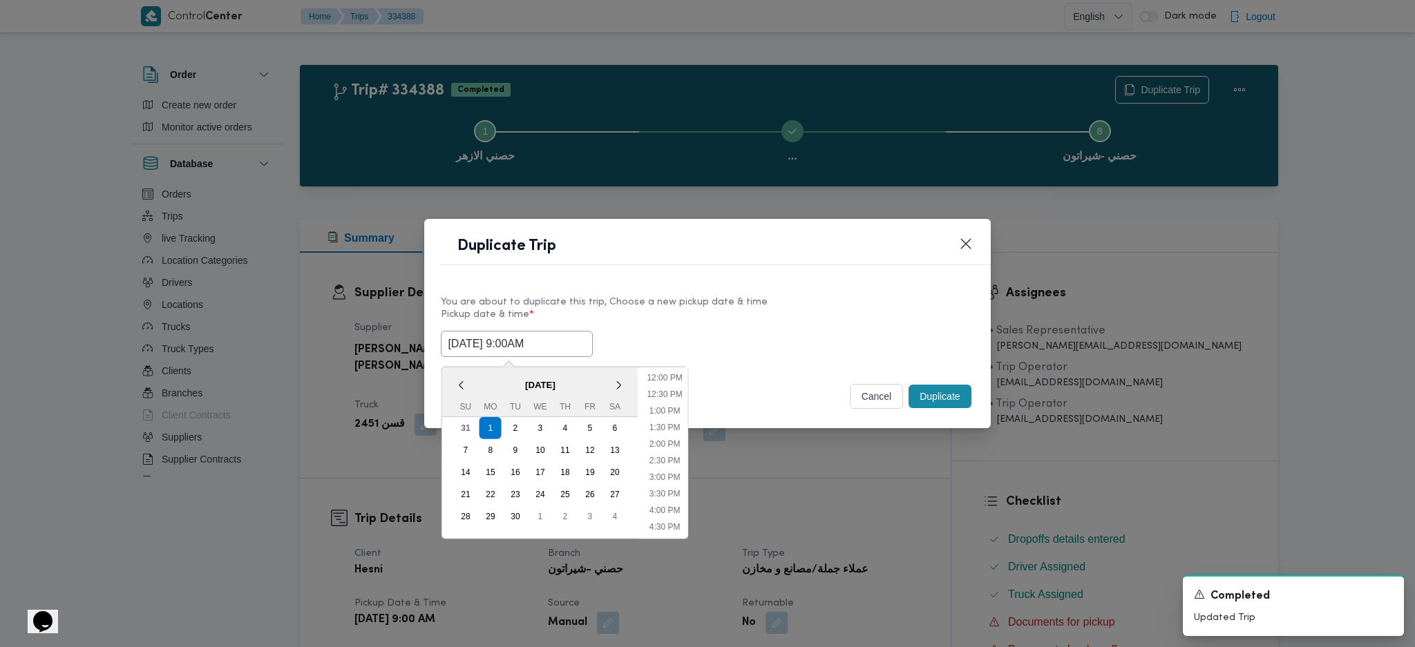
type input "01/09/2025 9:00AM"
click at [935, 396] on button "Duplicate" at bounding box center [939, 396] width 62 height 23
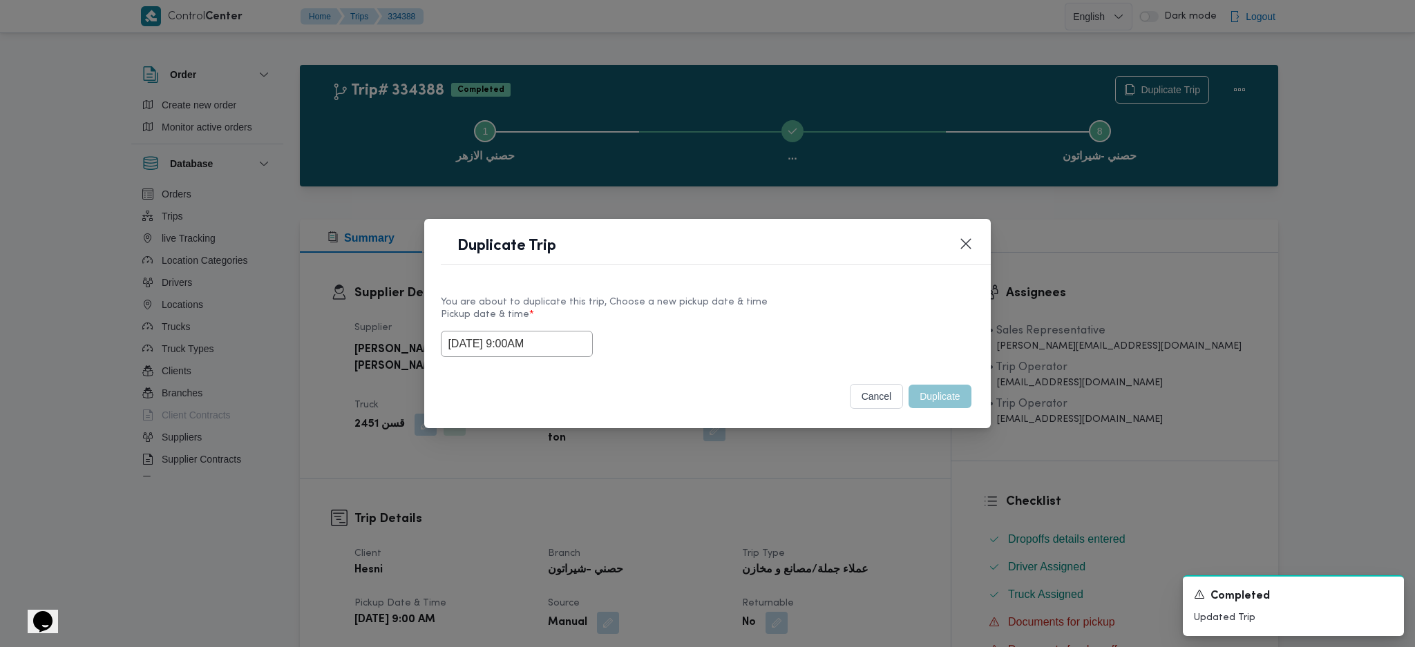
click at [911, 489] on div "Duplicate Trip You are about to duplicate this trip, Choose a new pickup date &…" at bounding box center [707, 323] width 1415 height 647
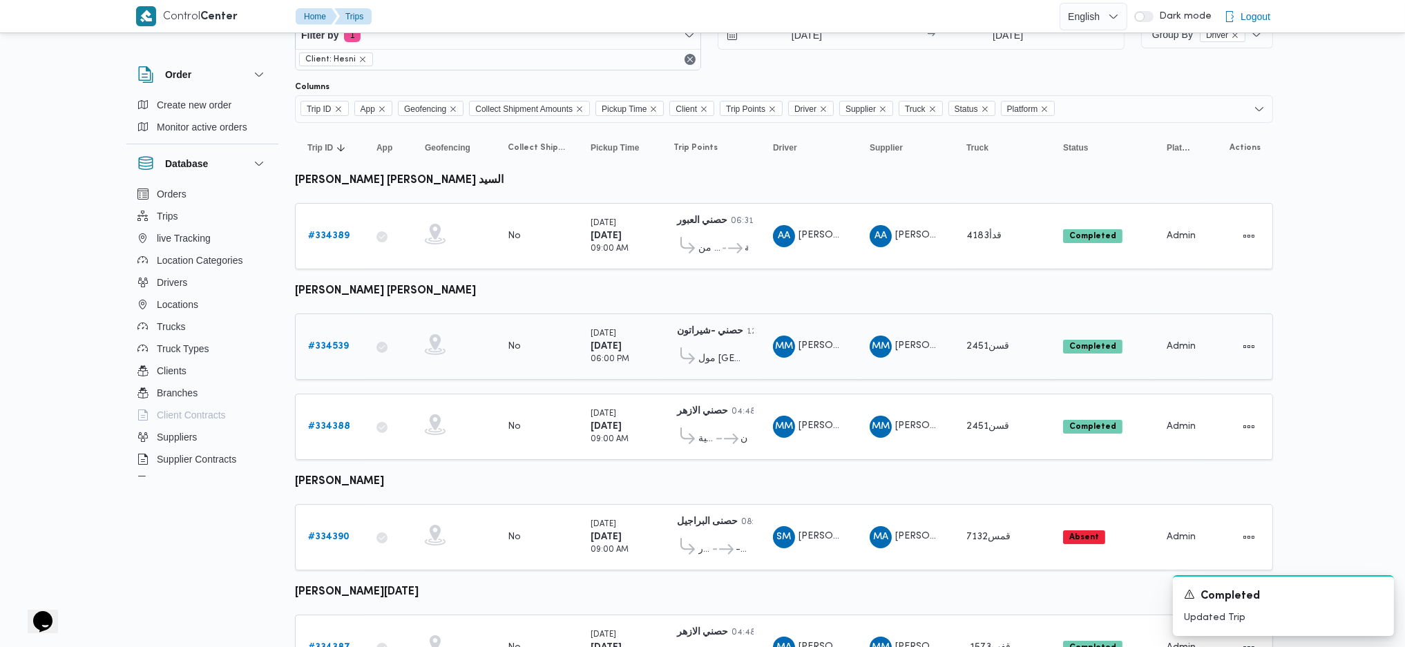
scroll to position [114, 0]
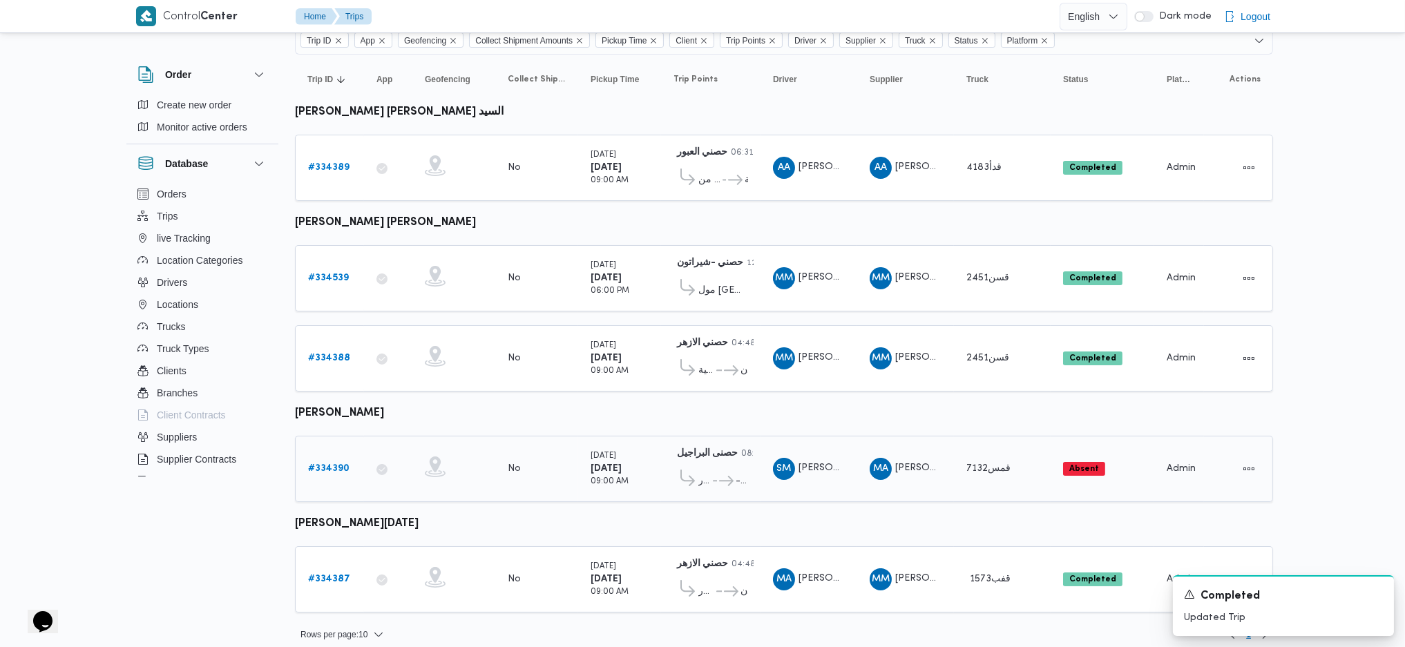
click at [332, 461] on link "# 334390" at bounding box center [328, 469] width 41 height 17
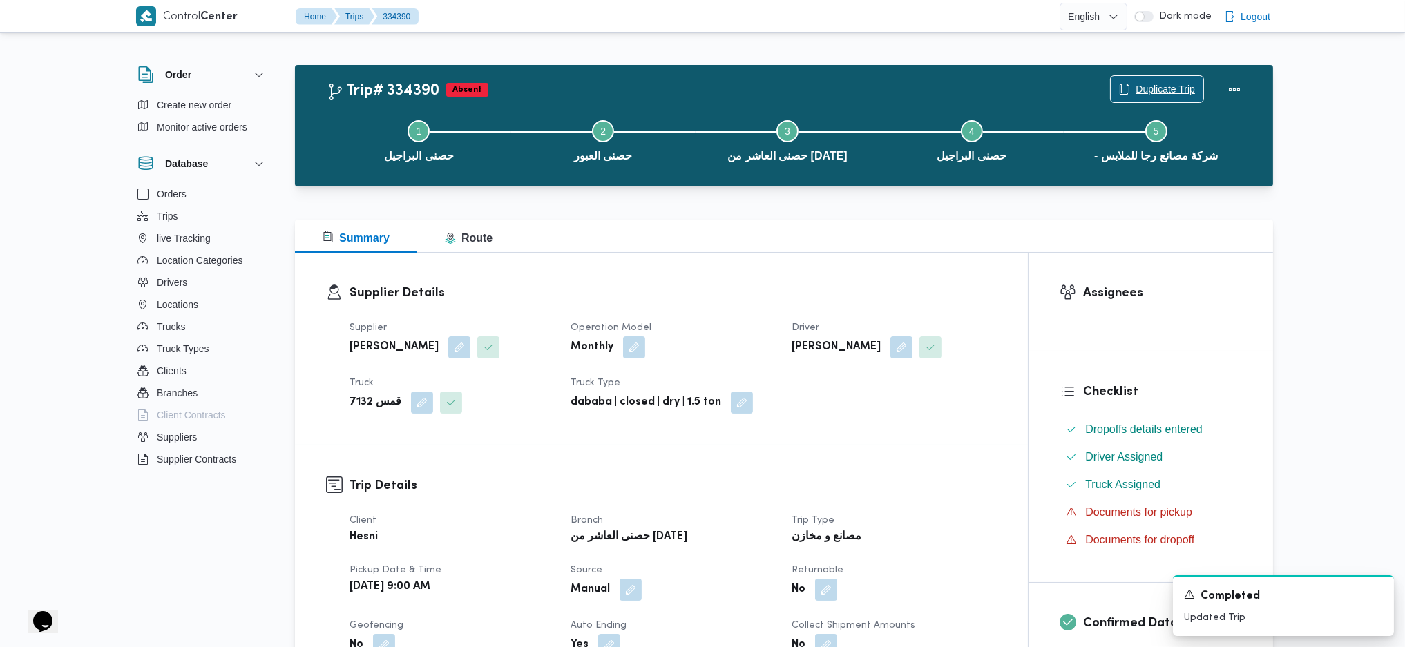
click at [1148, 77] on span "Duplicate Trip" at bounding box center [1157, 89] width 93 height 26
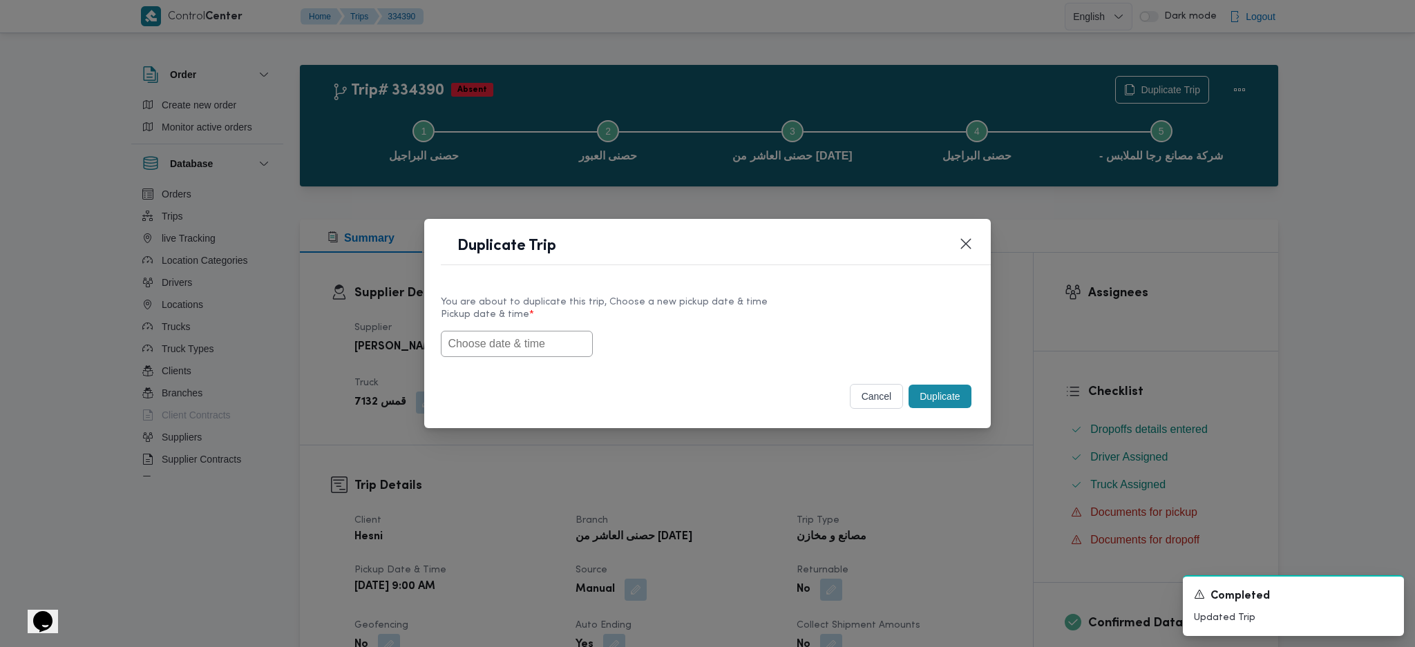
click at [528, 332] on input "text" at bounding box center [517, 344] width 152 height 26
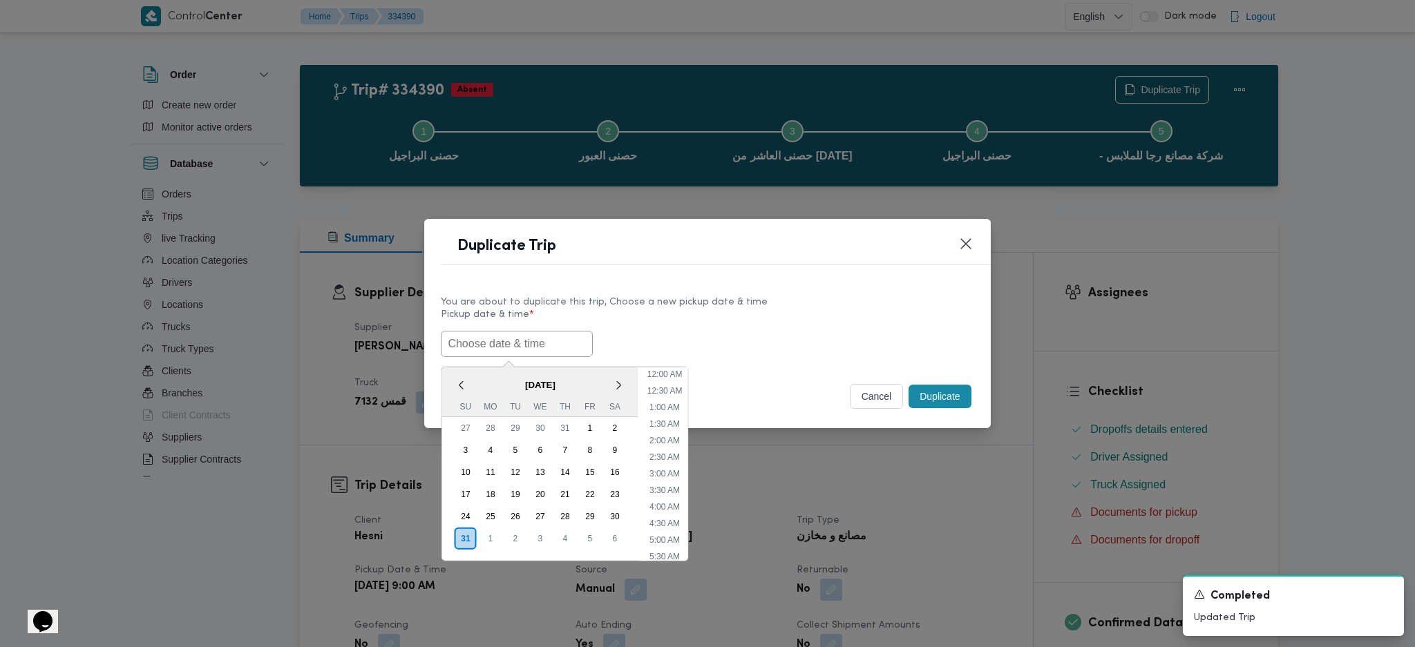
paste input "01/09/2025 9:00AM"
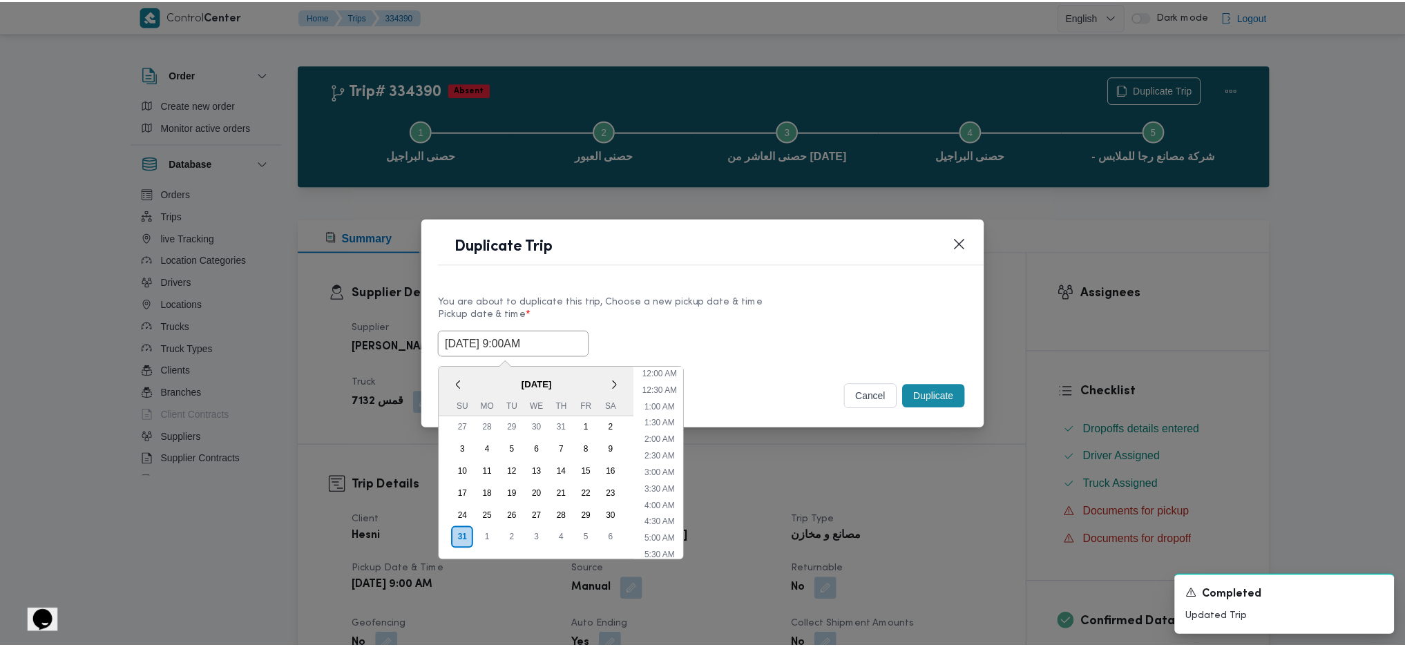
scroll to position [394, 0]
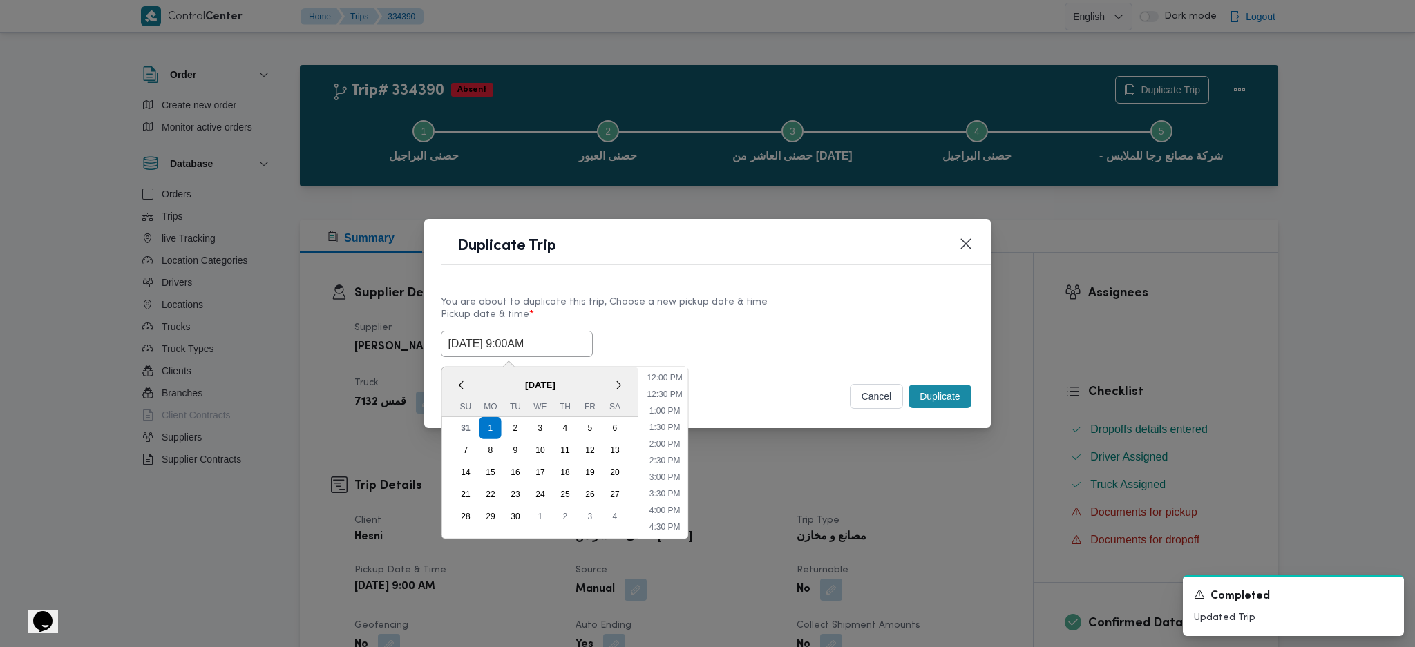
type input "01/09/2025 9:00AM"
click at [959, 383] on div "Duplicate" at bounding box center [940, 396] width 68 height 29
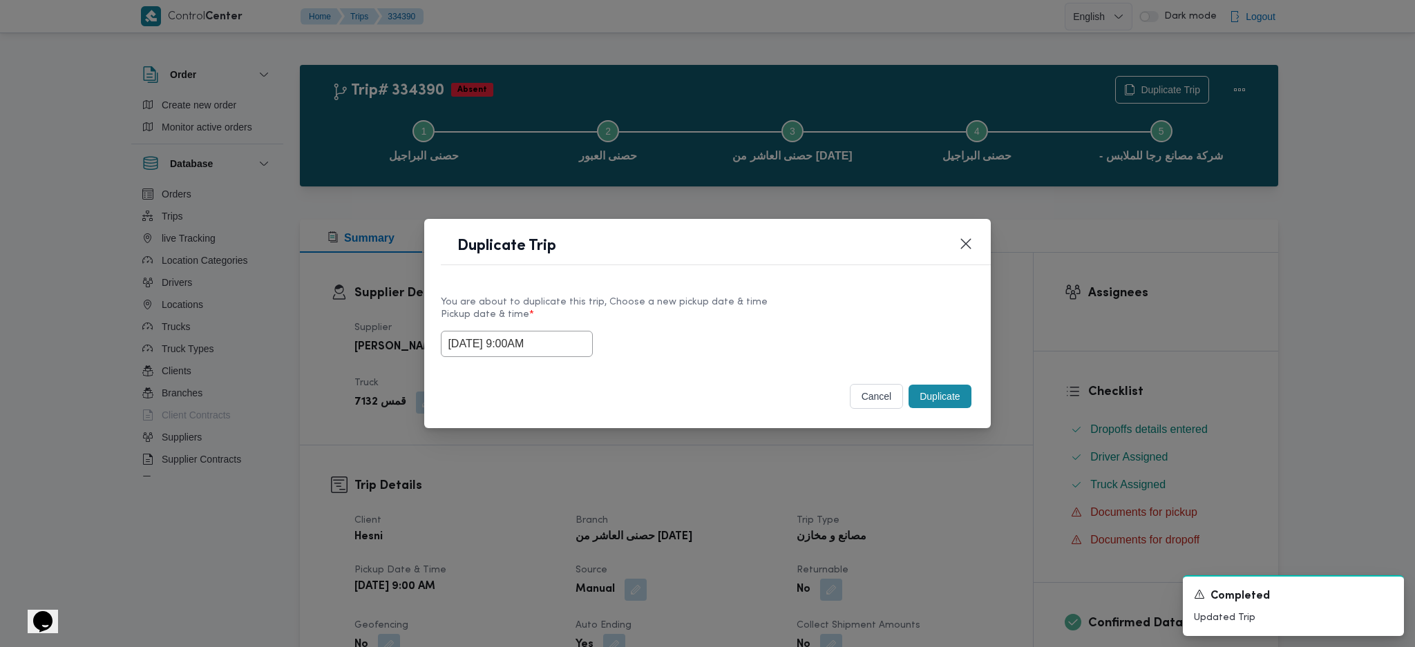
click at [957, 377] on div "cancel Duplicate" at bounding box center [707, 399] width 566 height 58
click at [944, 408] on button "Duplicate" at bounding box center [939, 396] width 62 height 23
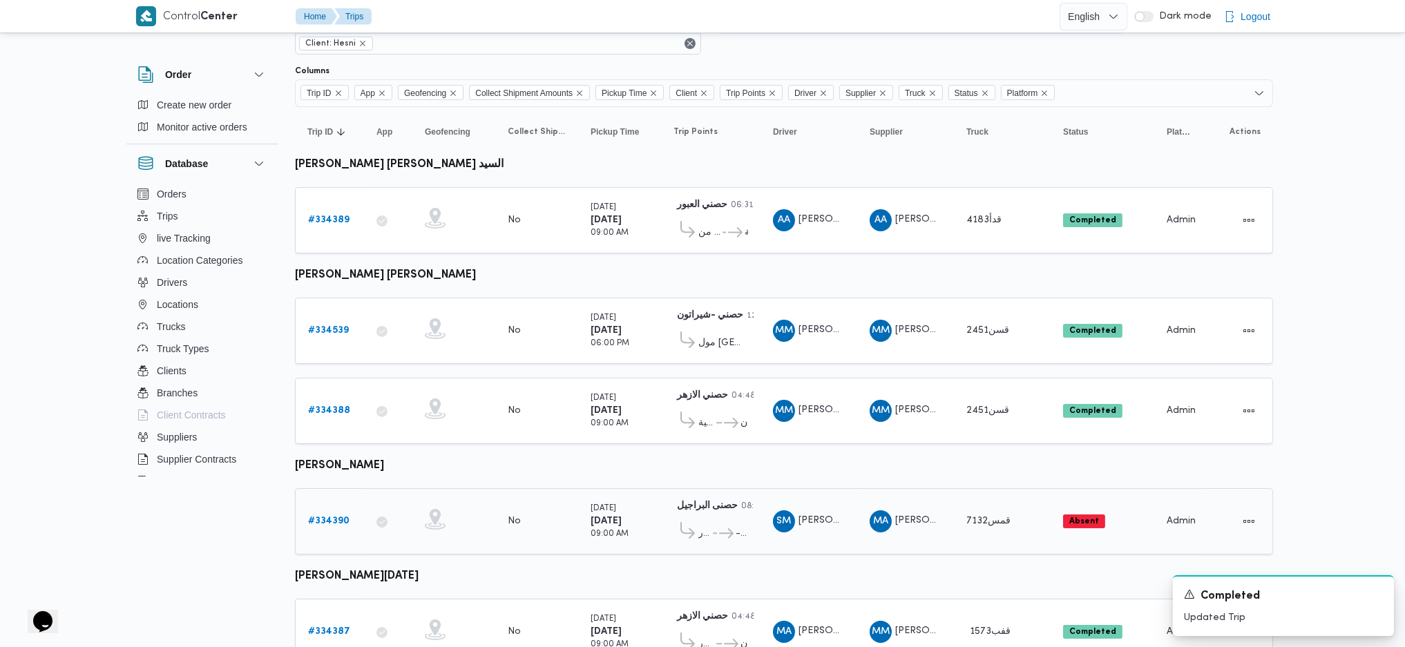
scroll to position [114, 0]
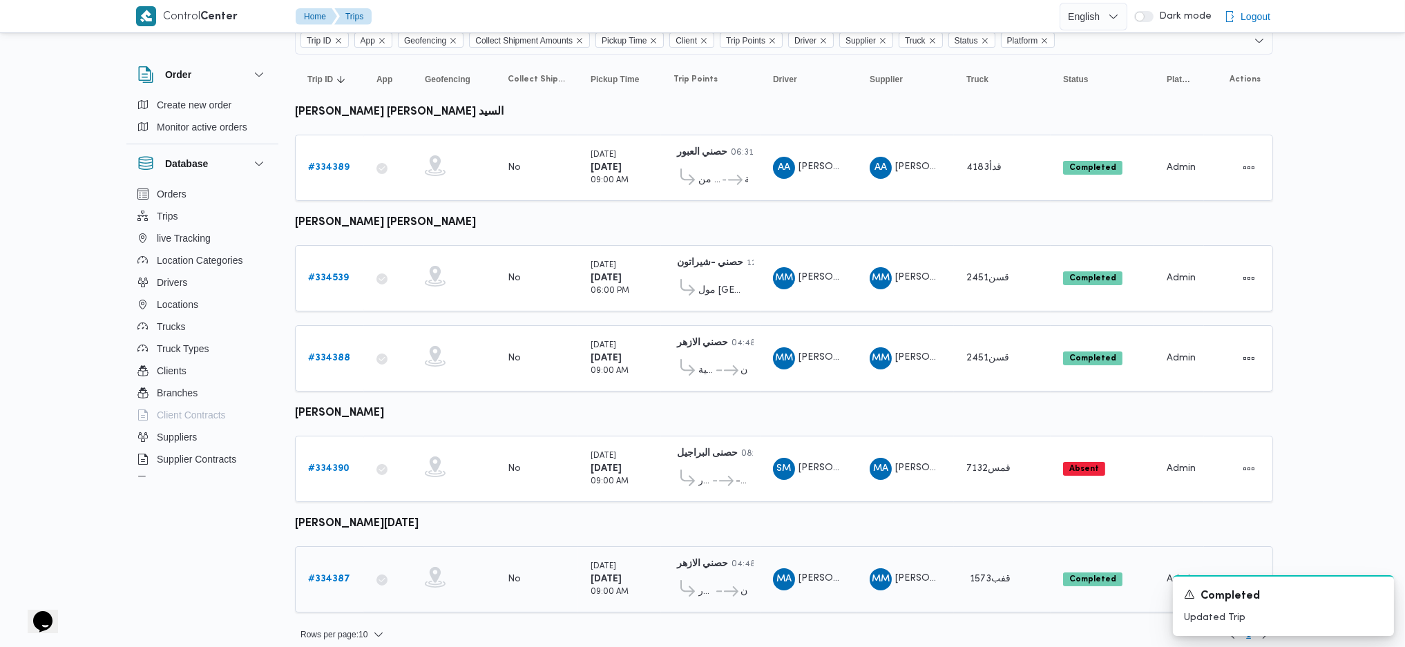
click at [339, 575] on b "# 334387" at bounding box center [329, 579] width 42 height 9
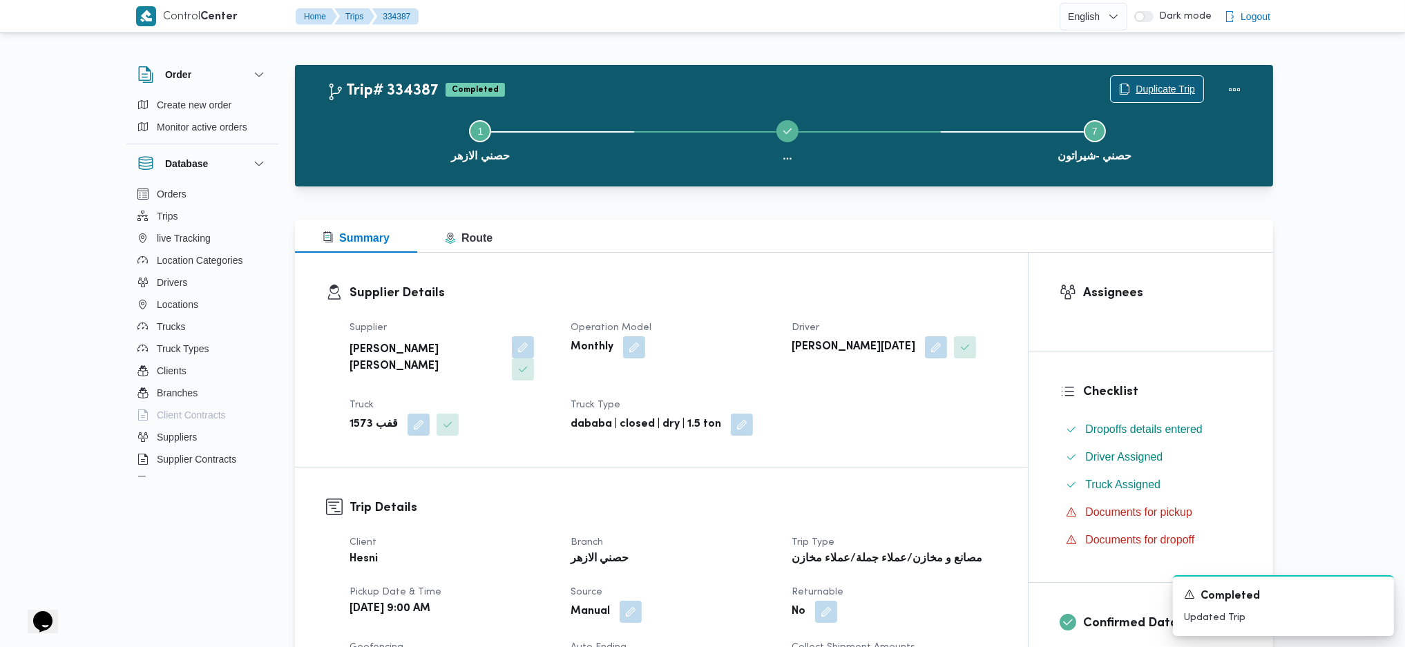
click at [1165, 96] on span "Duplicate Trip" at bounding box center [1165, 89] width 59 height 17
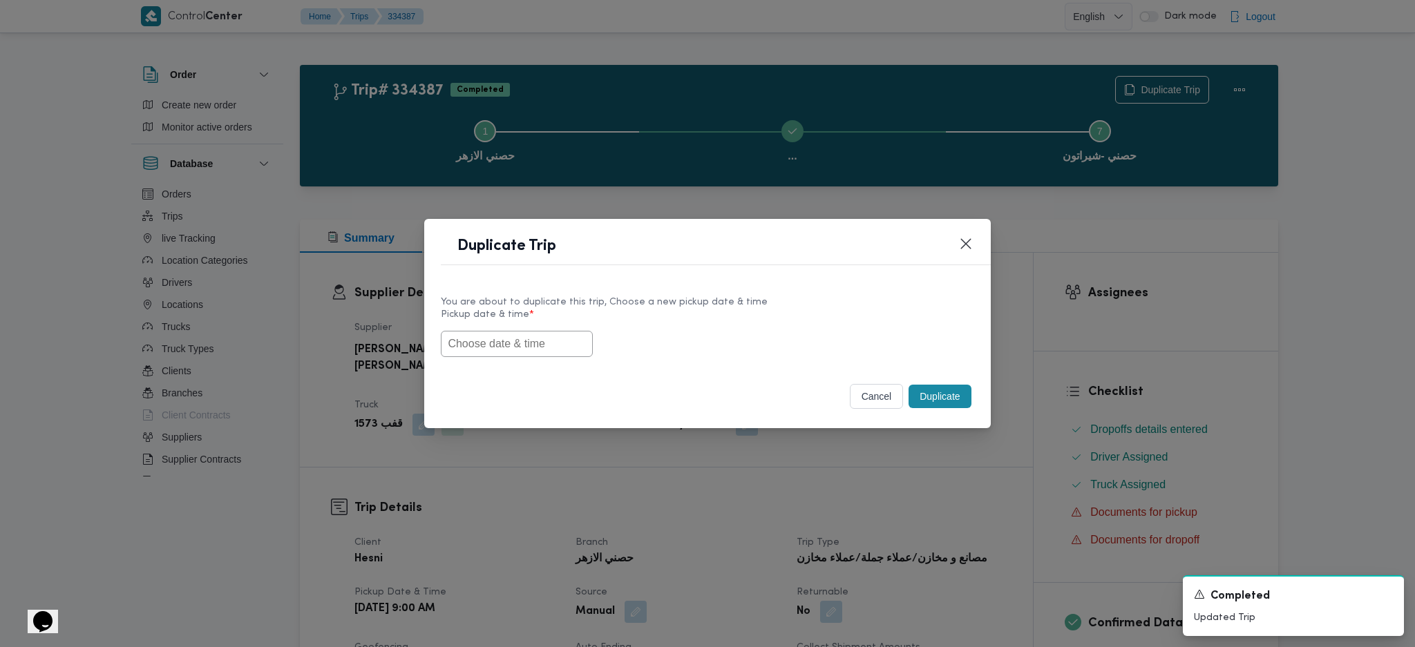
click at [524, 320] on label "Pickup date & time *" at bounding box center [707, 319] width 533 height 21
click at [526, 347] on input "text" at bounding box center [517, 344] width 152 height 26
paste input "01/09/2025 9:00AM"
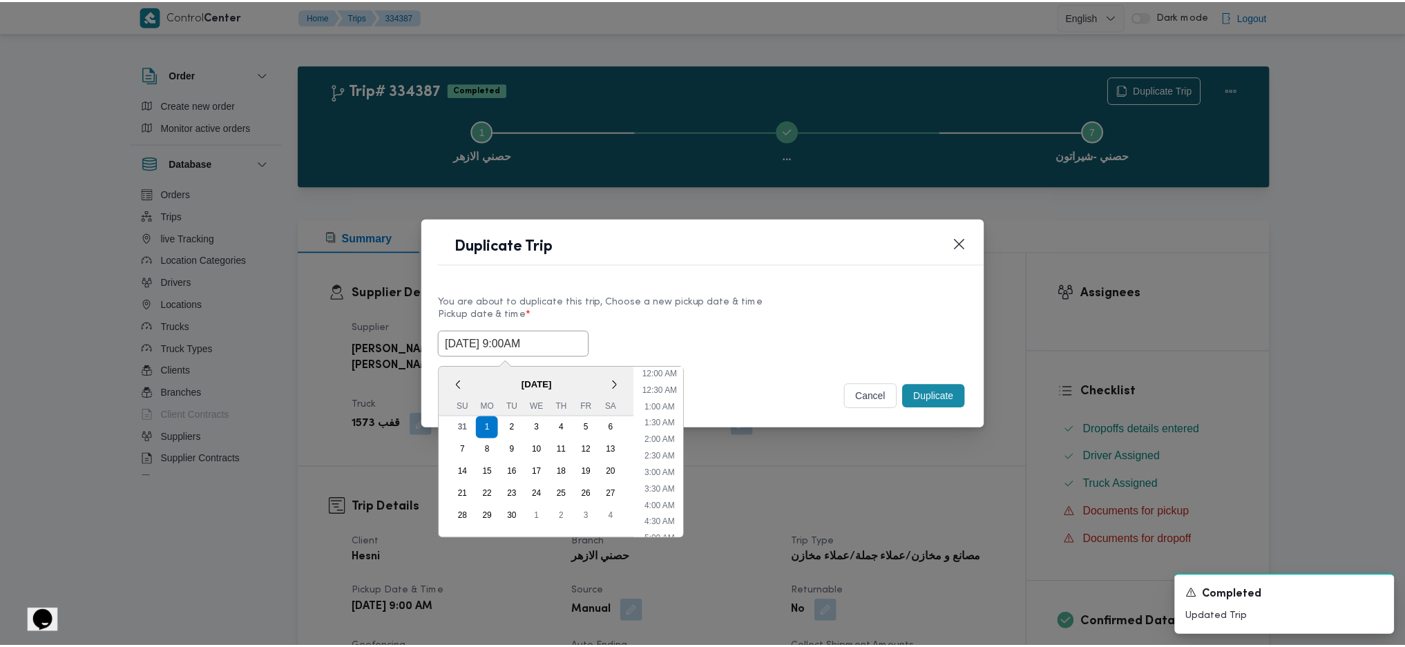
scroll to position [394, 0]
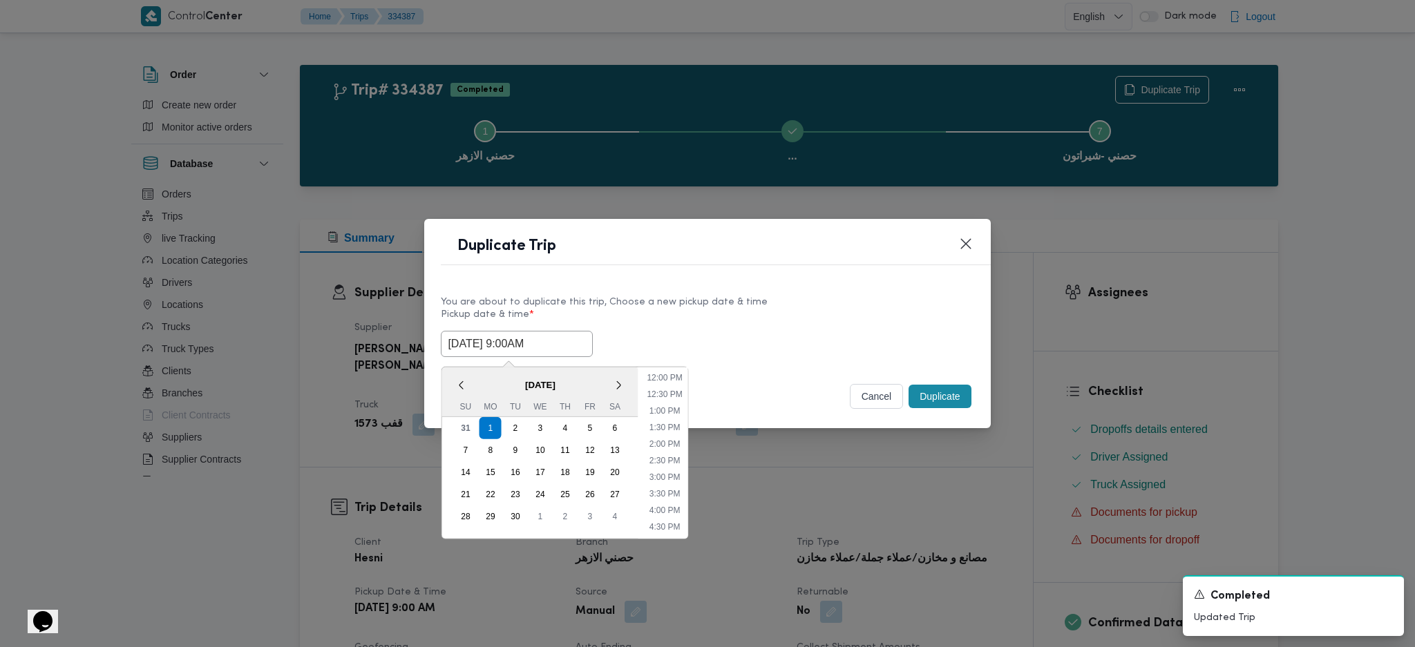
type input "01/09/2025 9:00AM"
drag, startPoint x: 953, startPoint y: 388, endPoint x: 936, endPoint y: 450, distance: 64.5
click at [950, 402] on button "Duplicate" at bounding box center [939, 396] width 62 height 23
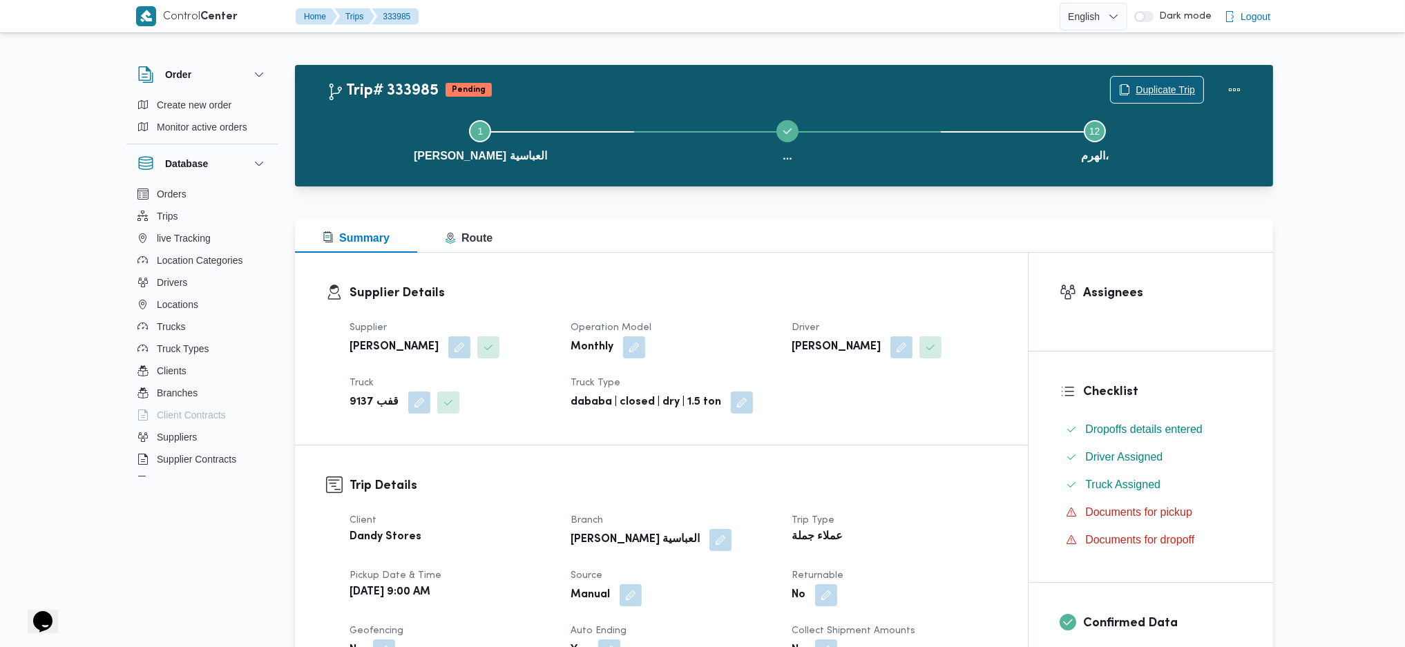
click at [1146, 92] on span "Duplicate Trip" at bounding box center [1165, 90] width 59 height 17
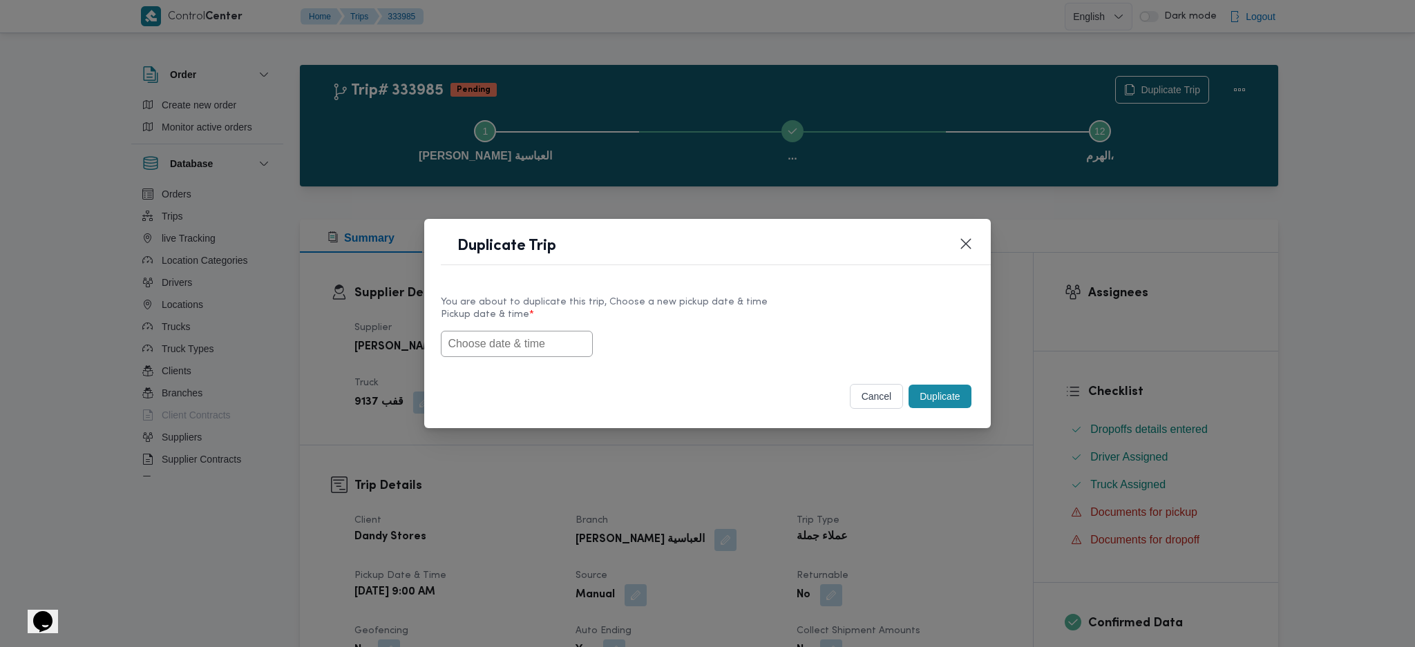
click at [526, 354] on input "text" at bounding box center [517, 344] width 152 height 26
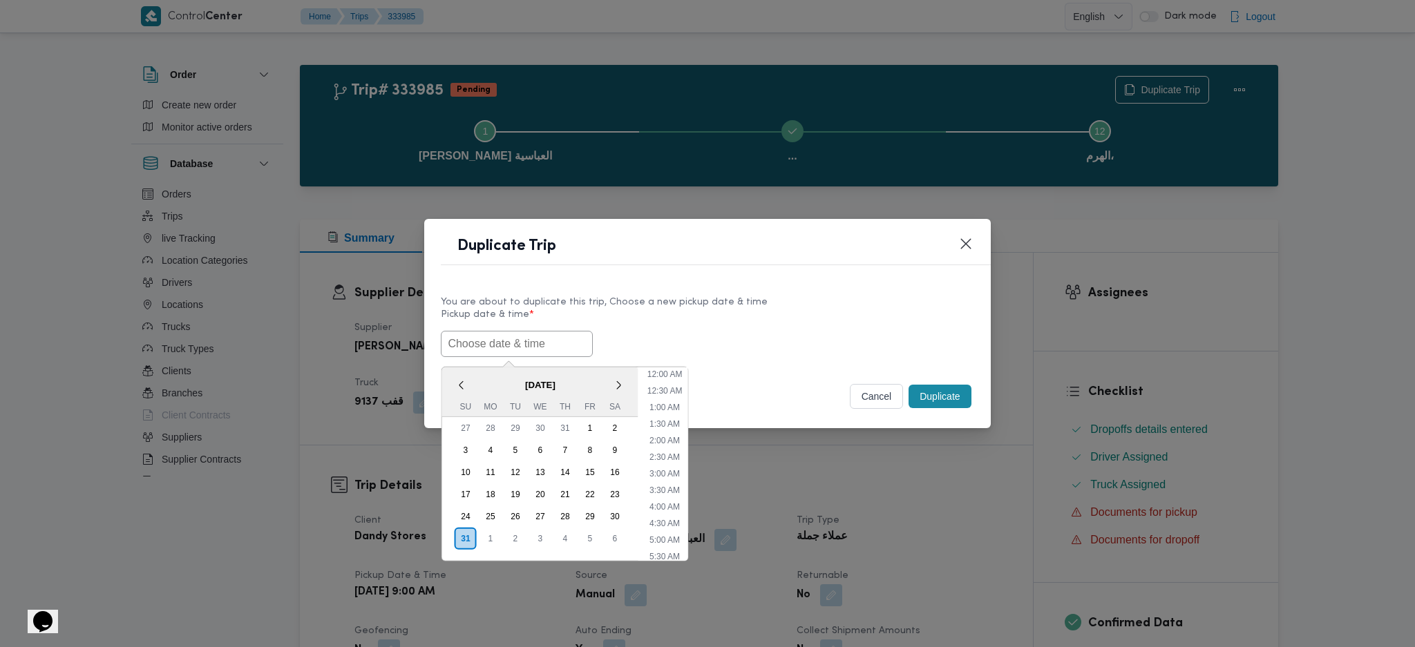
paste input "[DATE] 9:00AM"
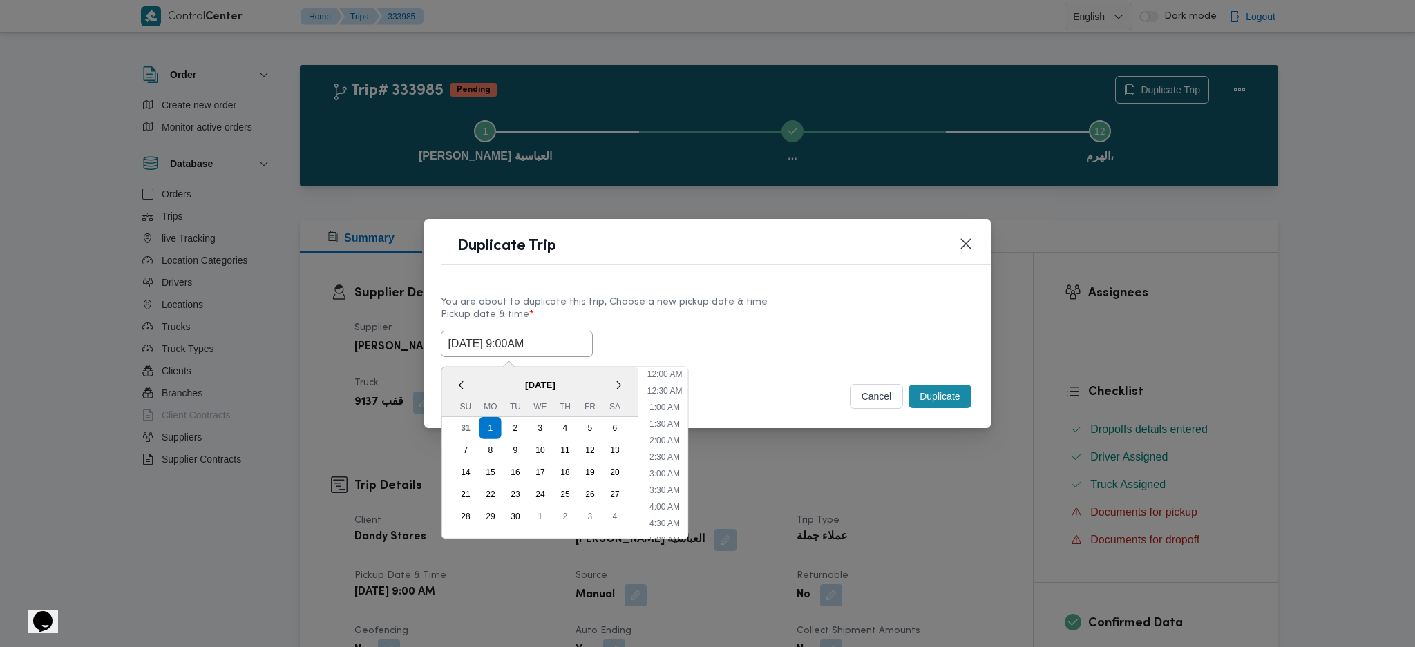
scroll to position [394, 0]
type input "[DATE] 9:00AM"
click at [944, 404] on button "Duplicate" at bounding box center [939, 396] width 62 height 23
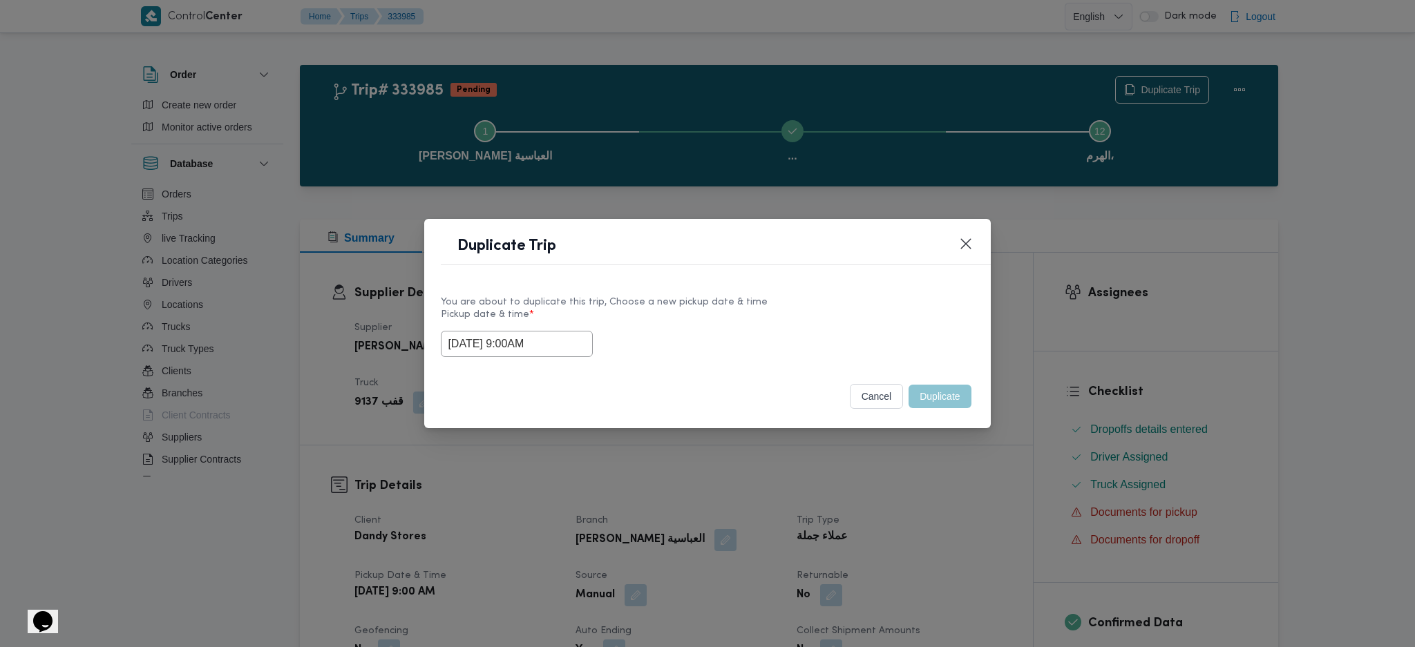
click at [904, 510] on div "Duplicate Trip You are about to duplicate this trip, Choose a new pickup date &…" at bounding box center [707, 323] width 1415 height 647
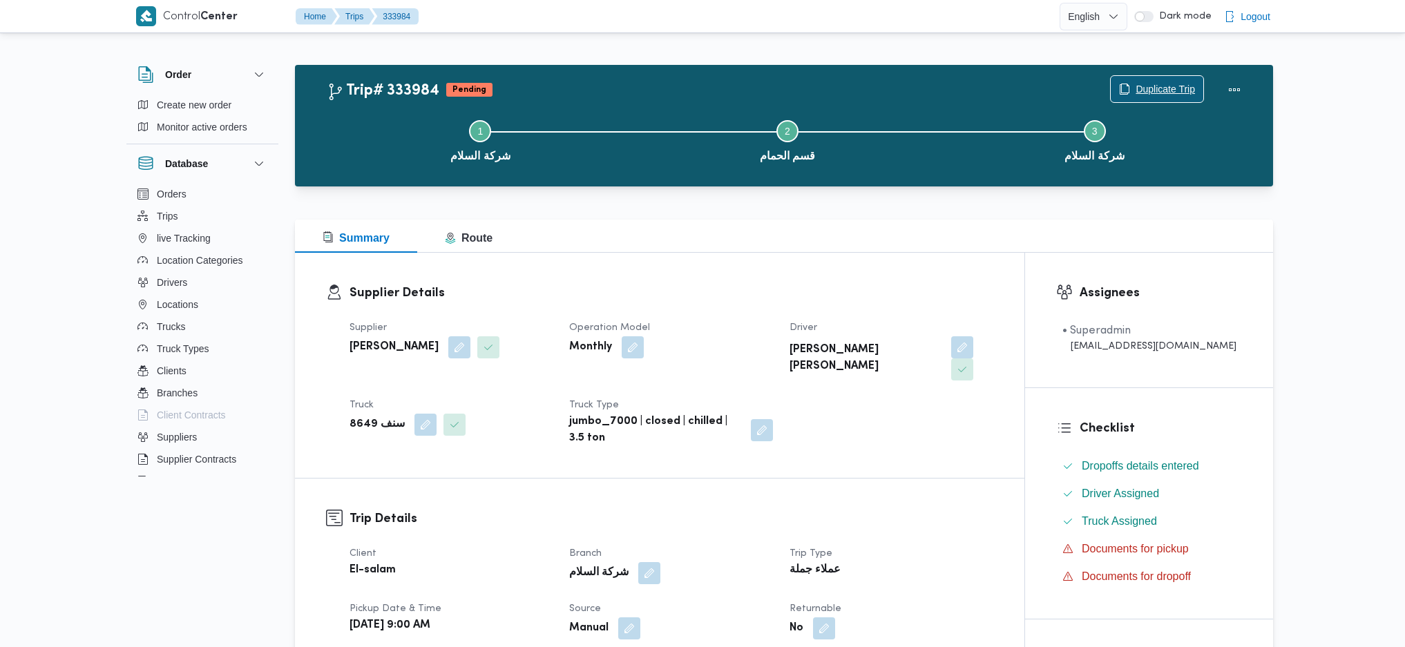
click at [1156, 93] on span "Duplicate Trip" at bounding box center [1165, 89] width 59 height 17
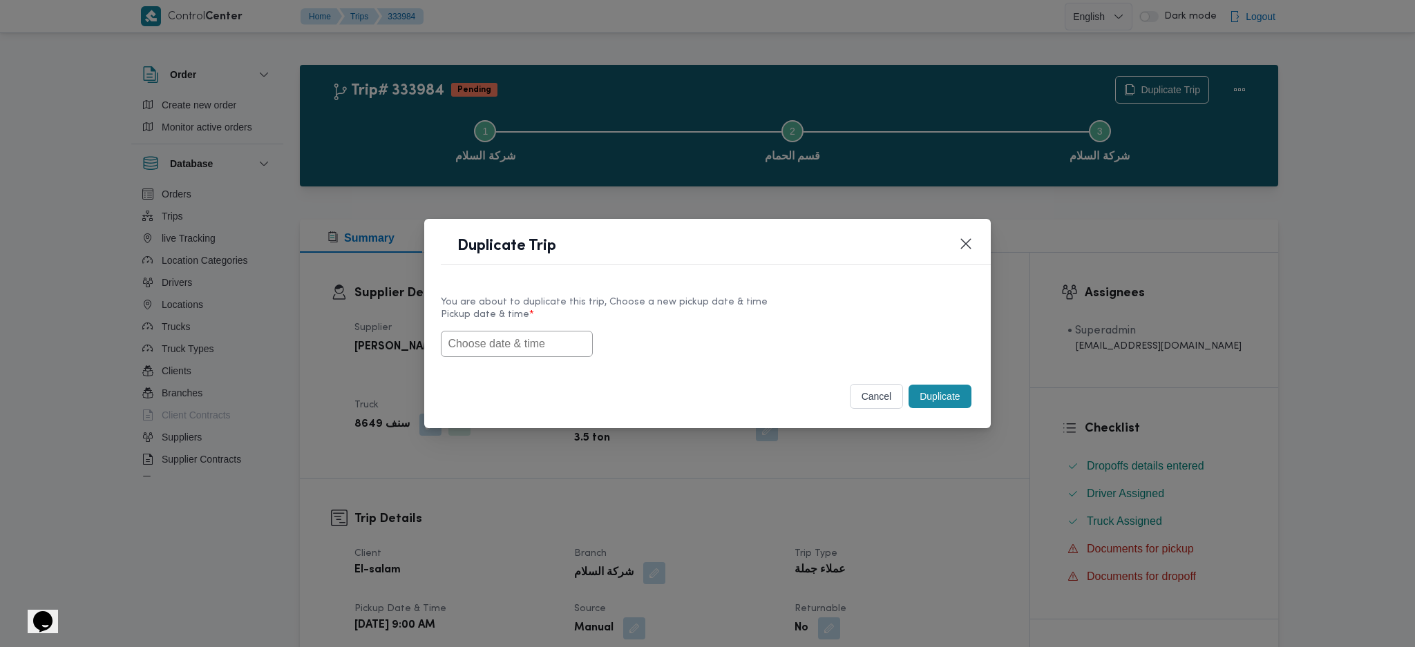
click at [544, 341] on input "text" at bounding box center [517, 344] width 152 height 26
paste input "[DATE] 9:00AM"
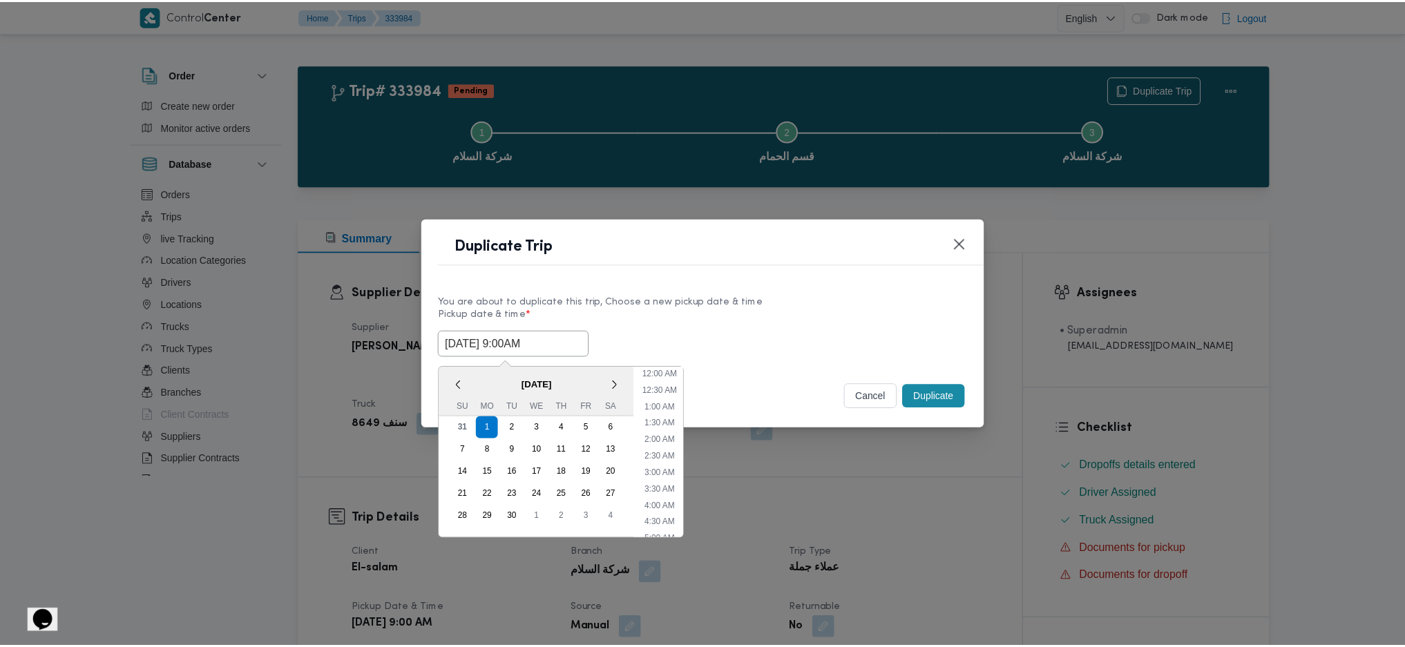
scroll to position [222, 0]
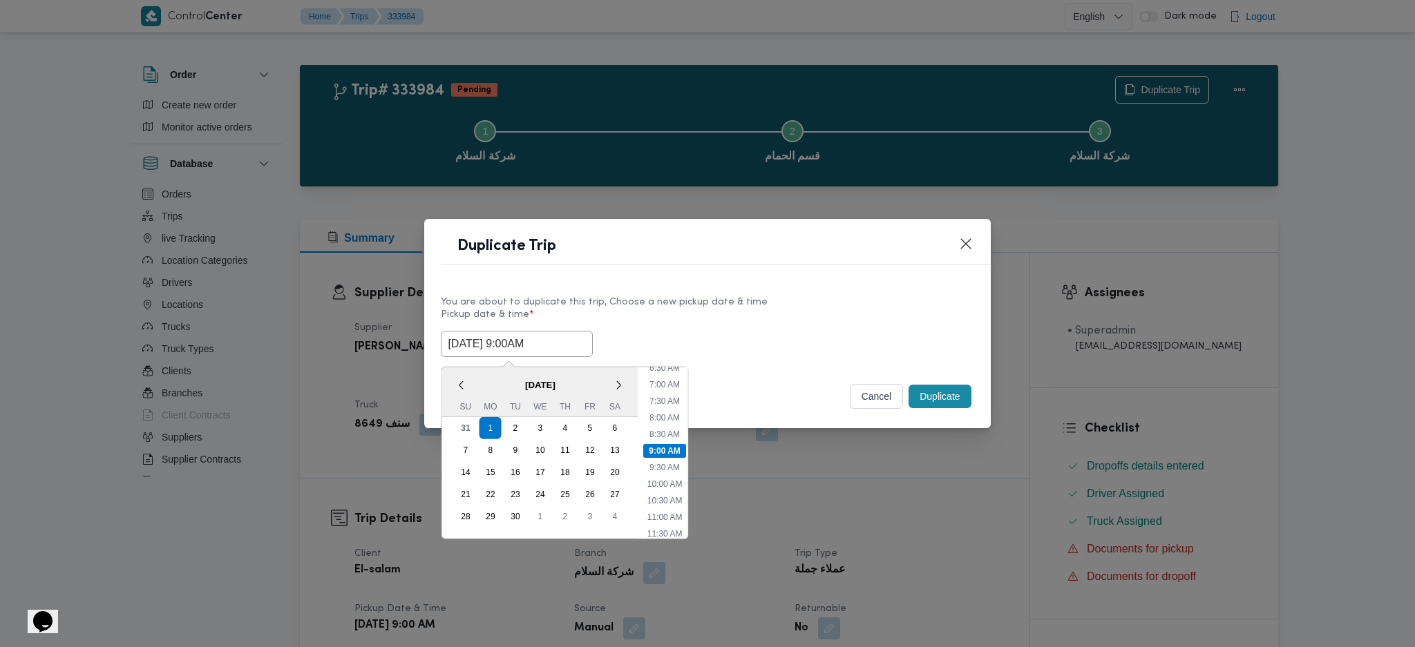
type input "[DATE] 9:00AM"
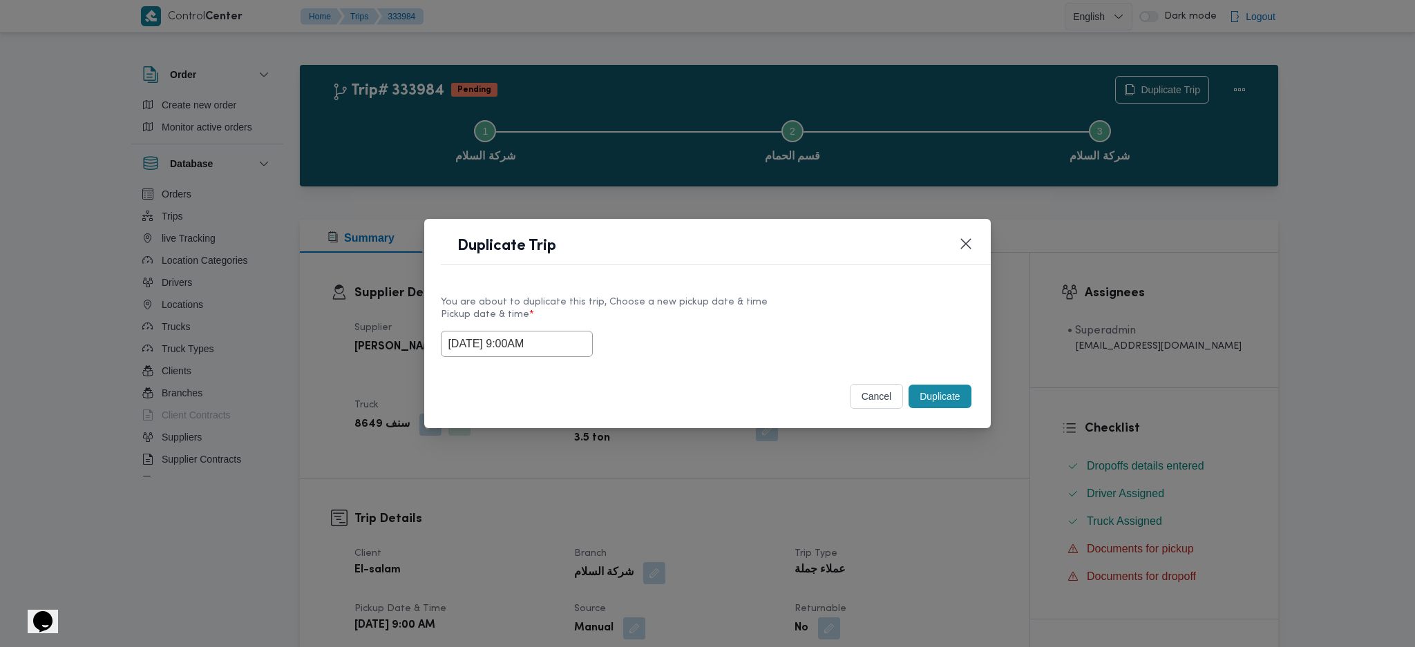
click at [879, 399] on button "cancel" at bounding box center [877, 396] width 54 height 25
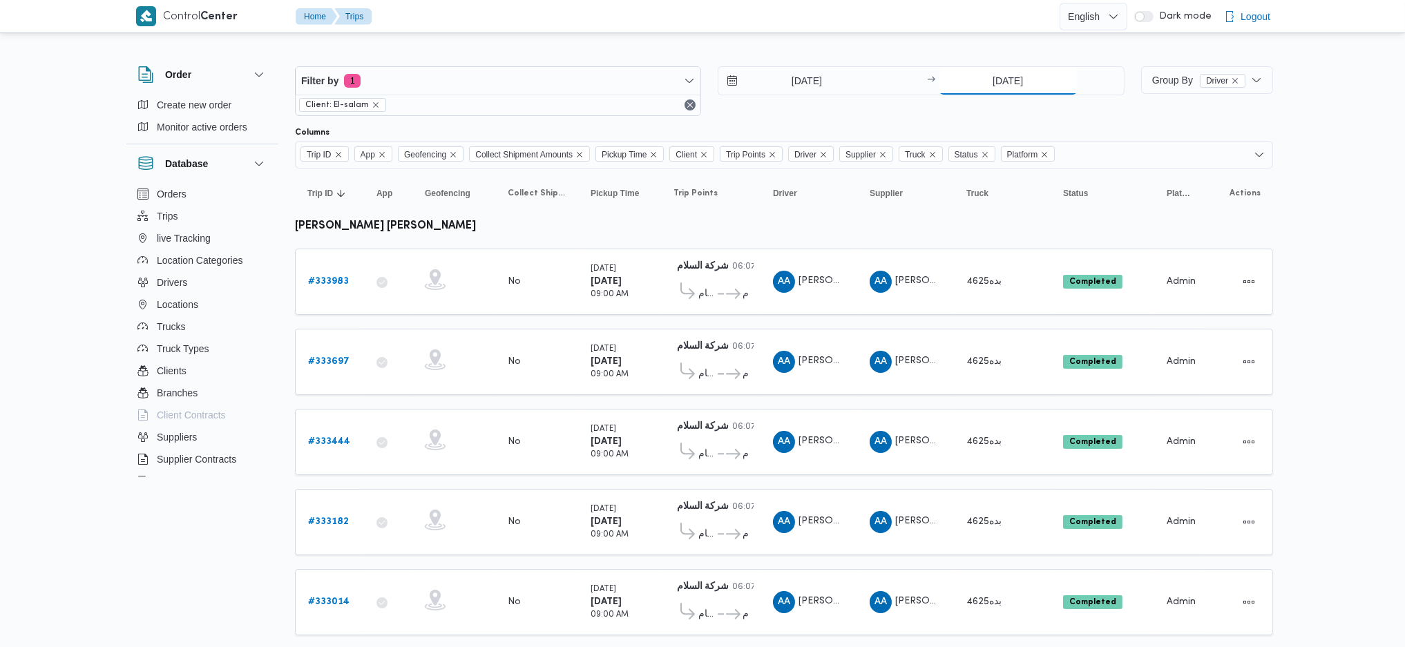
click at [991, 75] on input "[DATE]" at bounding box center [1007, 81] width 137 height 28
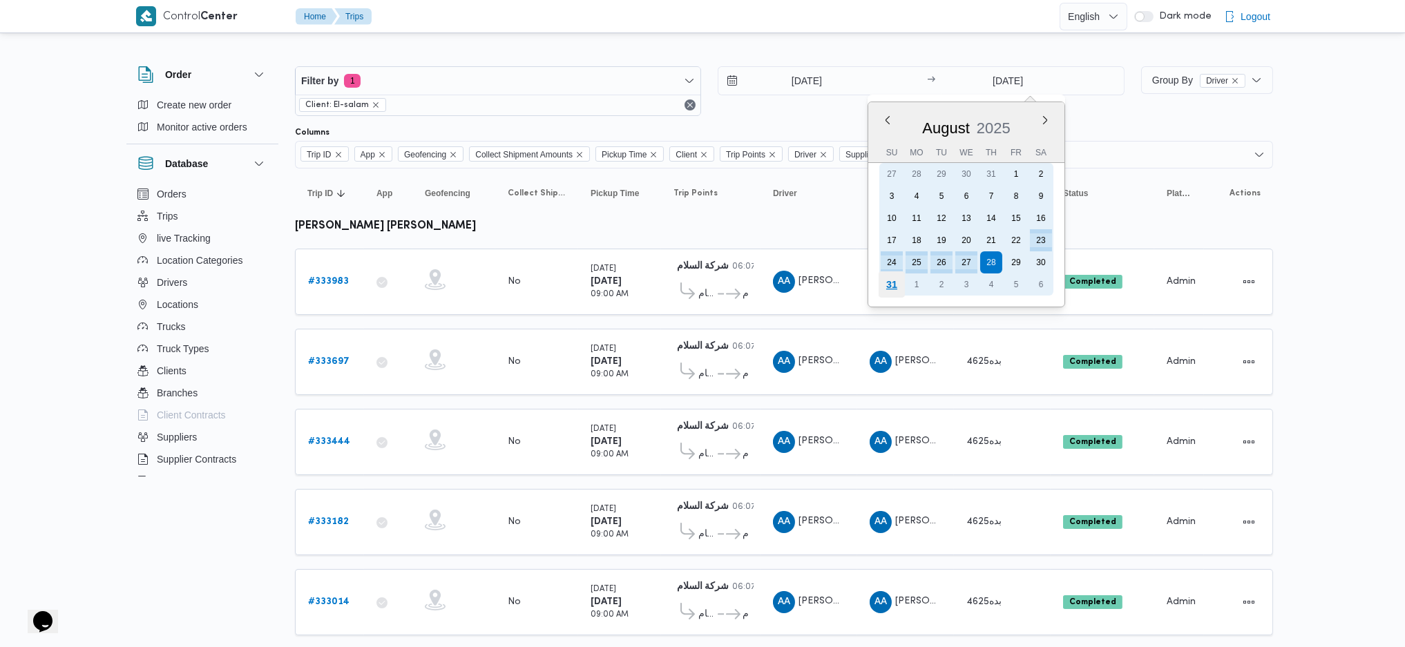
click at [885, 283] on div "31" at bounding box center [891, 284] width 26 height 26
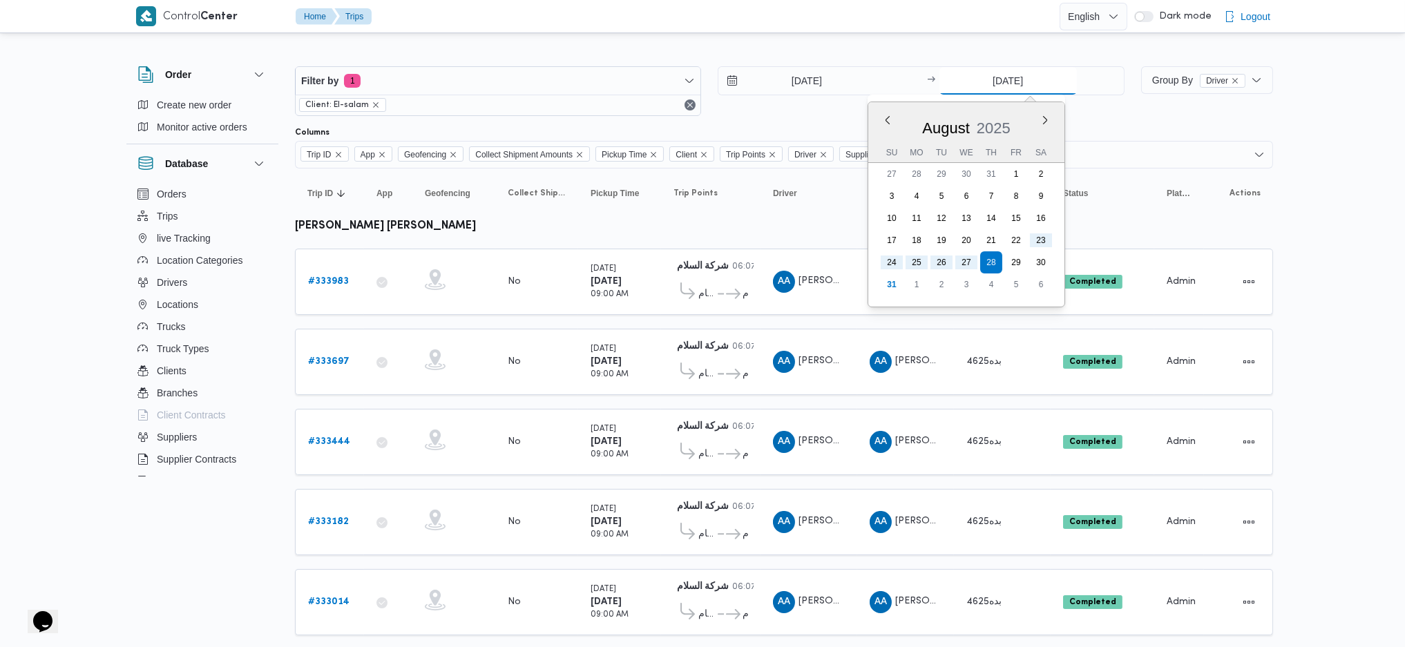
type input "[DATE]"
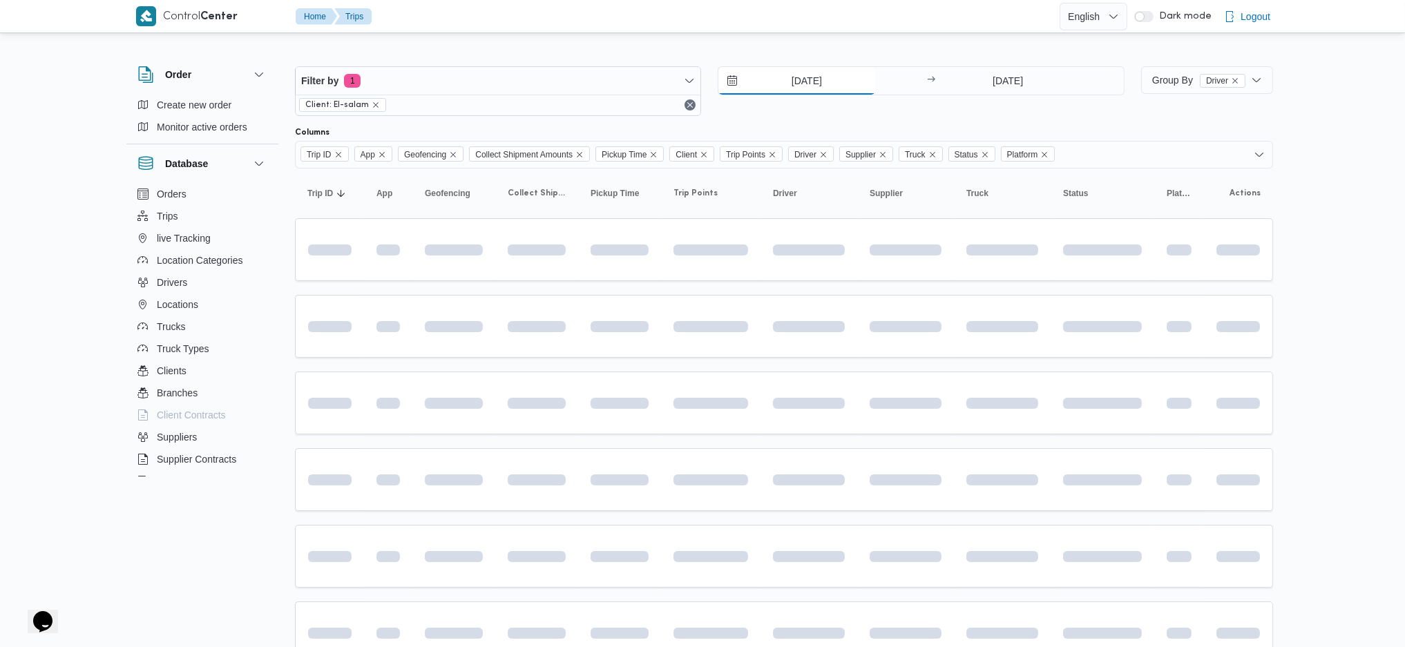
click at [782, 86] on input "23/8/2025" at bounding box center [796, 81] width 157 height 28
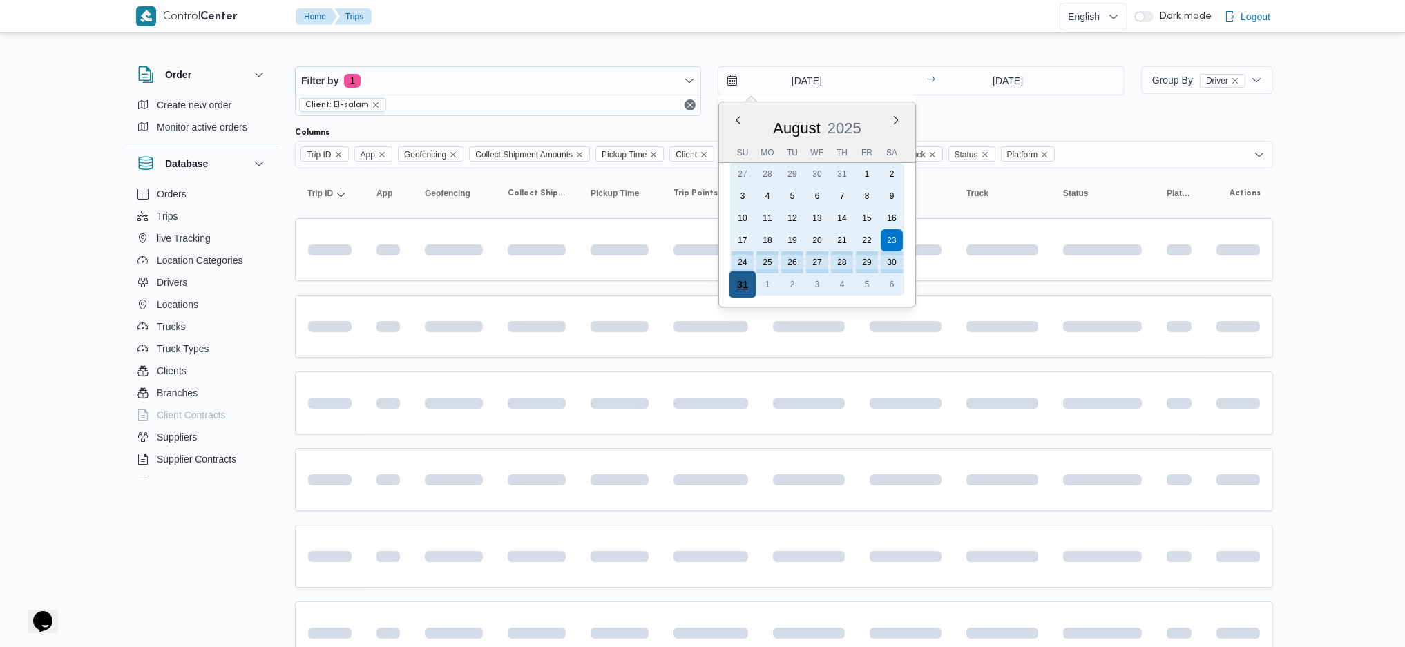
click at [739, 280] on div "31" at bounding box center [742, 284] width 26 height 26
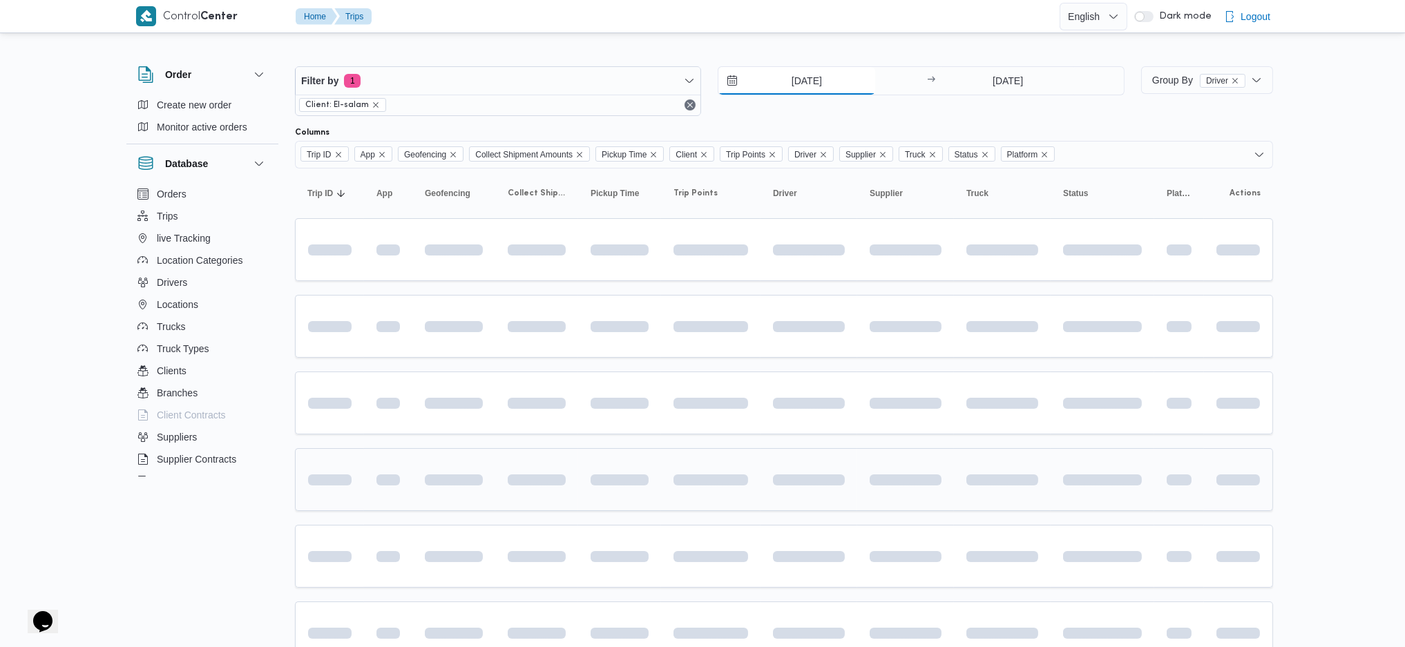
type input "[DATE]"
click at [709, 475] on span at bounding box center [675, 480] width 164 height 11
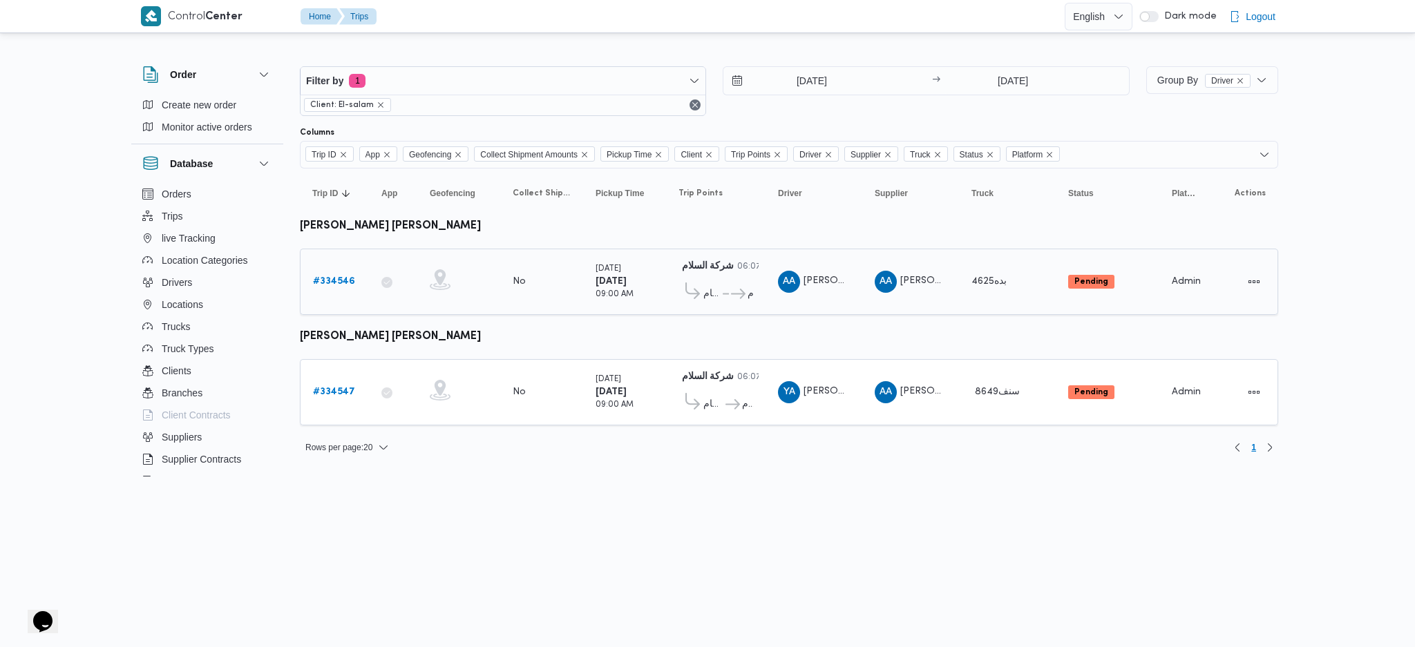
click at [344, 287] on link "# 334546" at bounding box center [334, 282] width 42 height 17
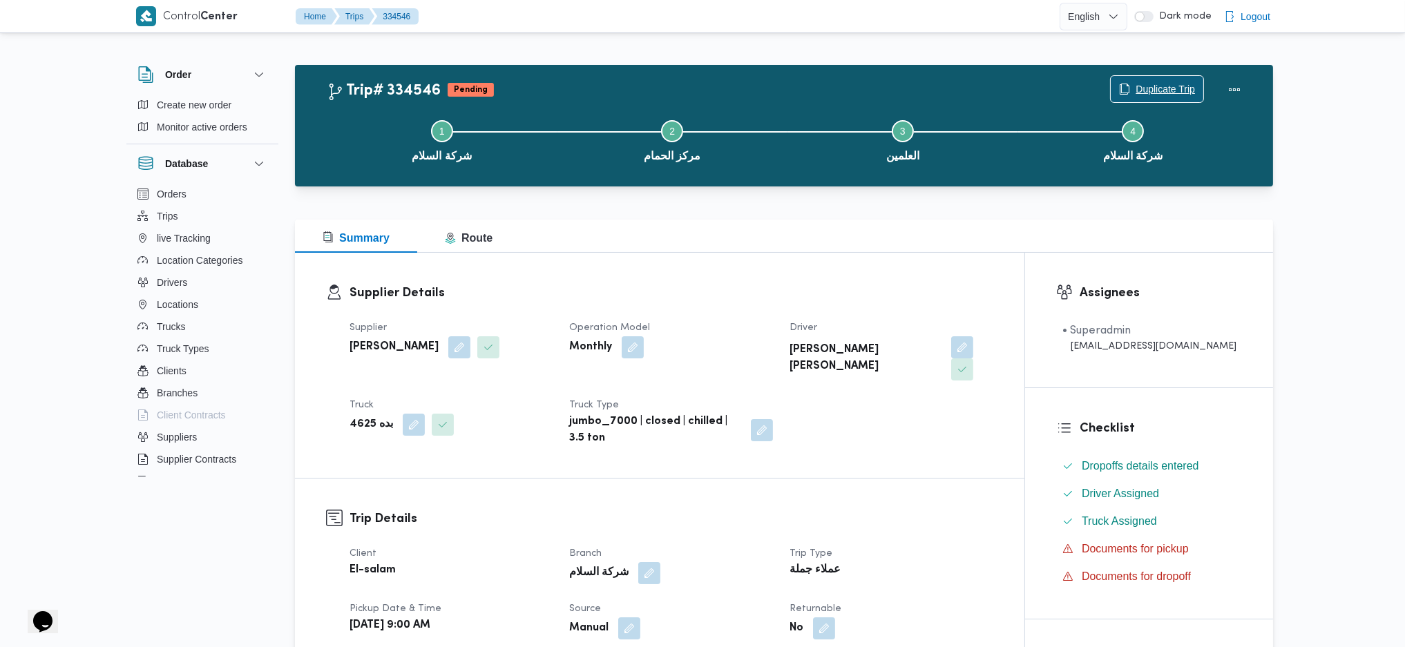
click at [1163, 85] on span "Duplicate Trip" at bounding box center [1165, 89] width 59 height 17
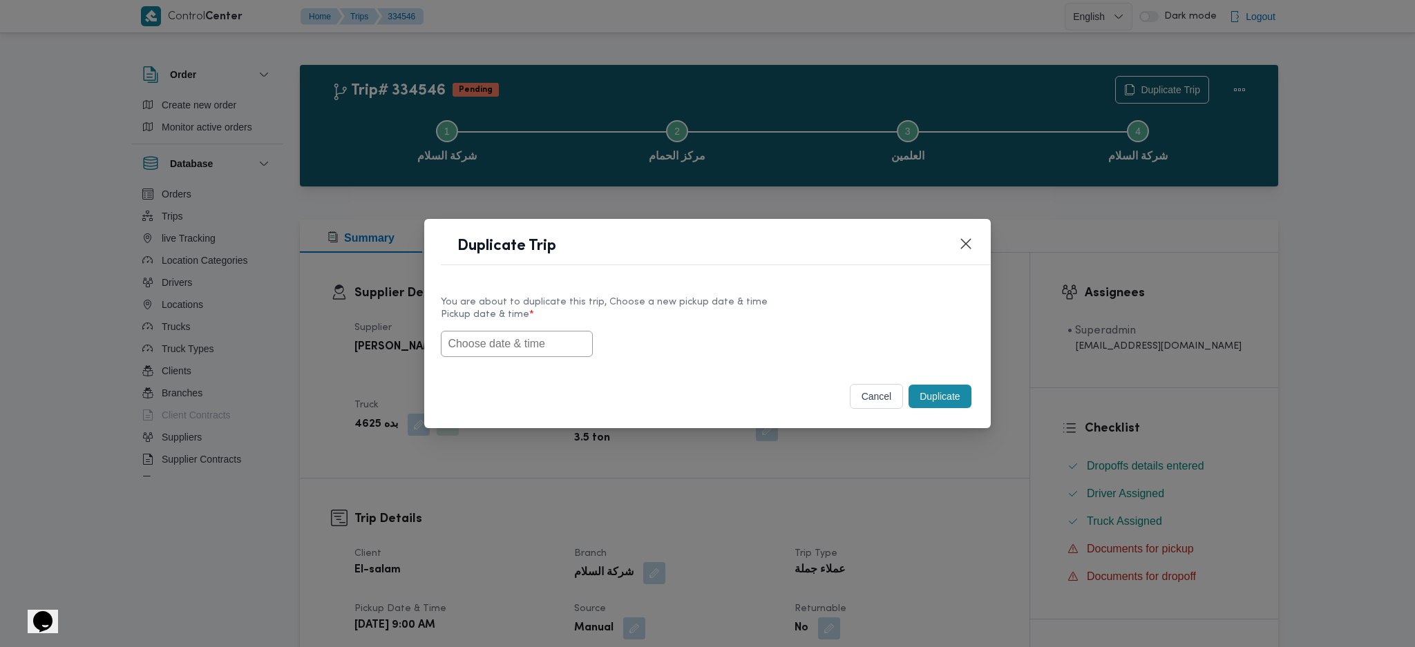
click at [554, 356] on input "text" at bounding box center [517, 344] width 152 height 26
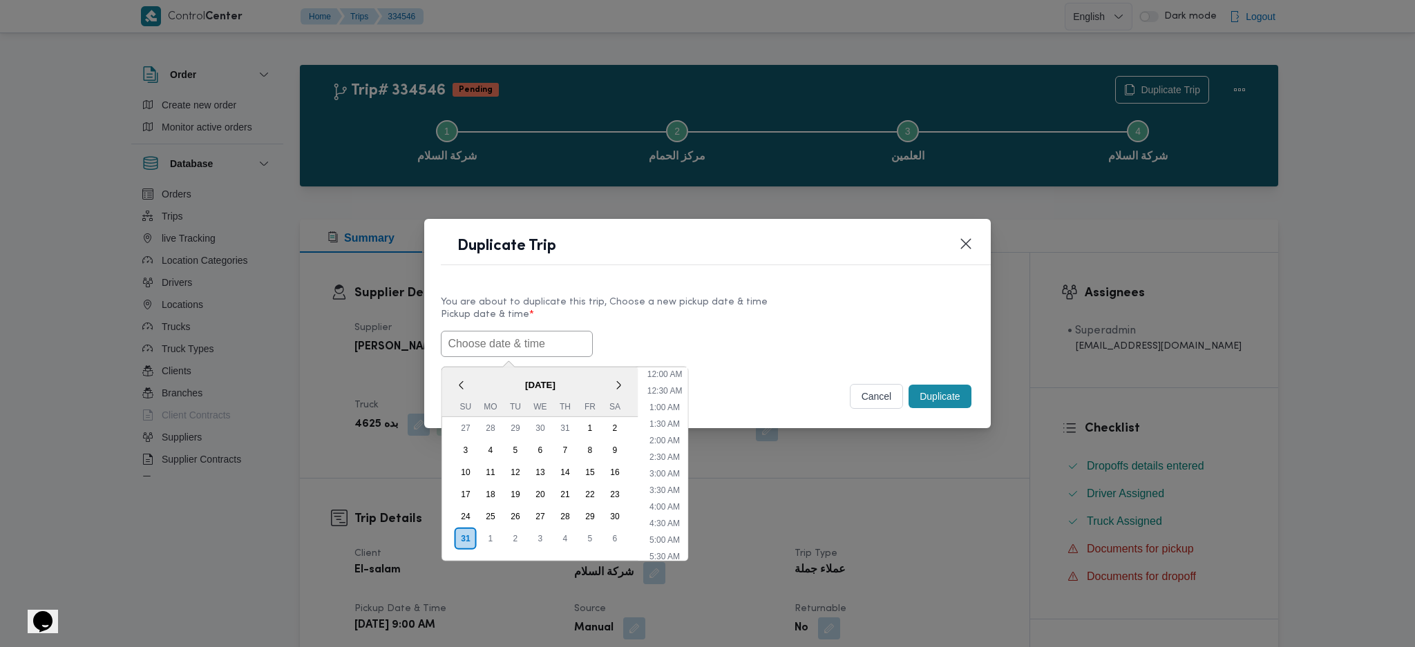
paste input "01/09/2025 9:00AM"
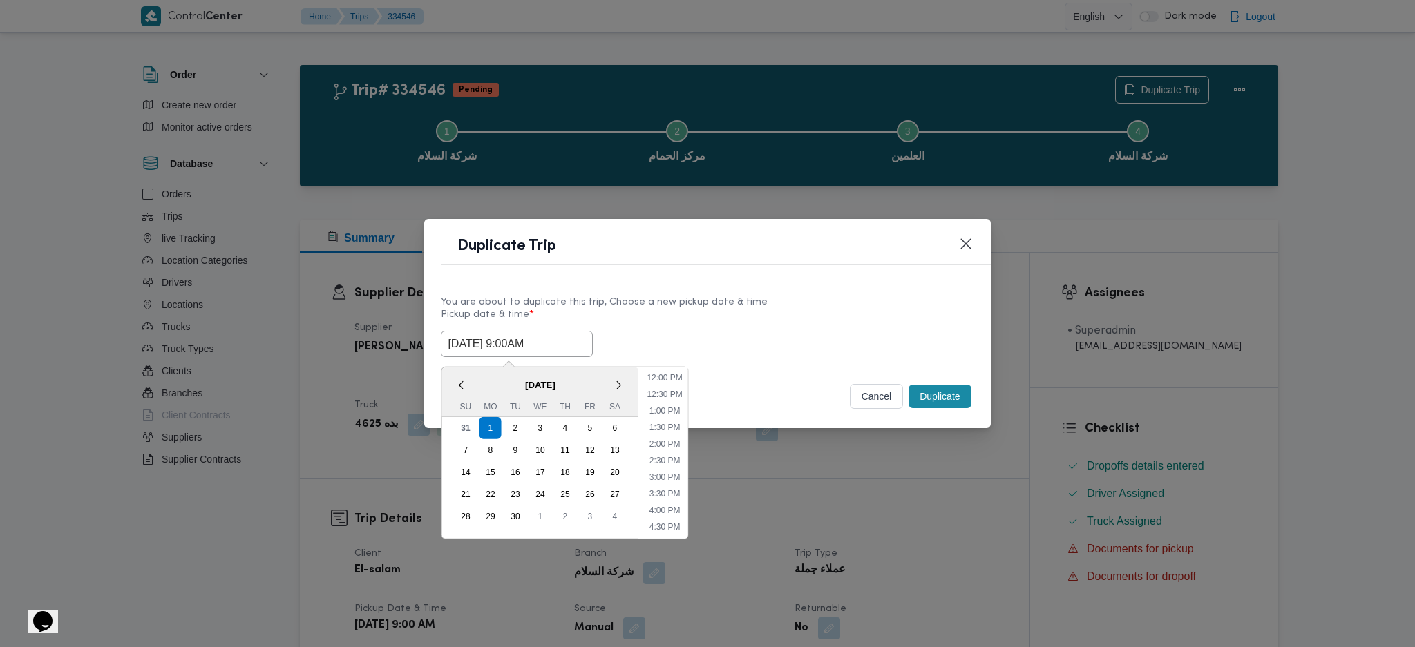
type input "01/09/2025 9:00AM"
click at [957, 390] on button "Duplicate" at bounding box center [939, 396] width 62 height 23
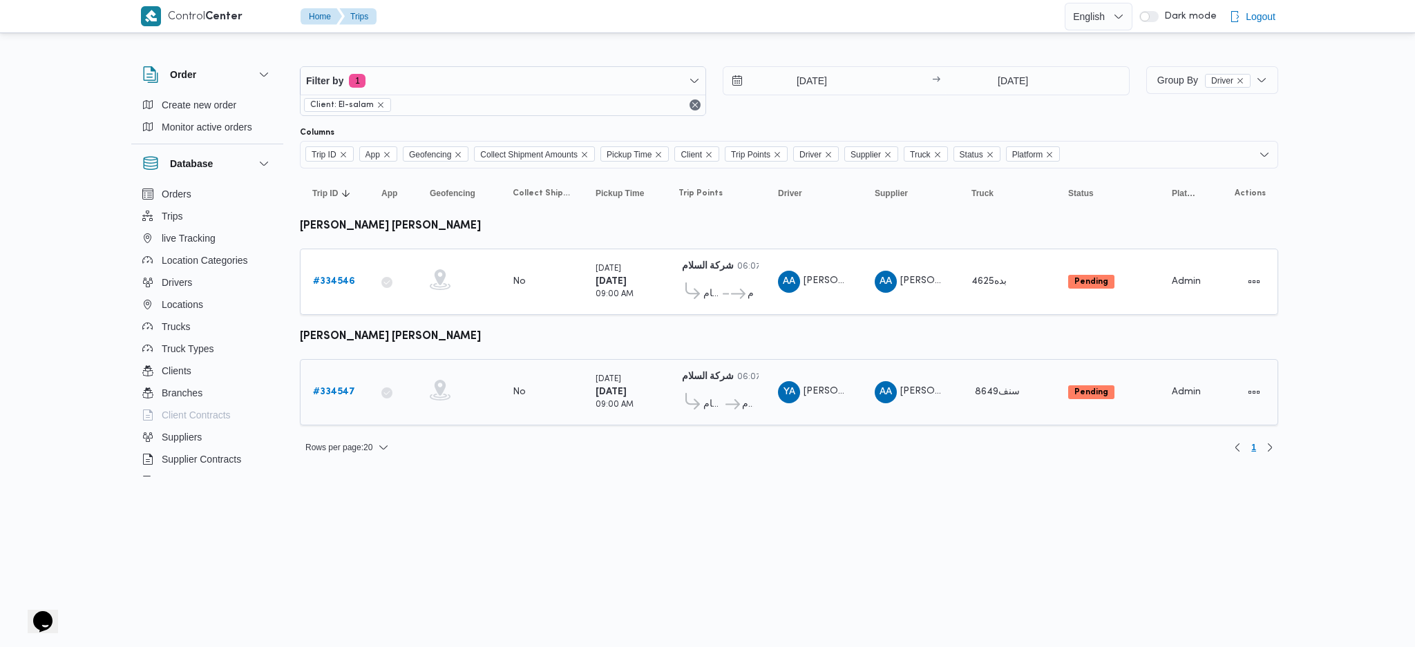
click at [352, 388] on div "# 334547" at bounding box center [334, 393] width 55 height 28
click at [343, 388] on b "# 334547" at bounding box center [334, 392] width 42 height 9
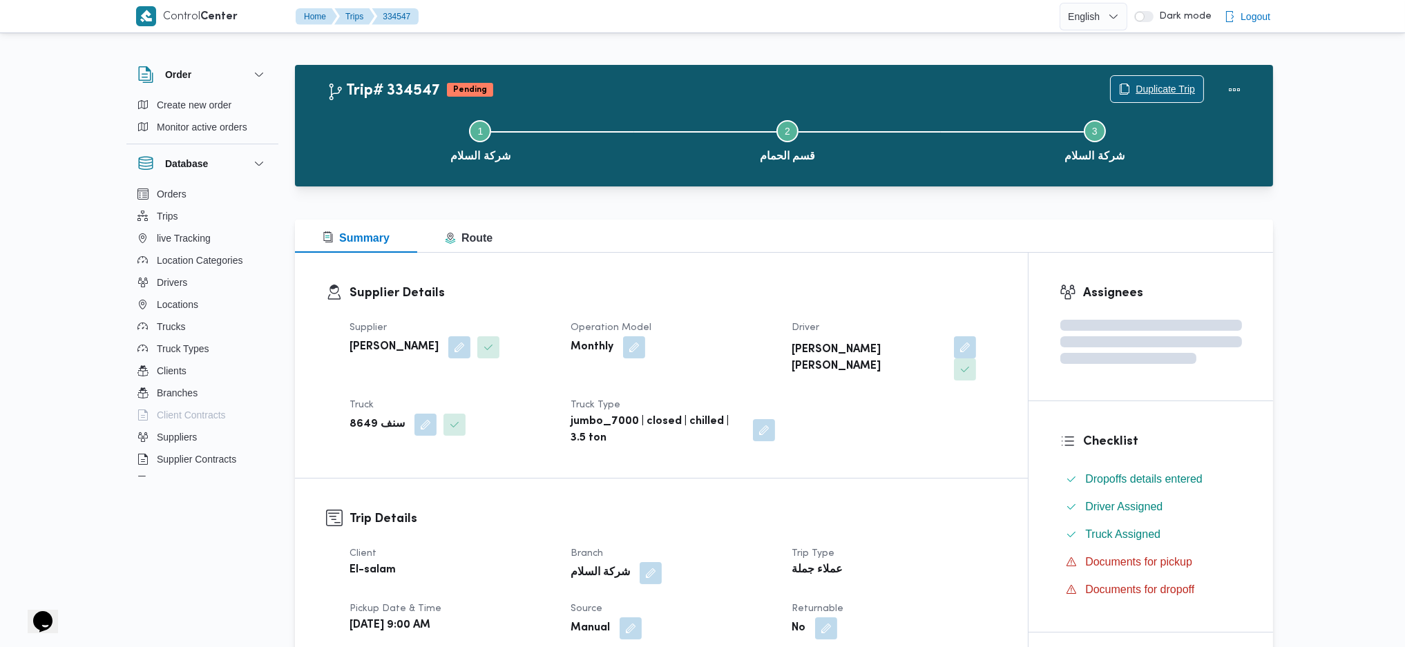
click at [1136, 82] on span "Duplicate Trip" at bounding box center [1165, 89] width 59 height 17
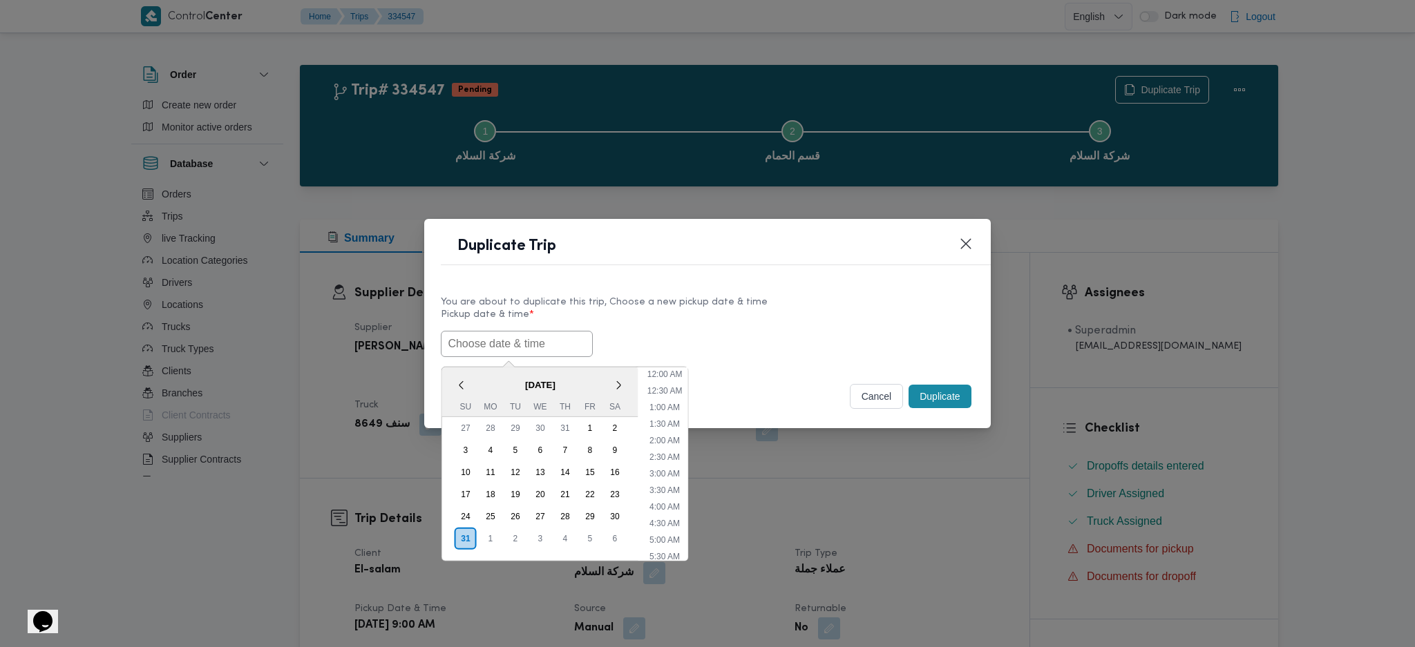
drag, startPoint x: 500, startPoint y: 352, endPoint x: 533, endPoint y: 354, distance: 33.3
click at [501, 352] on input "text" at bounding box center [517, 344] width 152 height 26
paste input "01/09/2025 9:00AM"
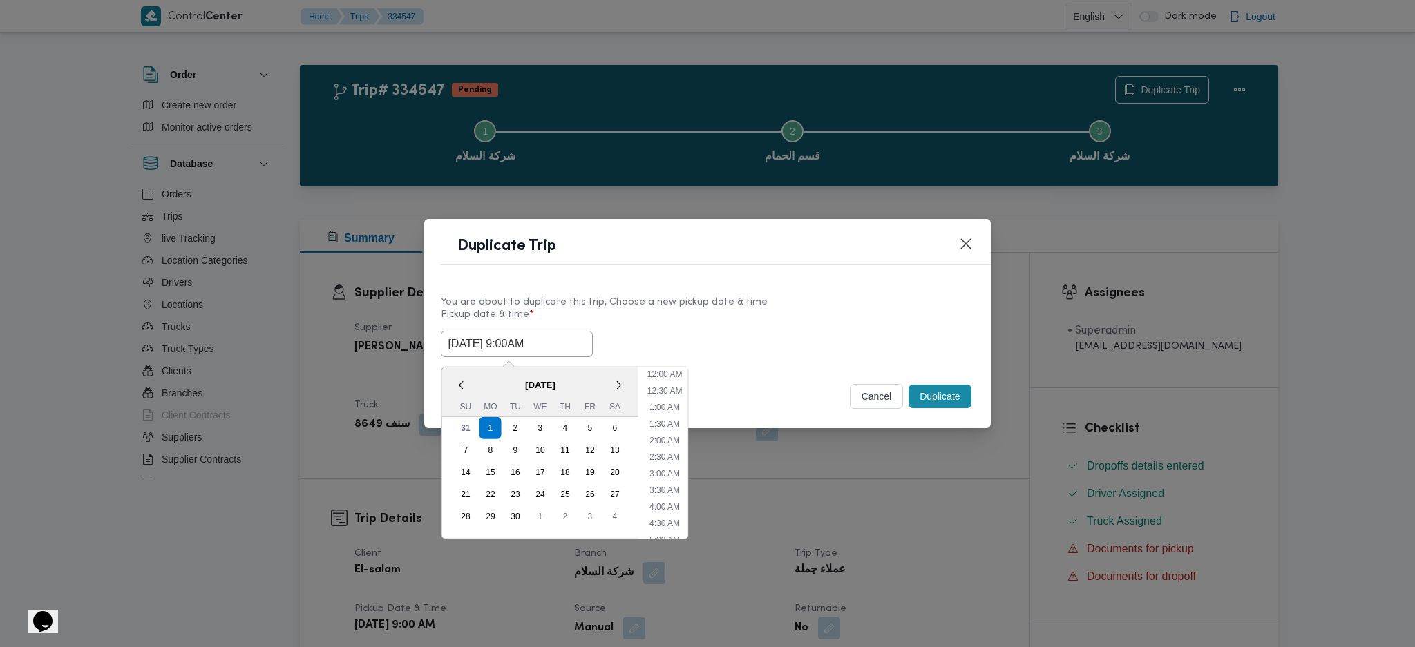
scroll to position [394, 0]
type input "01/09/2025 9:00AM"
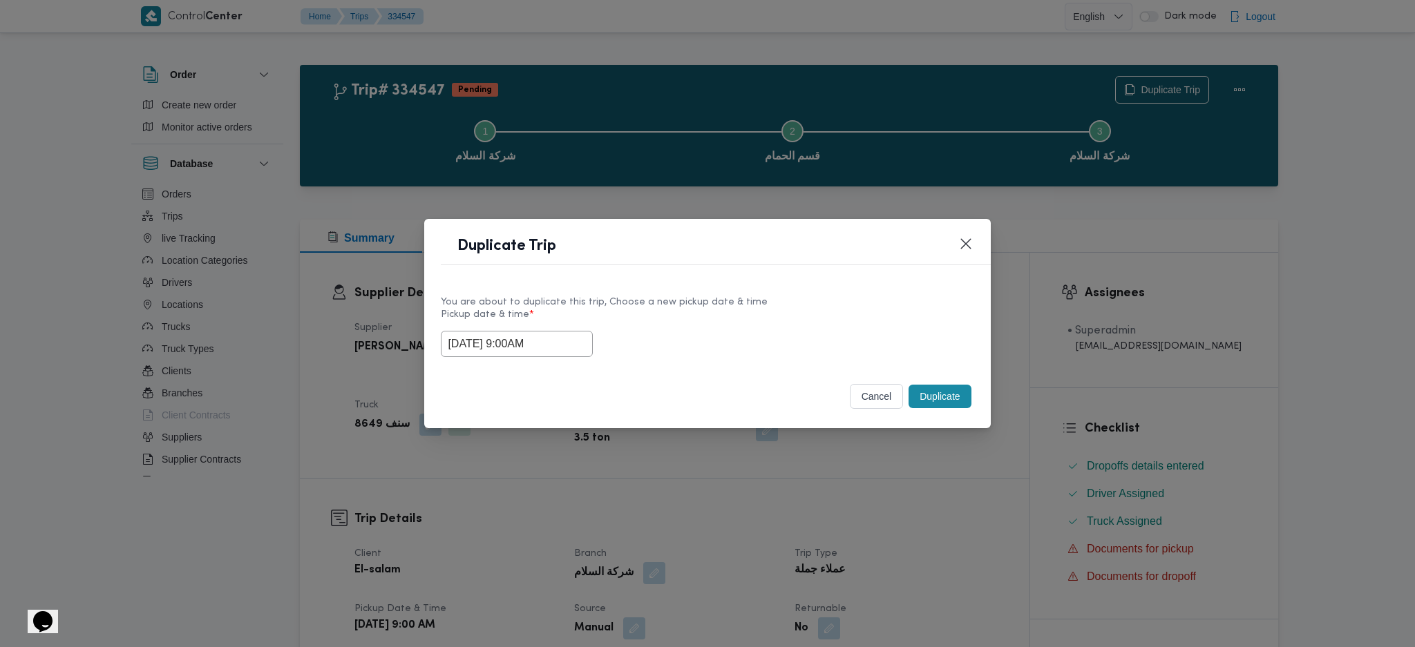
click at [942, 395] on button "Duplicate" at bounding box center [939, 396] width 62 height 23
click at [892, 549] on div "Duplicate Trip You are about to duplicate this trip, Choose a new pickup date &…" at bounding box center [707, 323] width 1415 height 647
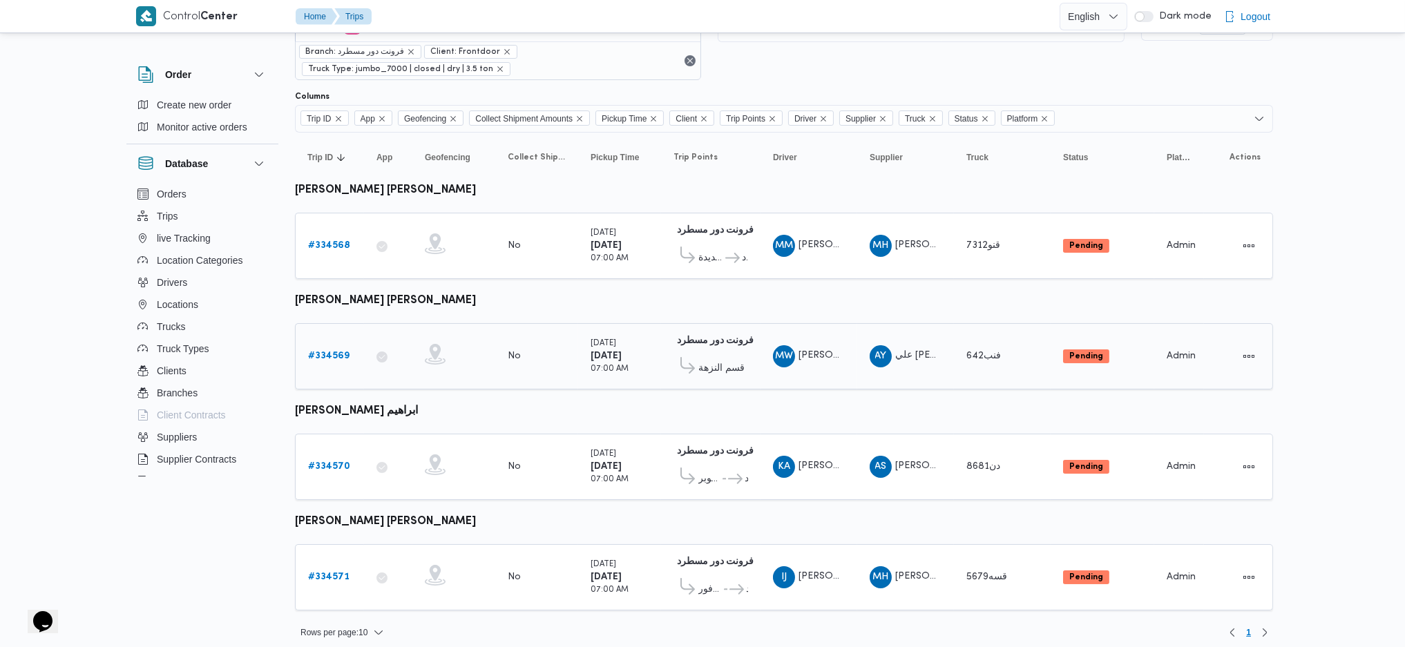
click at [315, 352] on b "# 334569" at bounding box center [328, 356] width 41 height 9
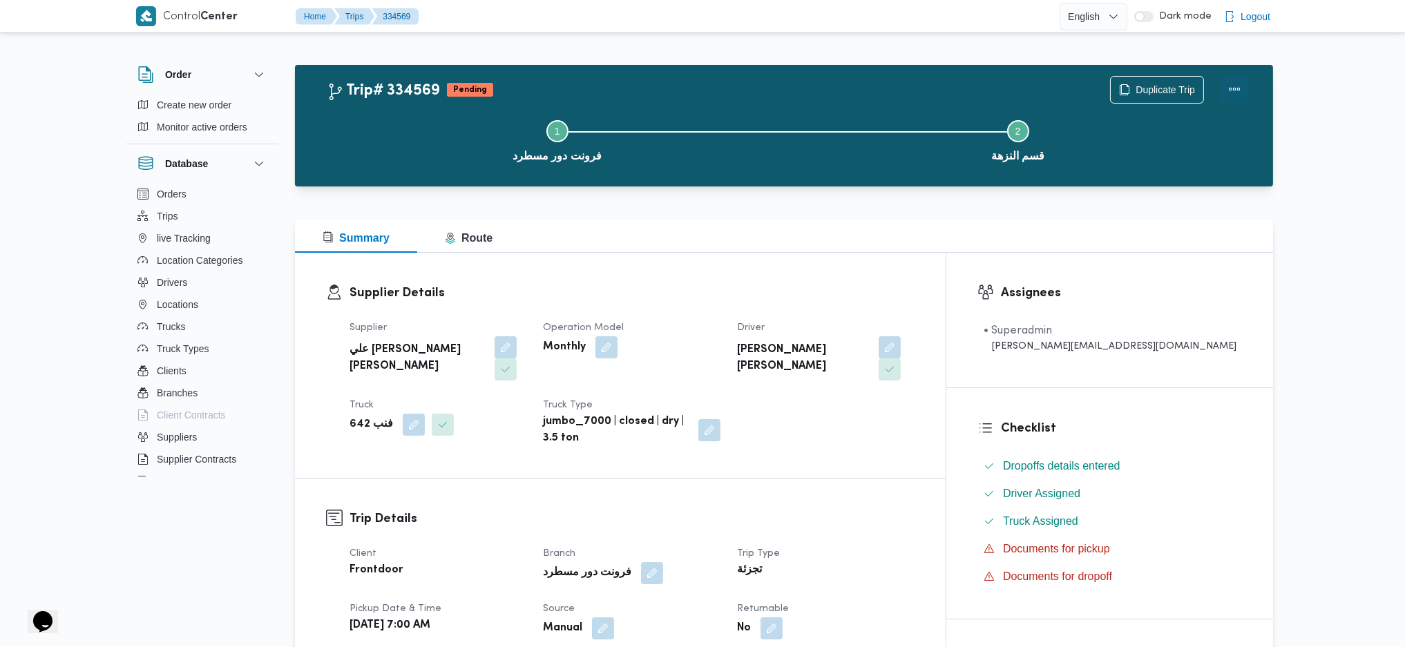
click at [1246, 90] on button "Actions" at bounding box center [1235, 89] width 28 height 28
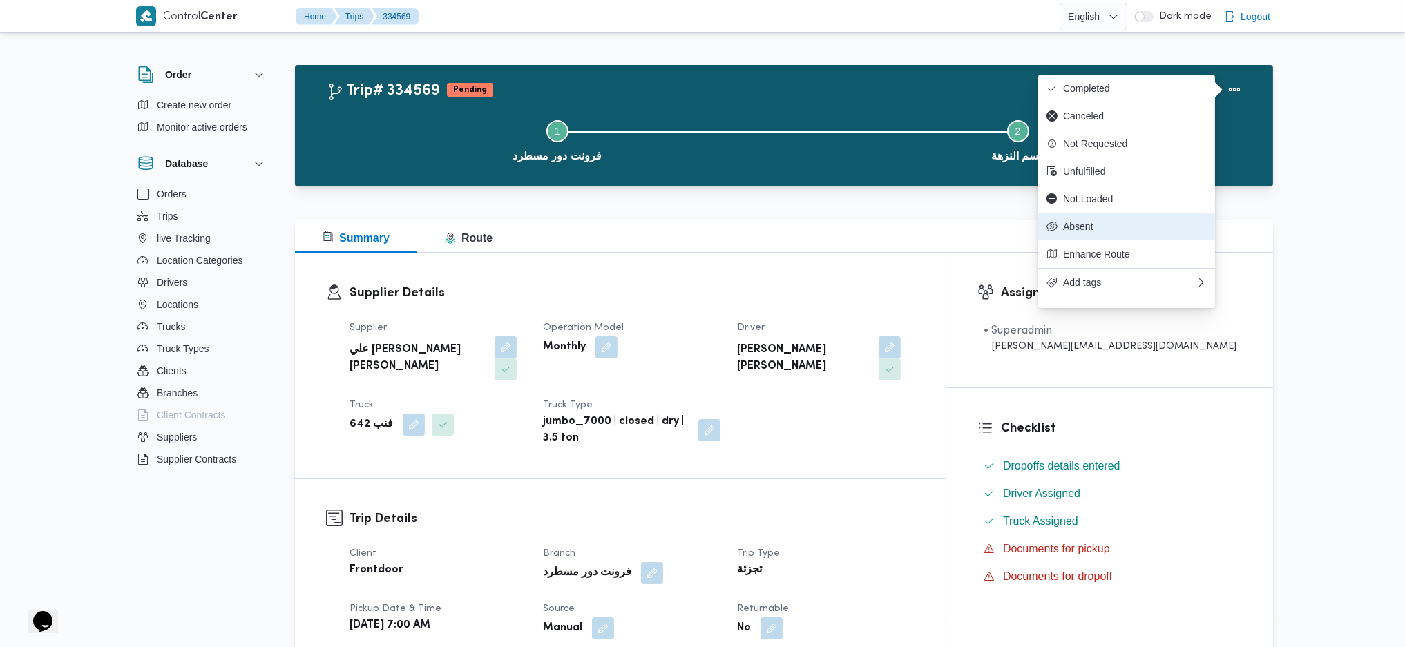
click at [1072, 232] on span "Absent" at bounding box center [1135, 226] width 144 height 11
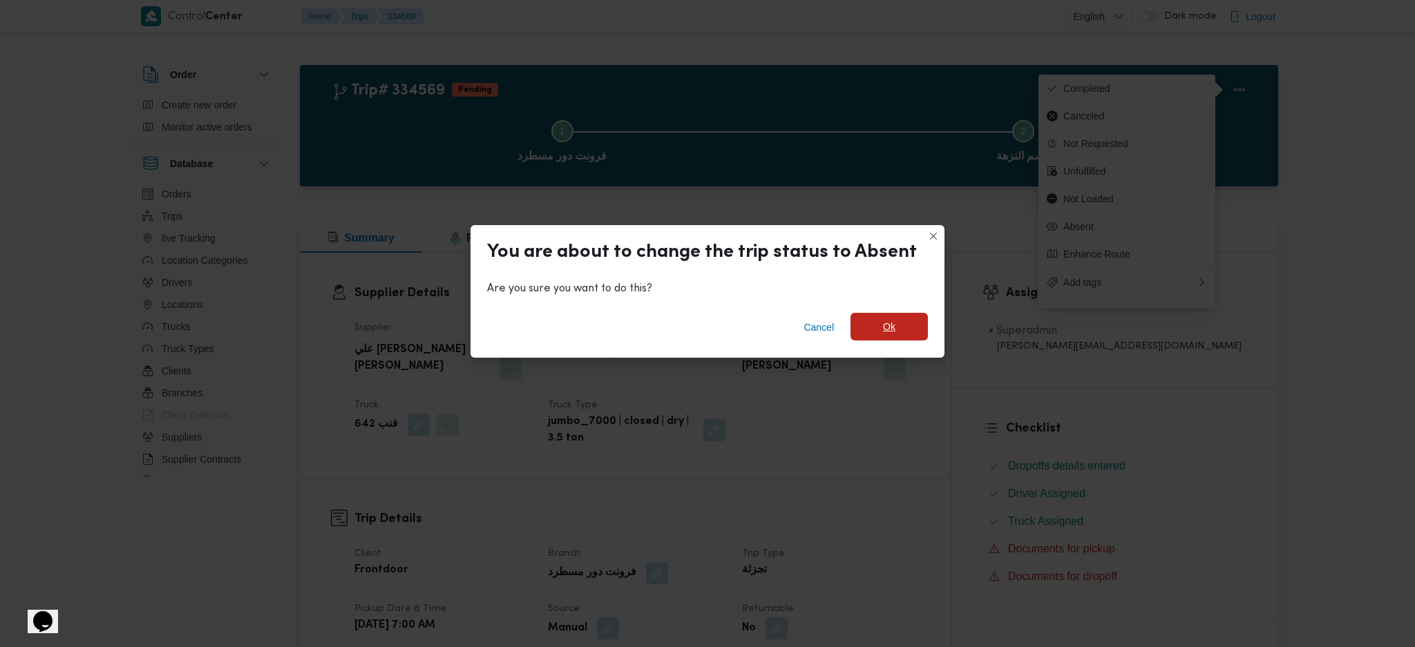
click at [868, 313] on div "Cancel Ok" at bounding box center [707, 330] width 474 height 55
click at [886, 321] on span "Ok" at bounding box center [889, 326] width 12 height 17
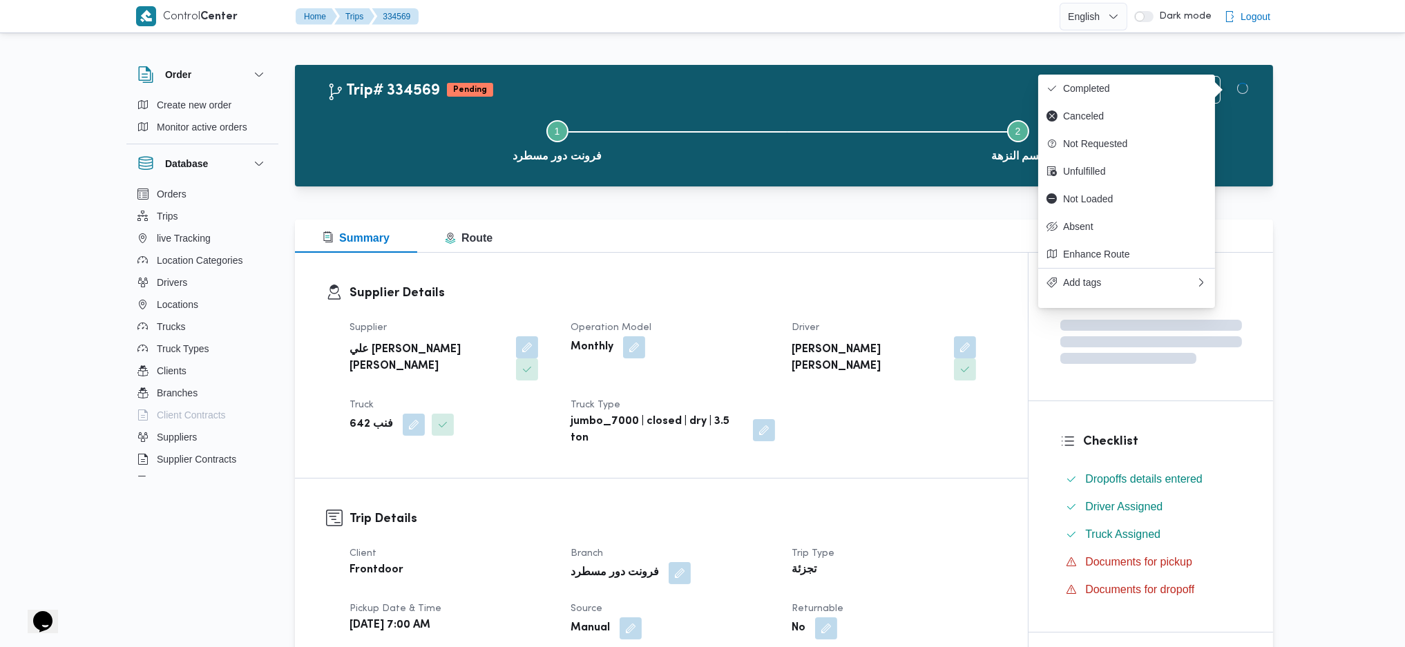
click at [935, 439] on div "Supplier Details Supplier علي [PERSON_NAME] [PERSON_NAME] Operation Model Month…" at bounding box center [661, 365] width 733 height 225
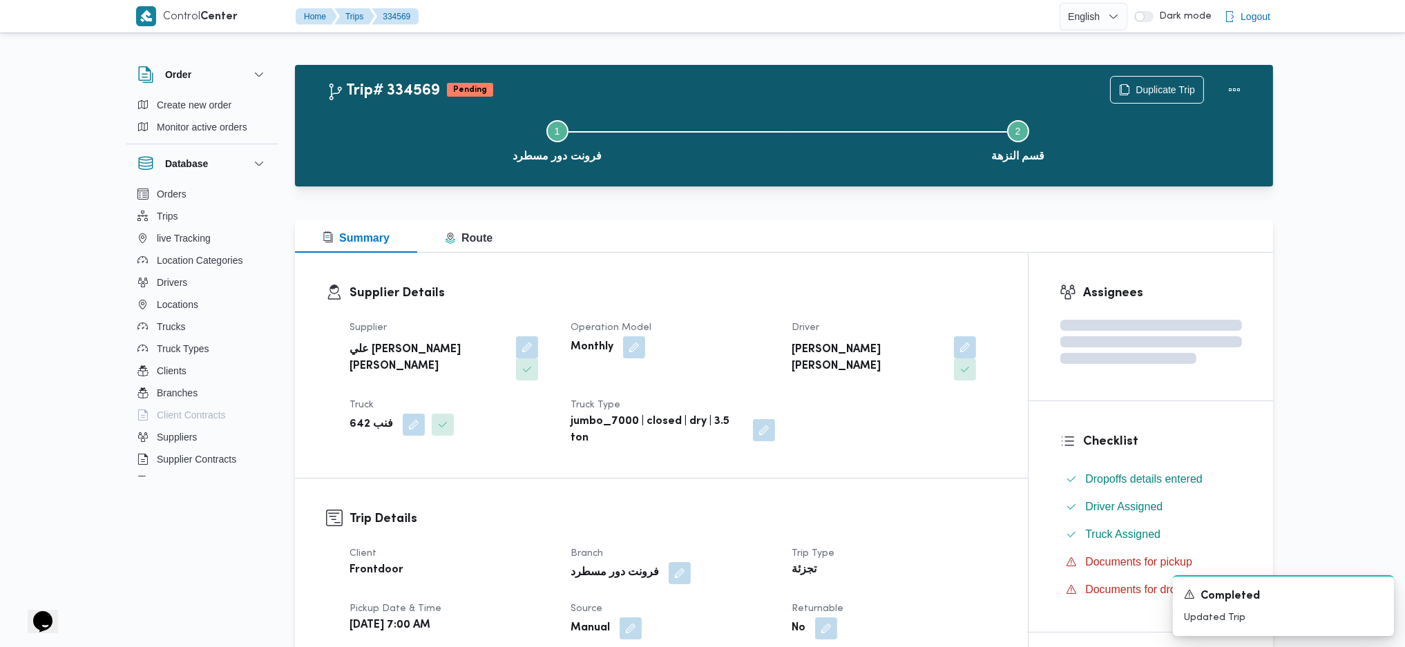
click at [847, 264] on div "Supplier Details Supplier علي [PERSON_NAME] [PERSON_NAME] Operation Model Month…" at bounding box center [661, 365] width 733 height 225
